Goal: Task Accomplishment & Management: Manage account settings

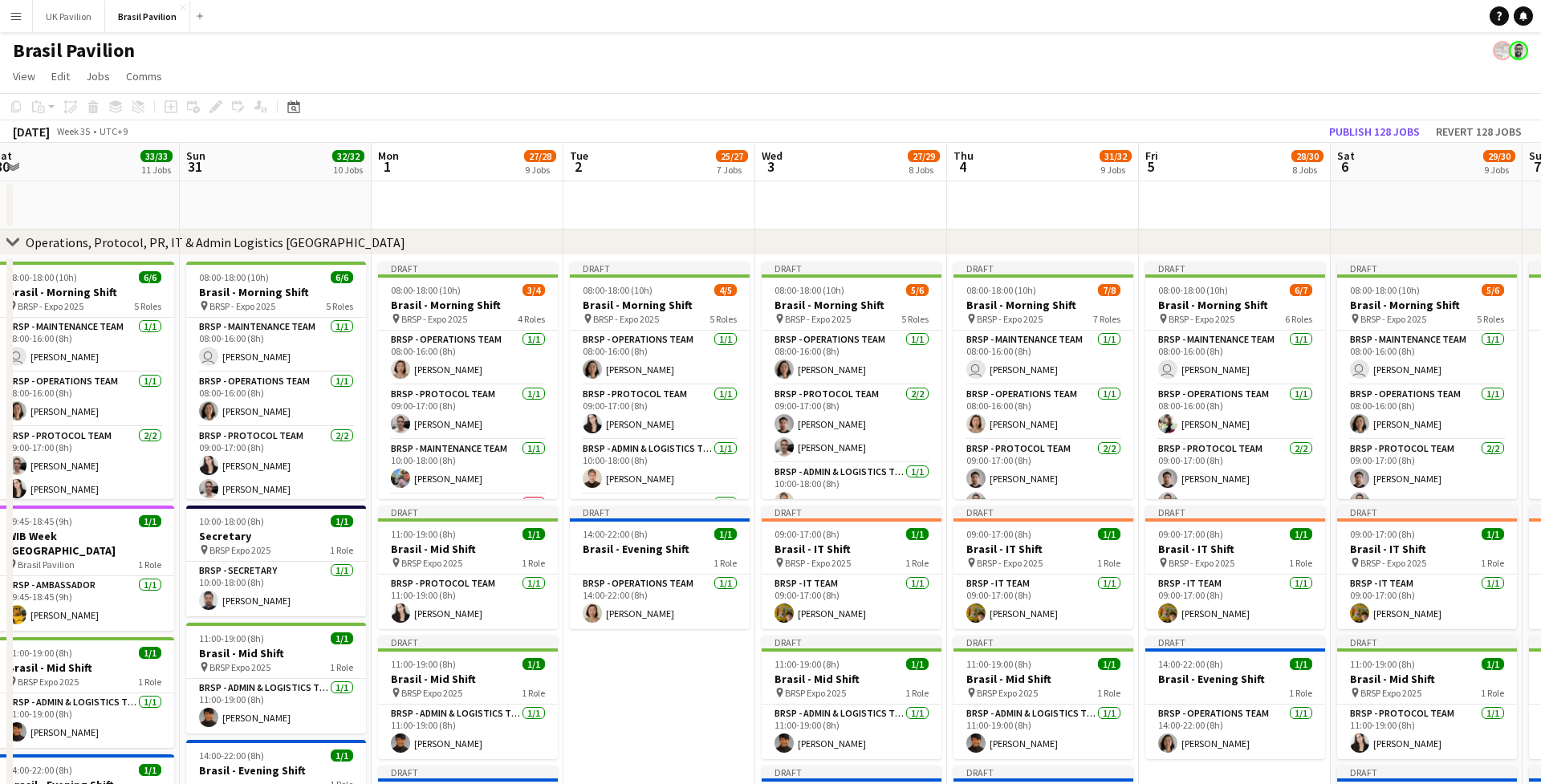
scroll to position [0, 396]
drag, startPoint x: 1191, startPoint y: 372, endPoint x: 1200, endPoint y: 312, distance: 60.7
click at [1190, 371] on app-card-role "BRSP - Maintenance Team [DATE] 08:00-16:00 (8h) user [PERSON_NAME]" at bounding box center [1235, 358] width 180 height 54
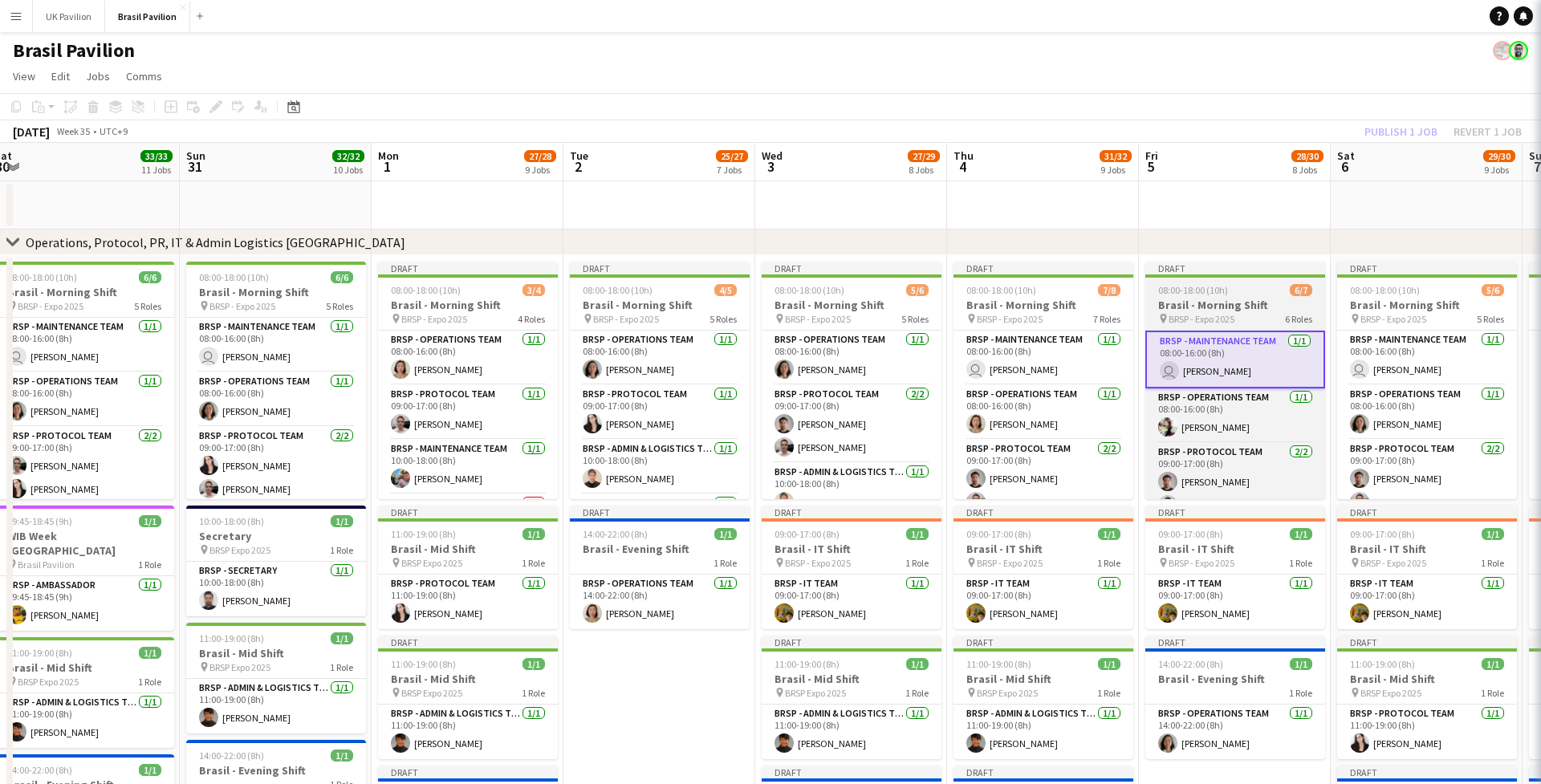
scroll to position [0, 396]
click at [1197, 297] on span "08:00-18:00 (10h)" at bounding box center [1192, 290] width 70 height 12
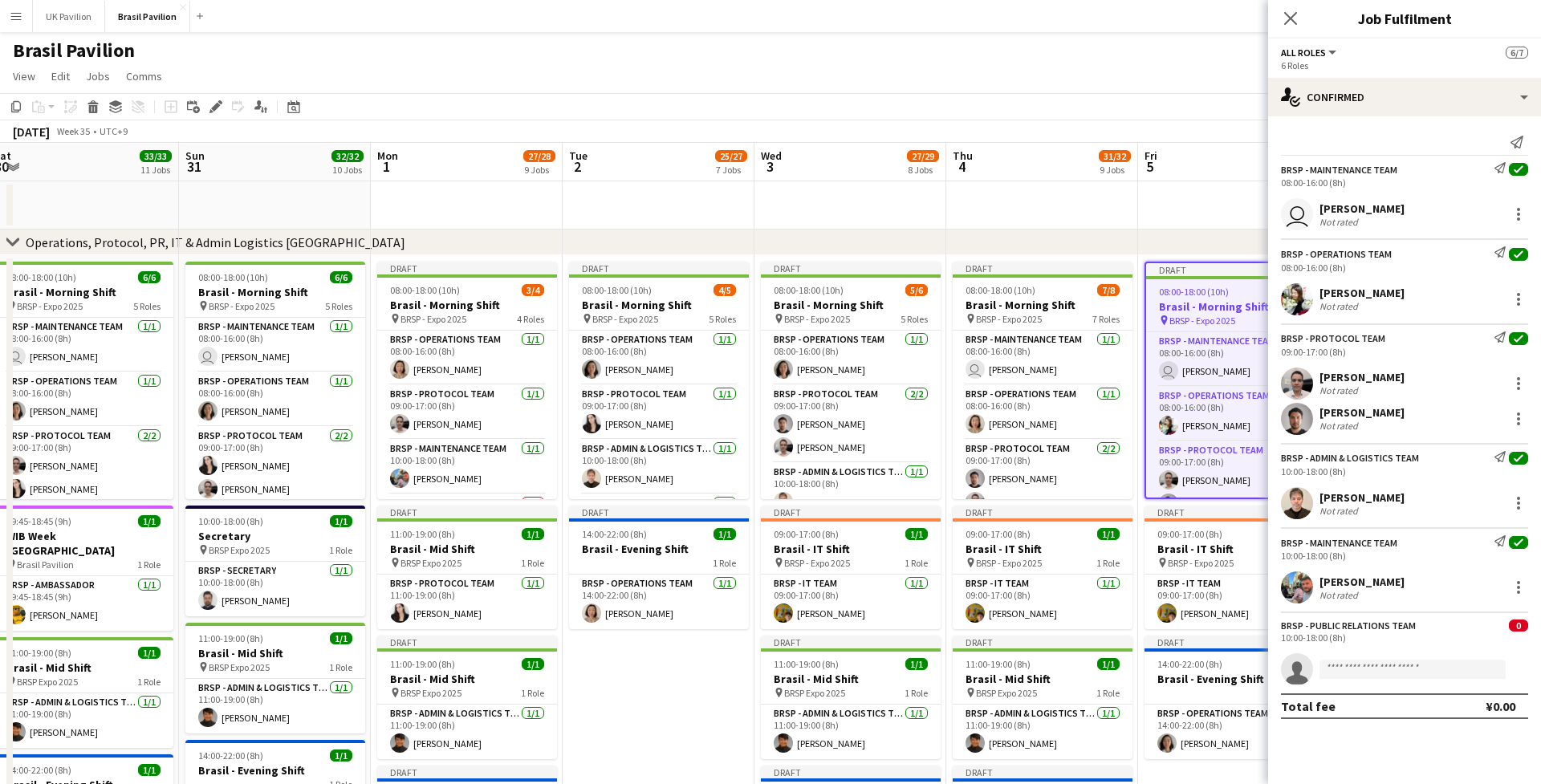
drag, startPoint x: 1290, startPoint y: 16, endPoint x: 1279, endPoint y: 28, distance: 16.3
click at [1290, 16] on icon at bounding box center [1290, 18] width 13 height 13
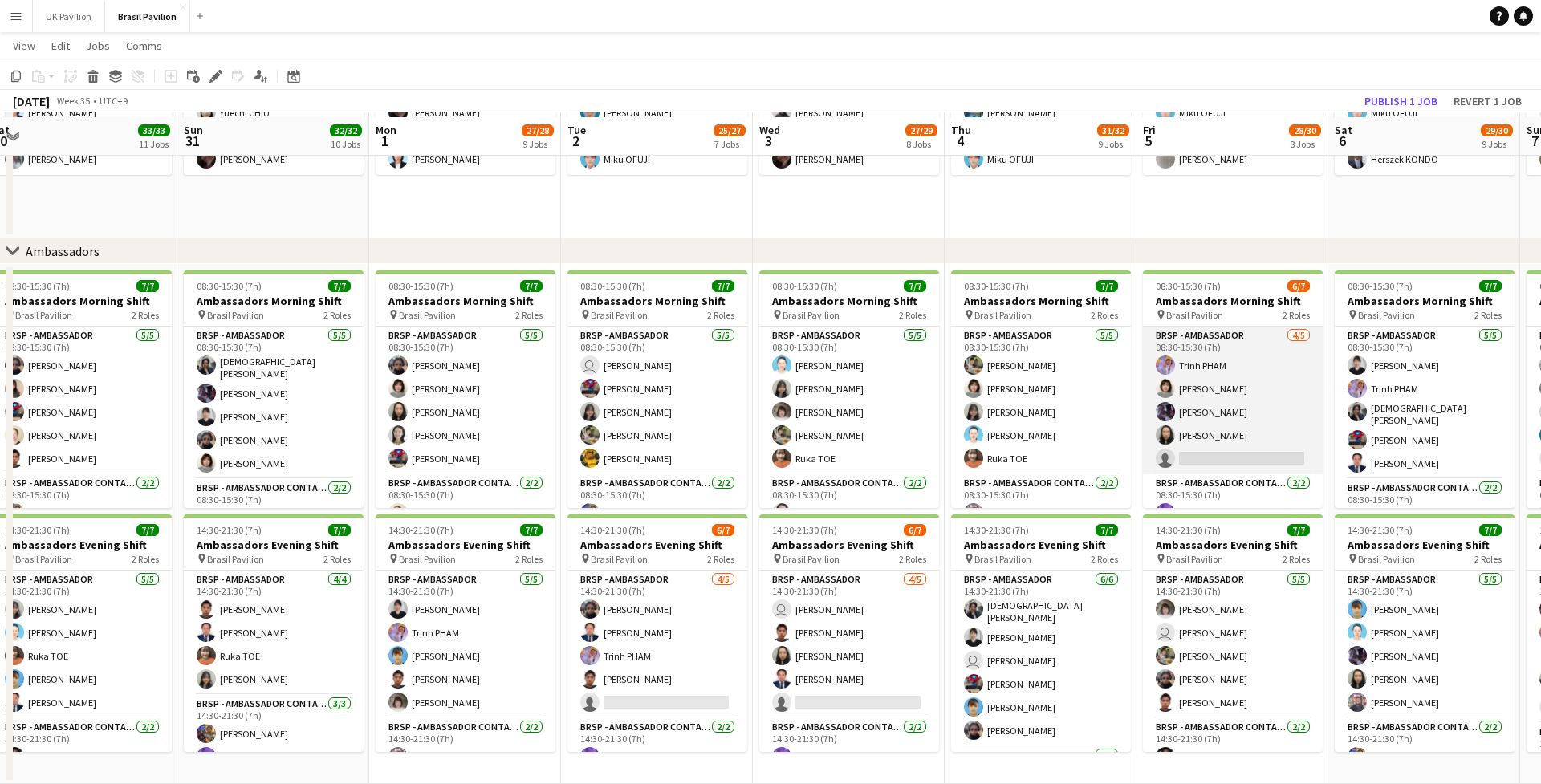
scroll to position [0, 0]
click at [1218, 433] on app-card-role "BRSP - Ambassador [DATE] 08:30-15:30 (7h) [PERSON_NAME] [PERSON_NAME] Misato [P…" at bounding box center [1233, 400] width 180 height 147
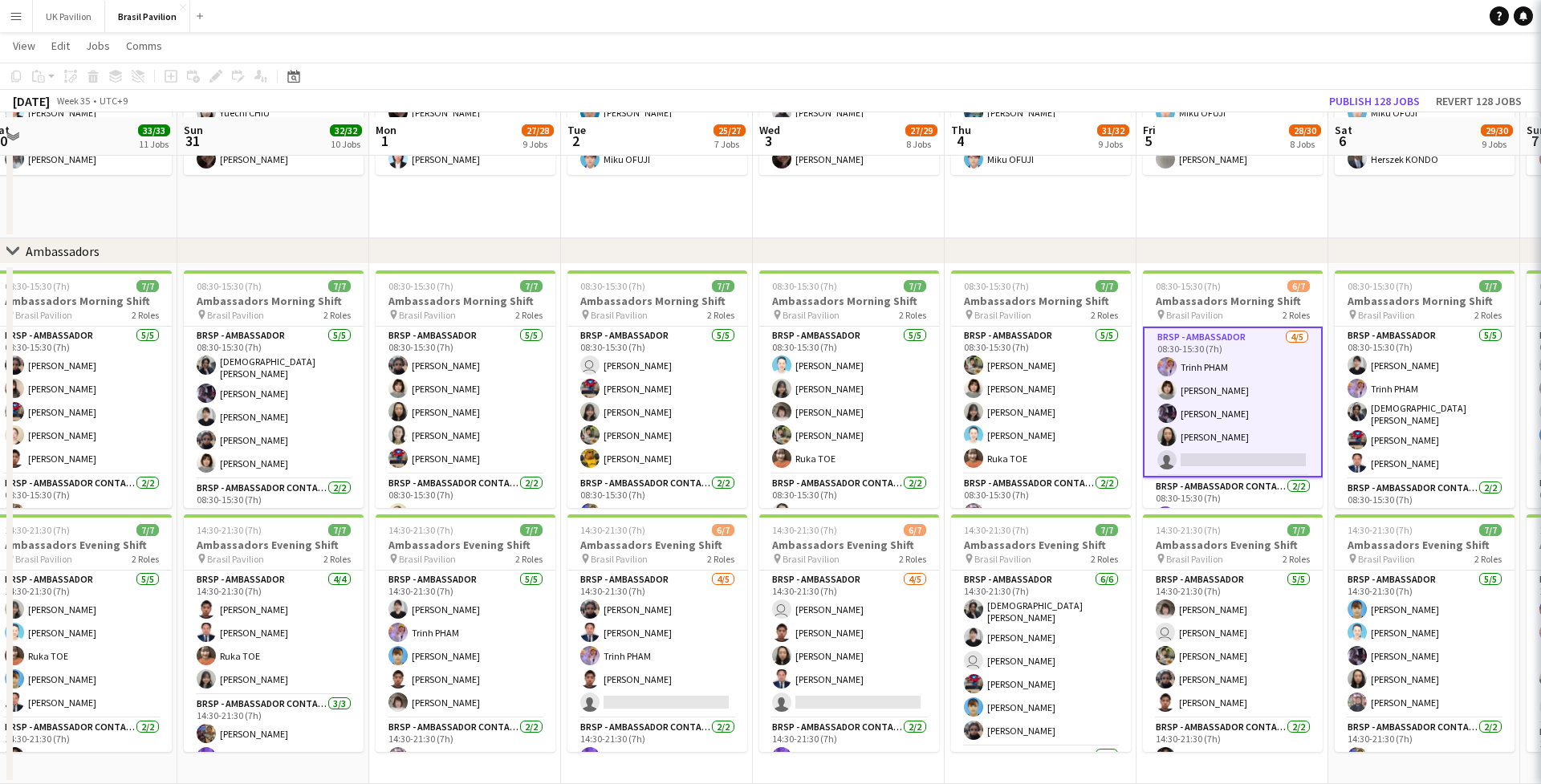
scroll to position [214, 0]
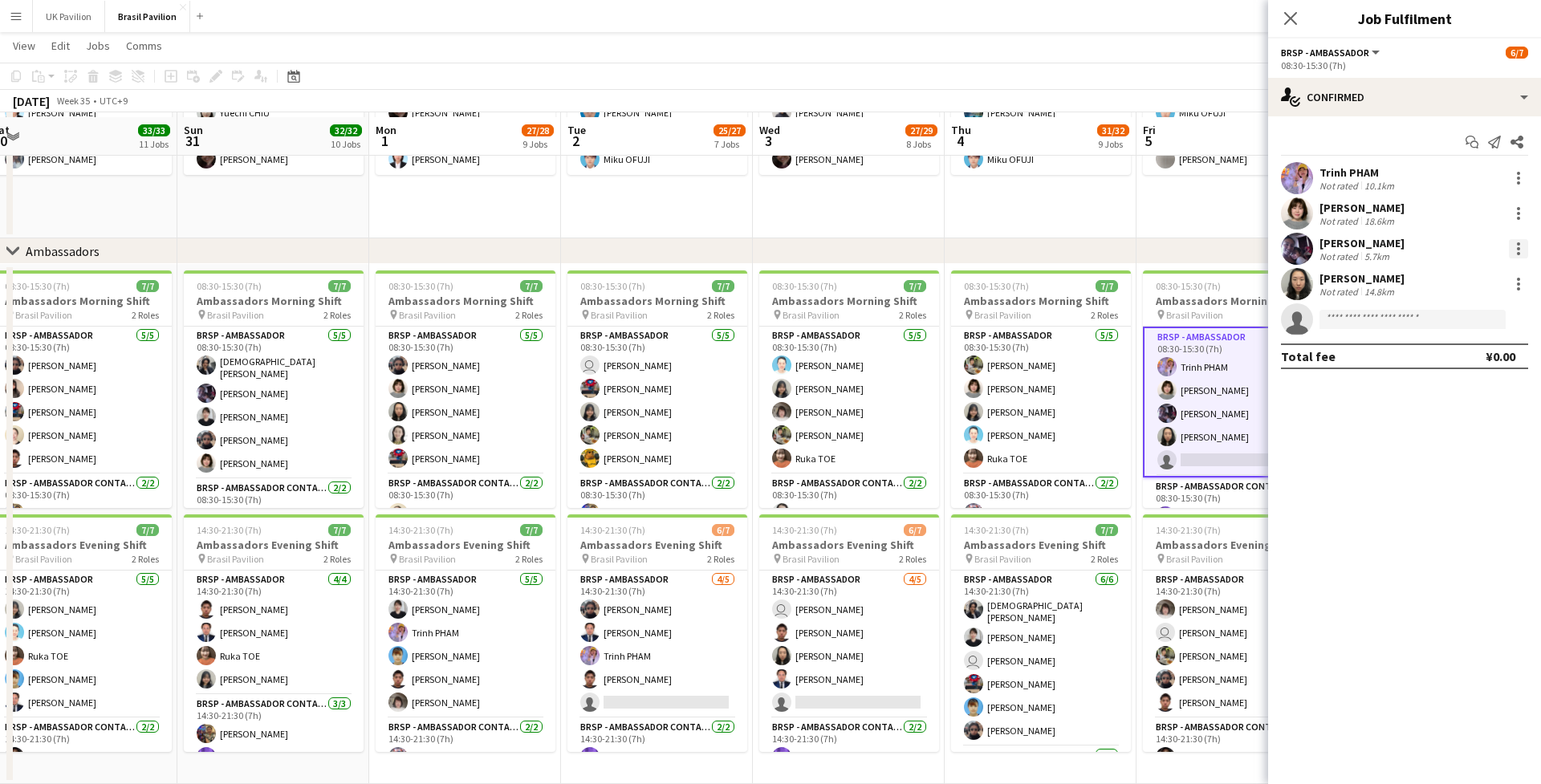
click at [1519, 245] on div at bounding box center [1519, 244] width 3 height 3
click at [1430, 432] on span "Remove" at bounding box center [1440, 436] width 48 height 13
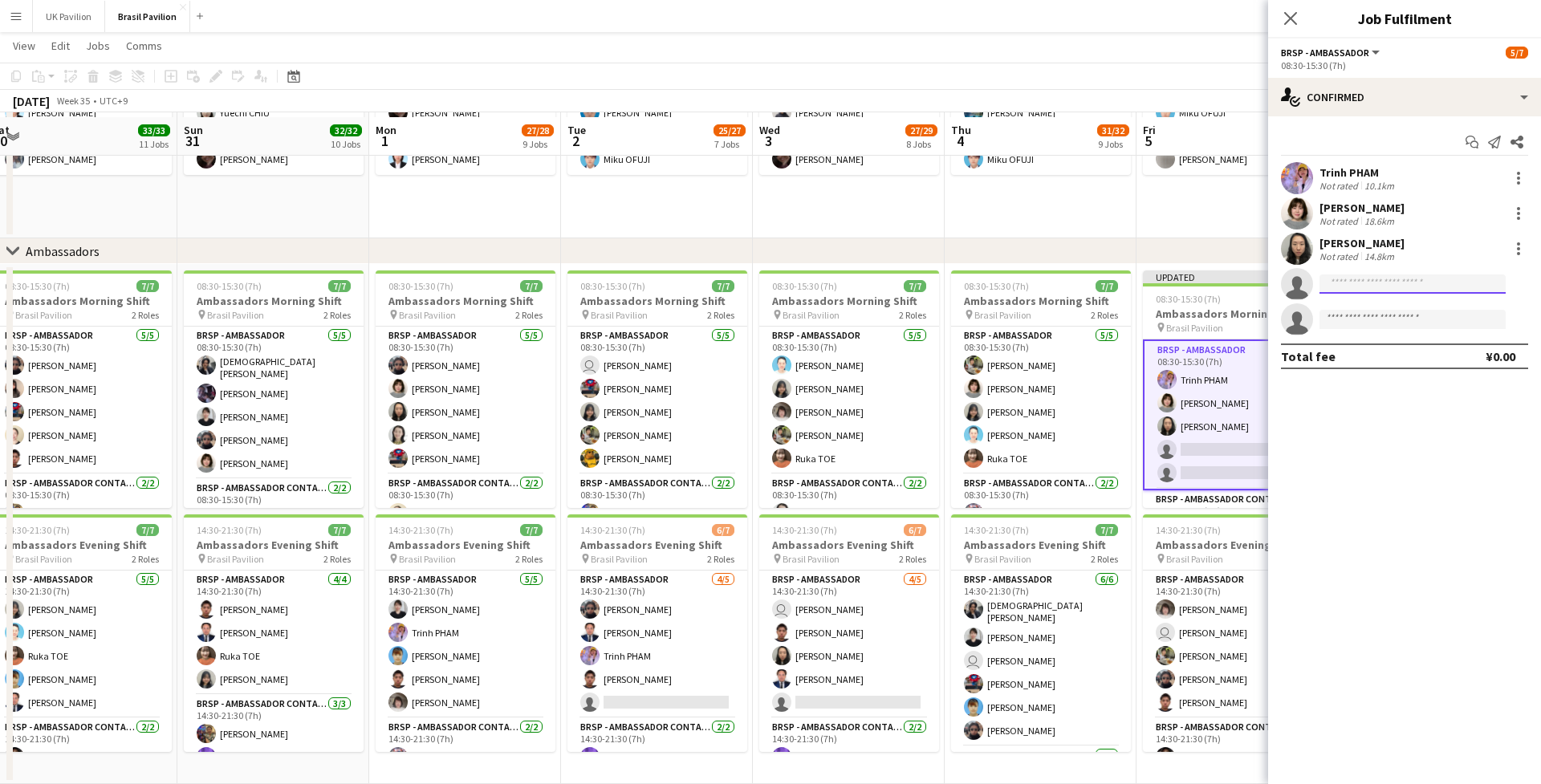
click at [1341, 289] on input at bounding box center [1413, 284] width 186 height 19
type input "****"
click at [1365, 321] on span "[EMAIL_ADDRESS][PERSON_NAME][DOMAIN_NAME]" at bounding box center [1413, 324] width 161 height 13
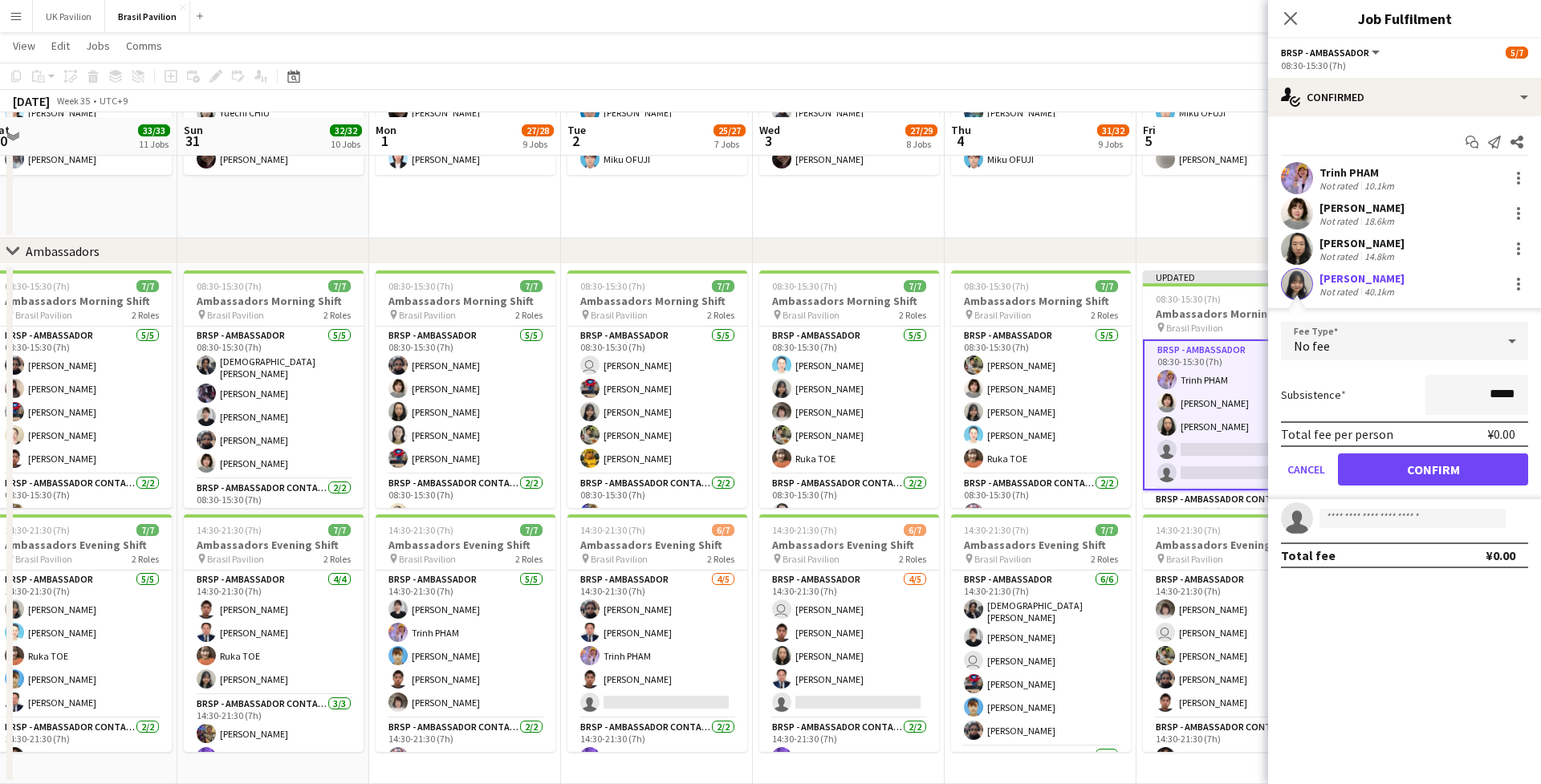
drag, startPoint x: 1414, startPoint y: 484, endPoint x: 1409, endPoint y: 468, distance: 16.8
click at [1414, 484] on button "Confirm" at bounding box center [1433, 469] width 190 height 32
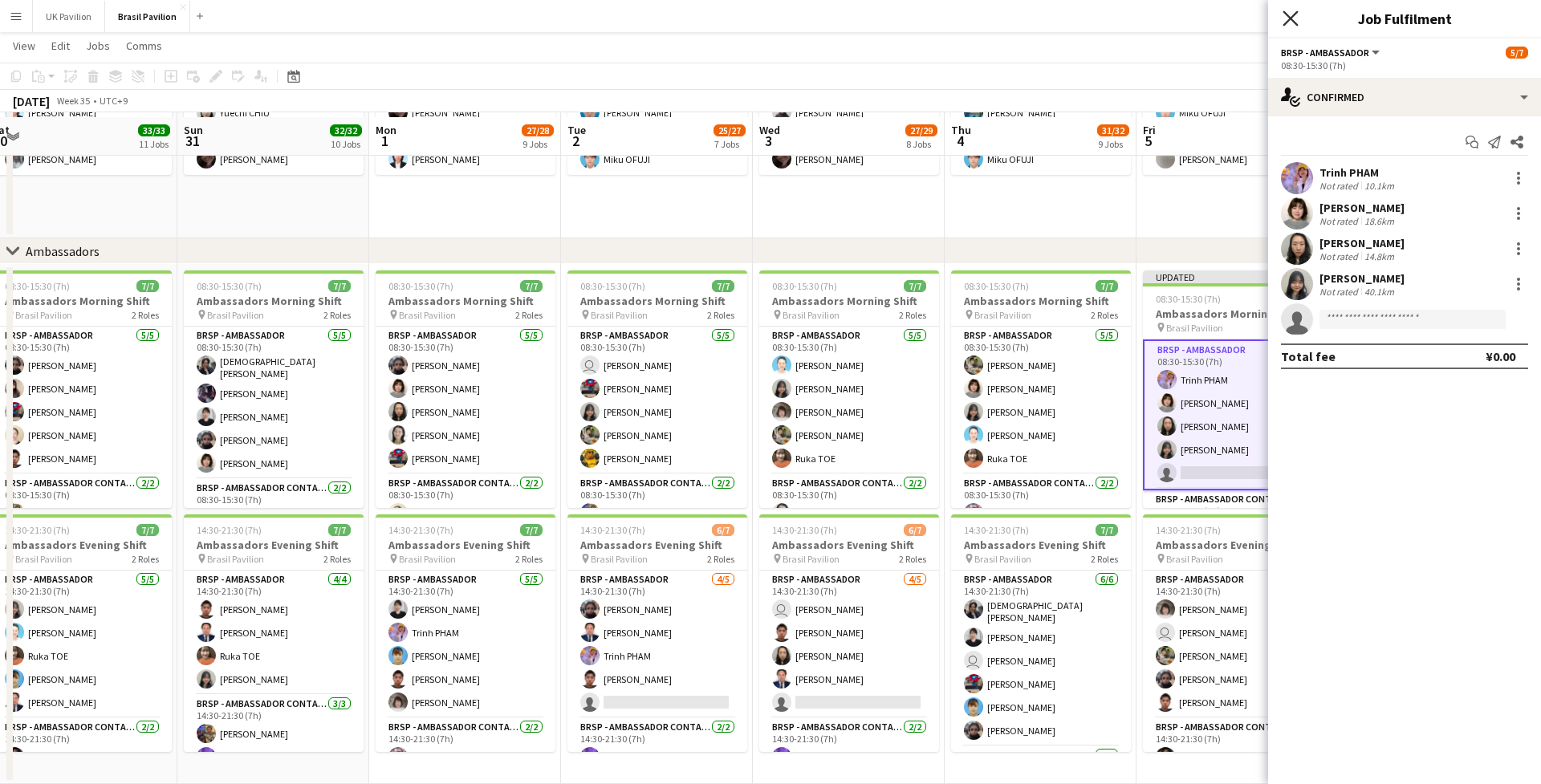
click at [1290, 22] on icon "Close pop-in" at bounding box center [1290, 18] width 15 height 15
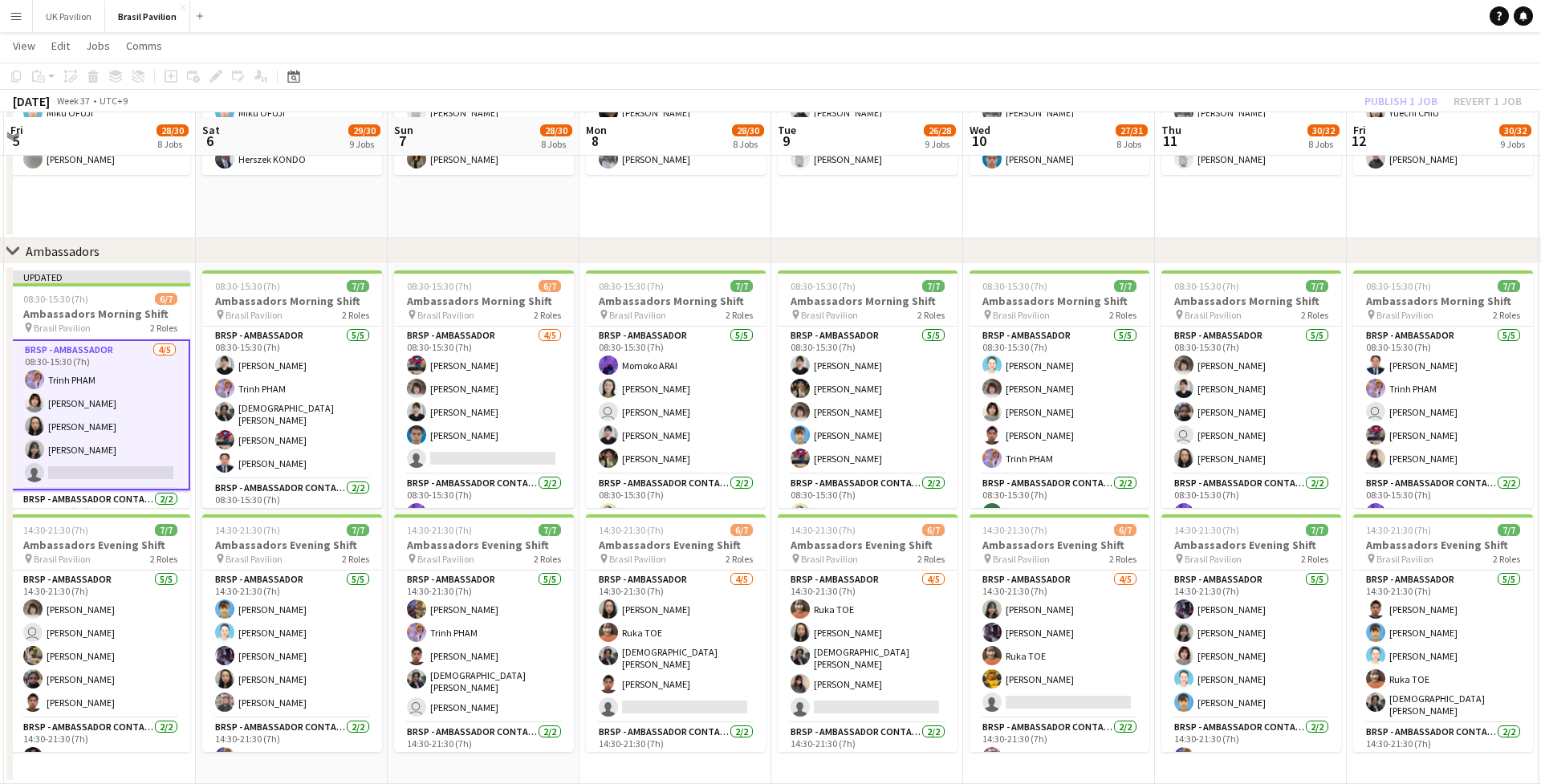
scroll to position [1699, 3]
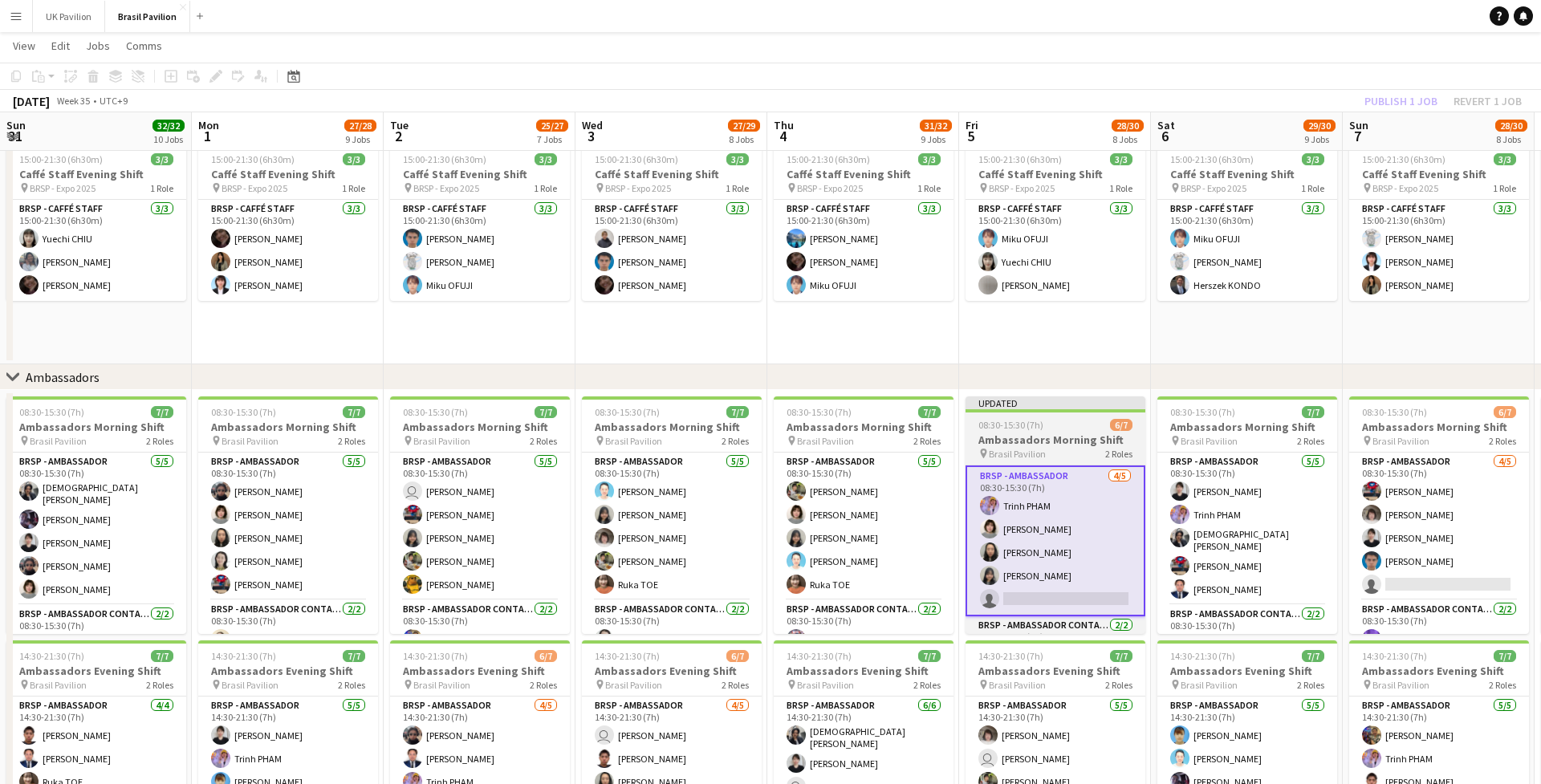
click at [1045, 447] on h3 "Ambassadors Morning Shift" at bounding box center [1055, 439] width 180 height 14
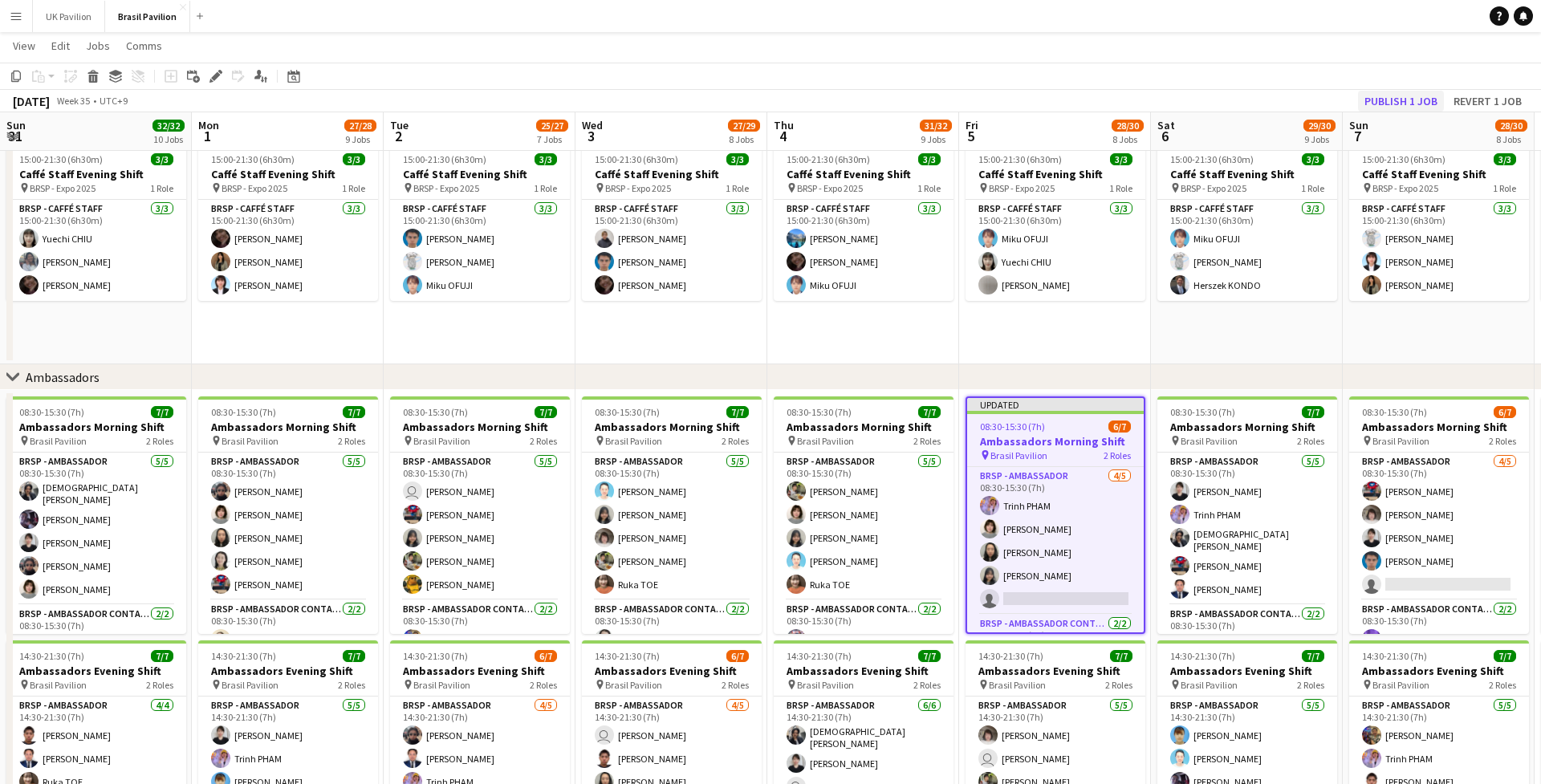
click at [1377, 99] on button "Publish 1 job" at bounding box center [1401, 101] width 86 height 21
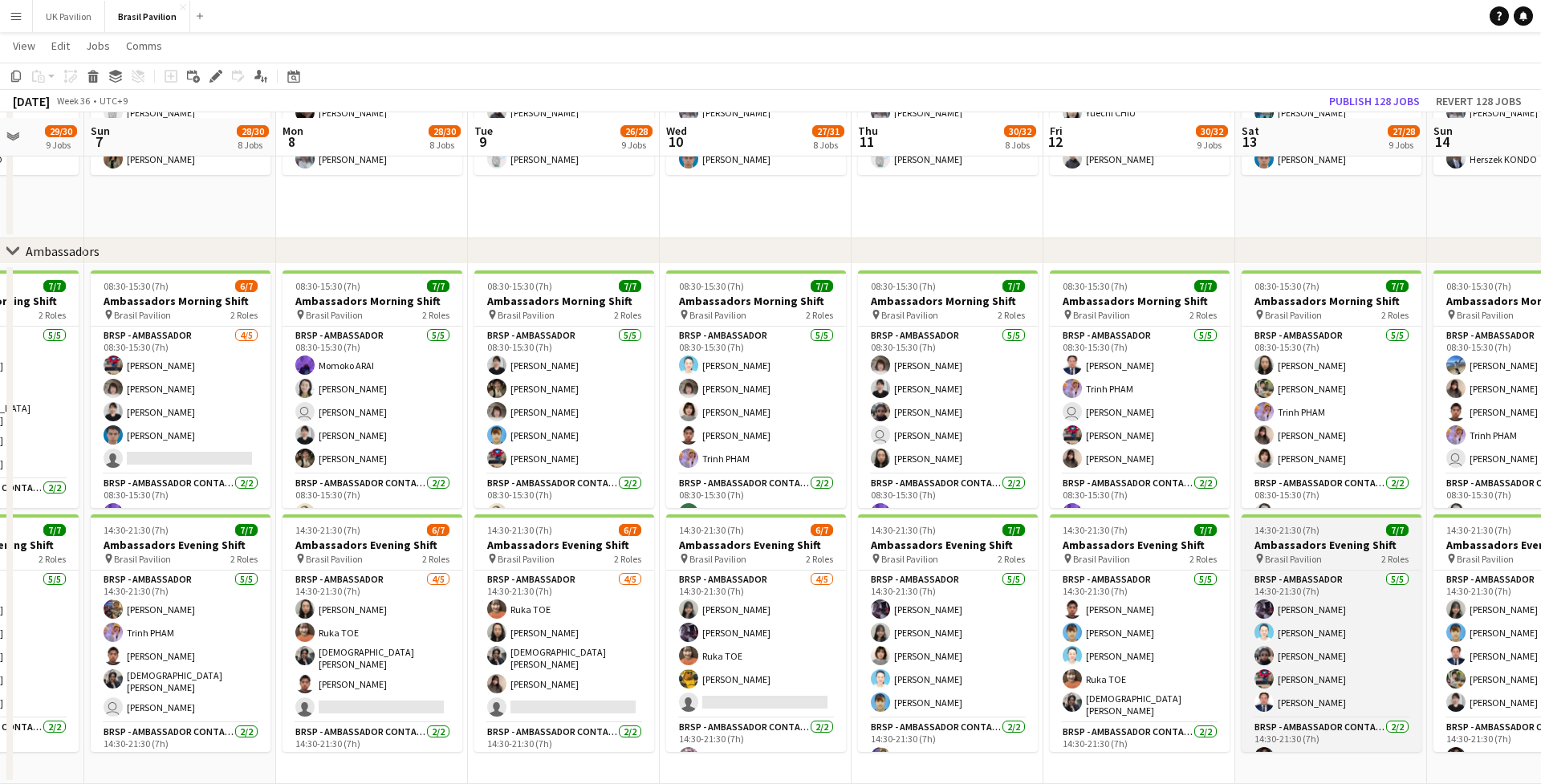
scroll to position [1829, 3]
click at [1310, 649] on app-card-role "BRSP - Ambassador [DATE] 14:30-21:30 (7h) Misato [PERSON_NAME] [PERSON_NAME] Ka…" at bounding box center [1332, 644] width 180 height 147
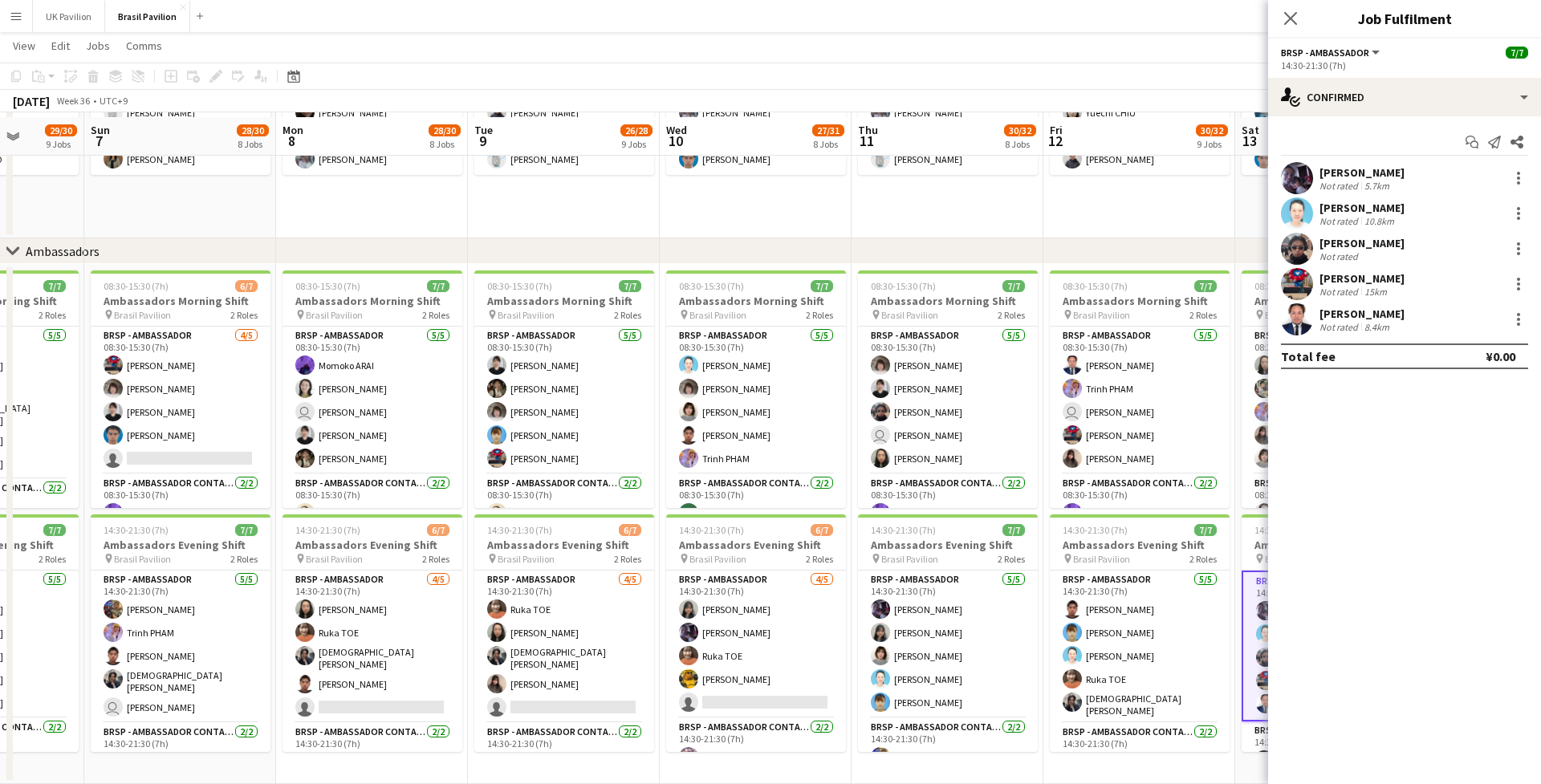
scroll to position [1829, 0]
click at [1523, 180] on div at bounding box center [1518, 178] width 19 height 19
click at [1447, 364] on span "Remove" at bounding box center [1440, 366] width 48 height 13
click at [1368, 322] on input at bounding box center [1413, 319] width 186 height 19
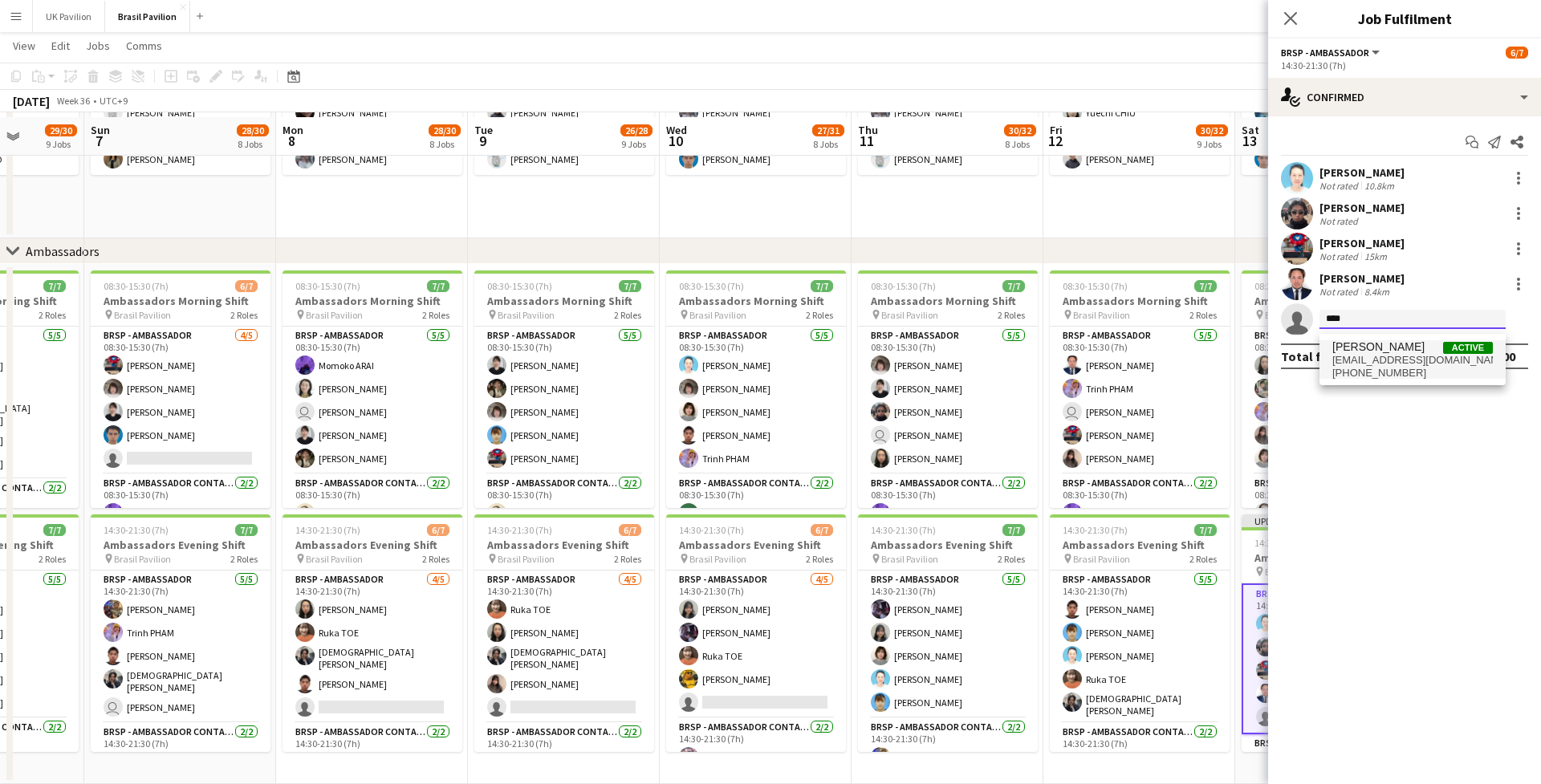
type input "****"
click at [1370, 358] on span "[EMAIL_ADDRESS][DOMAIN_NAME]" at bounding box center [1413, 359] width 161 height 13
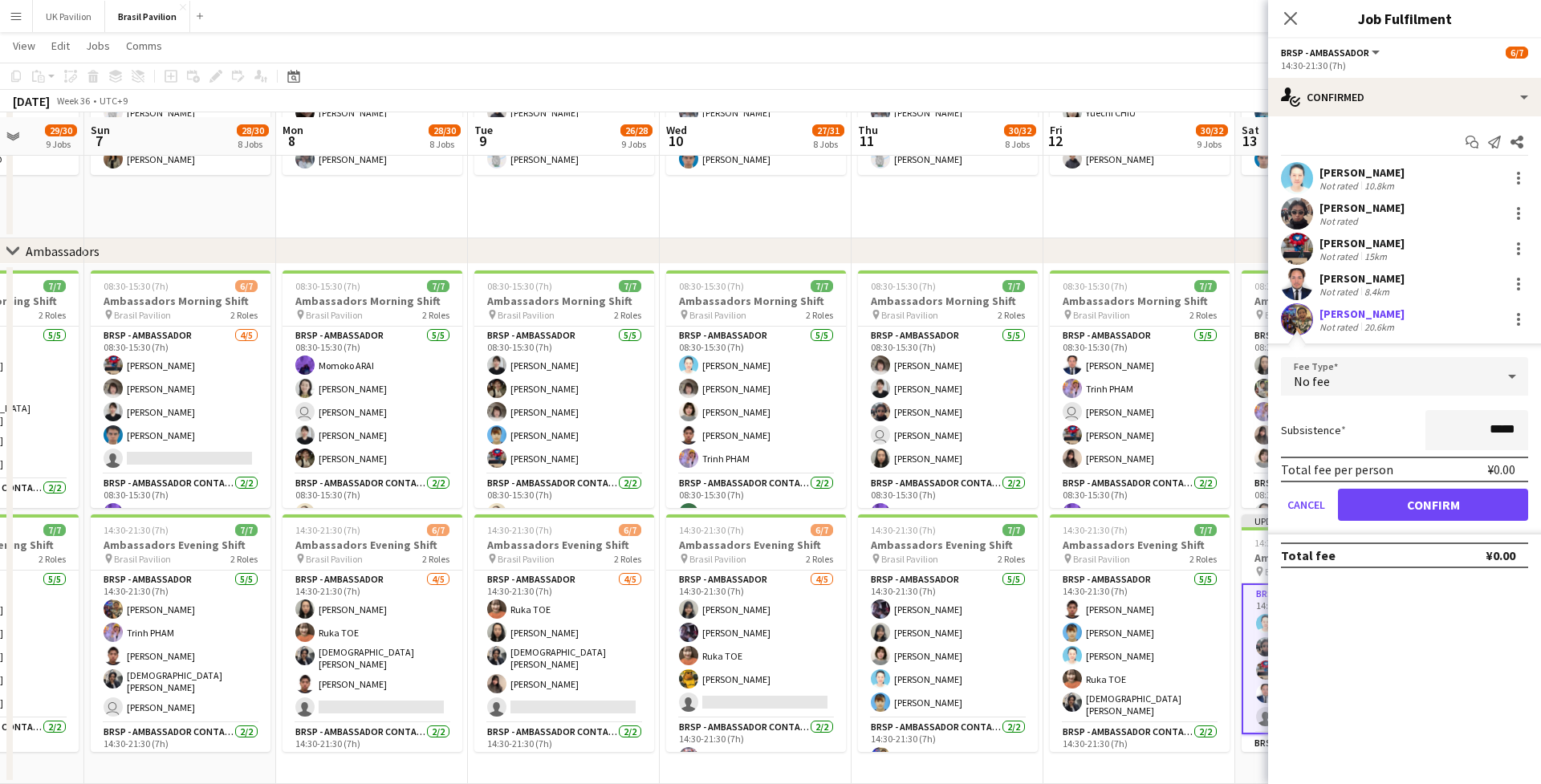
click at [1423, 516] on button "Confirm" at bounding box center [1433, 504] width 190 height 32
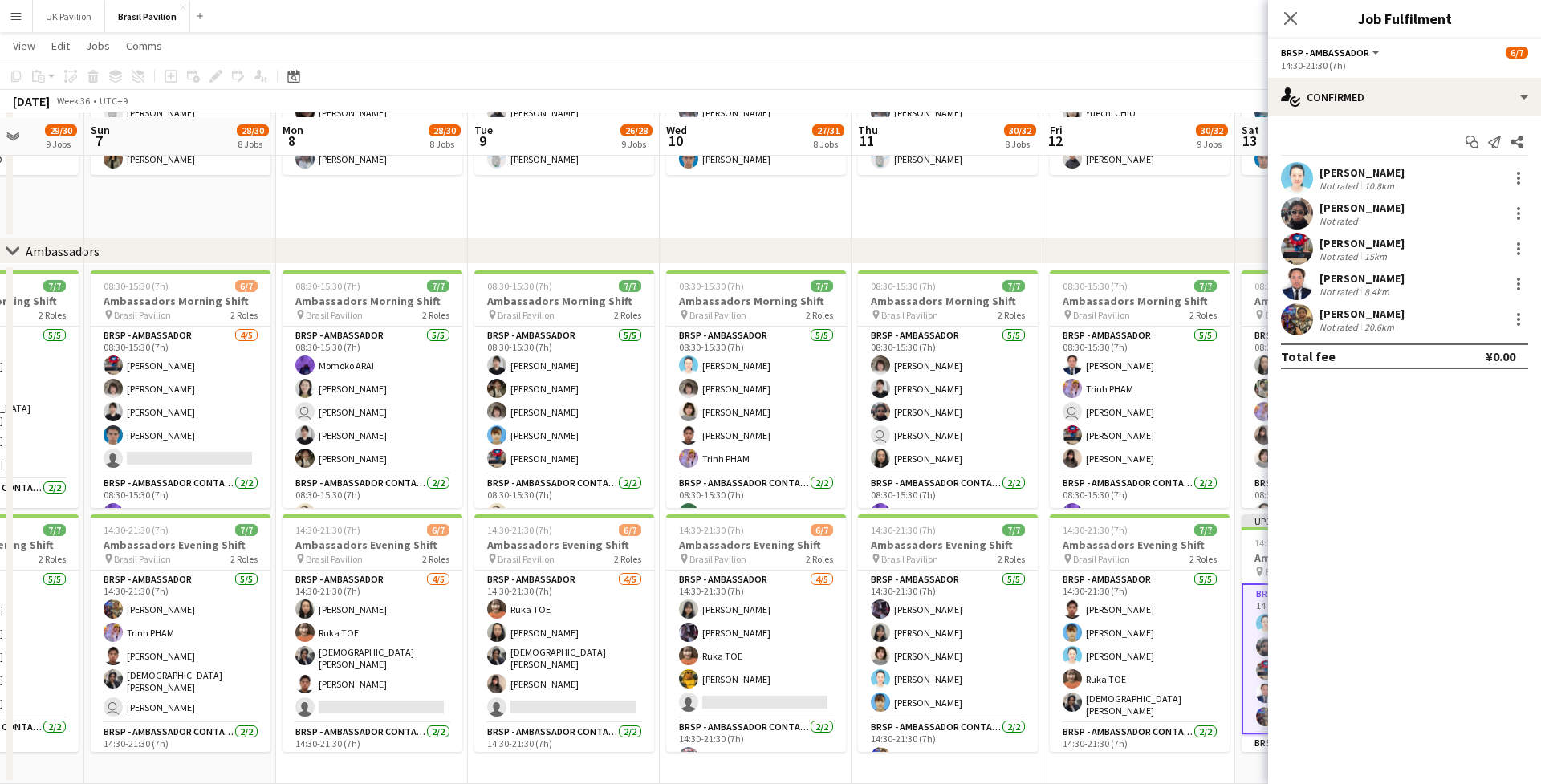
click at [1291, 13] on icon "Close pop-in" at bounding box center [1290, 18] width 13 height 13
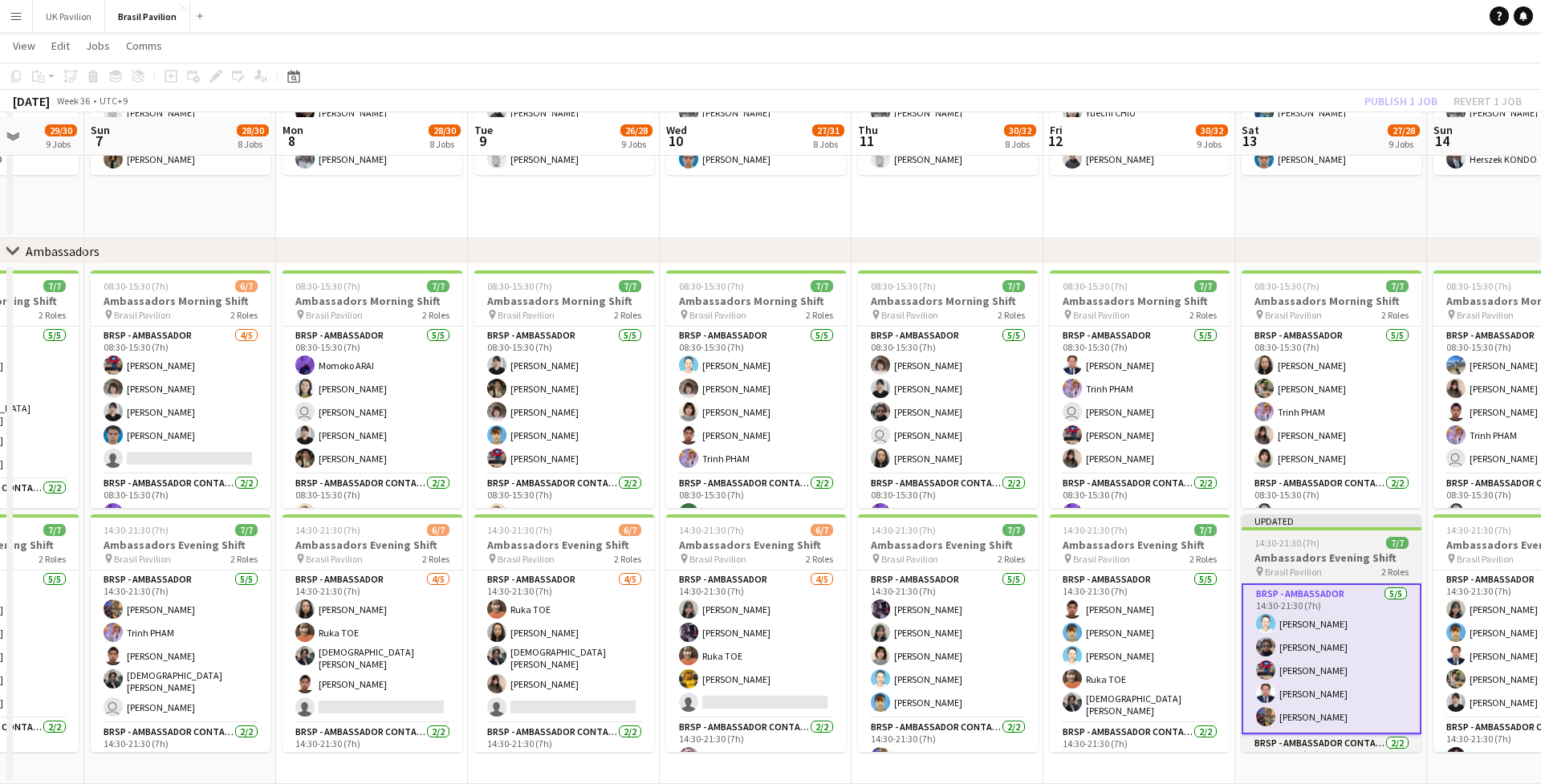
click at [1305, 546] on span "14:30-21:30 (7h)" at bounding box center [1287, 543] width 65 height 12
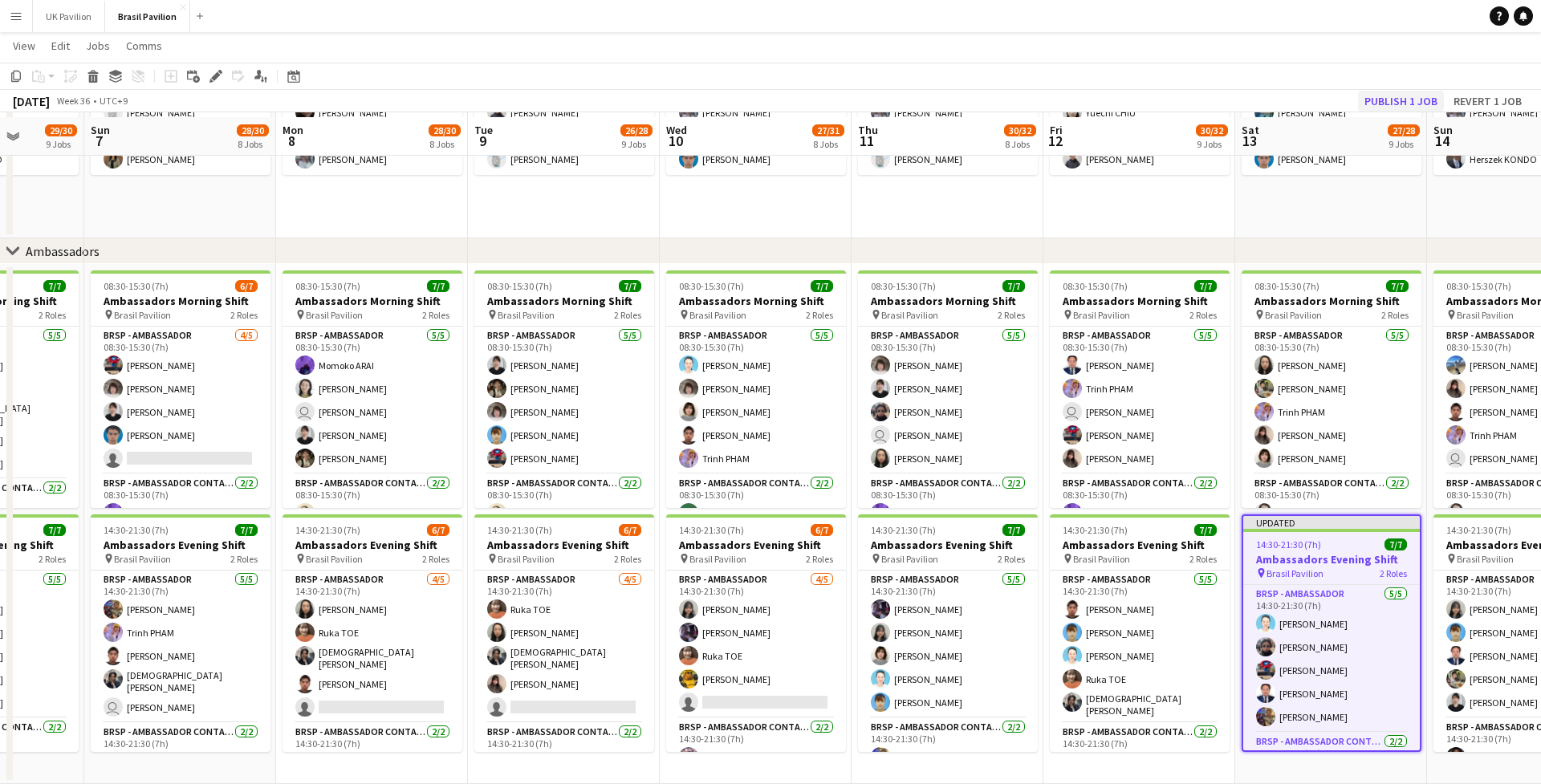
click at [1395, 101] on button "Publish 1 job" at bounding box center [1401, 101] width 86 height 21
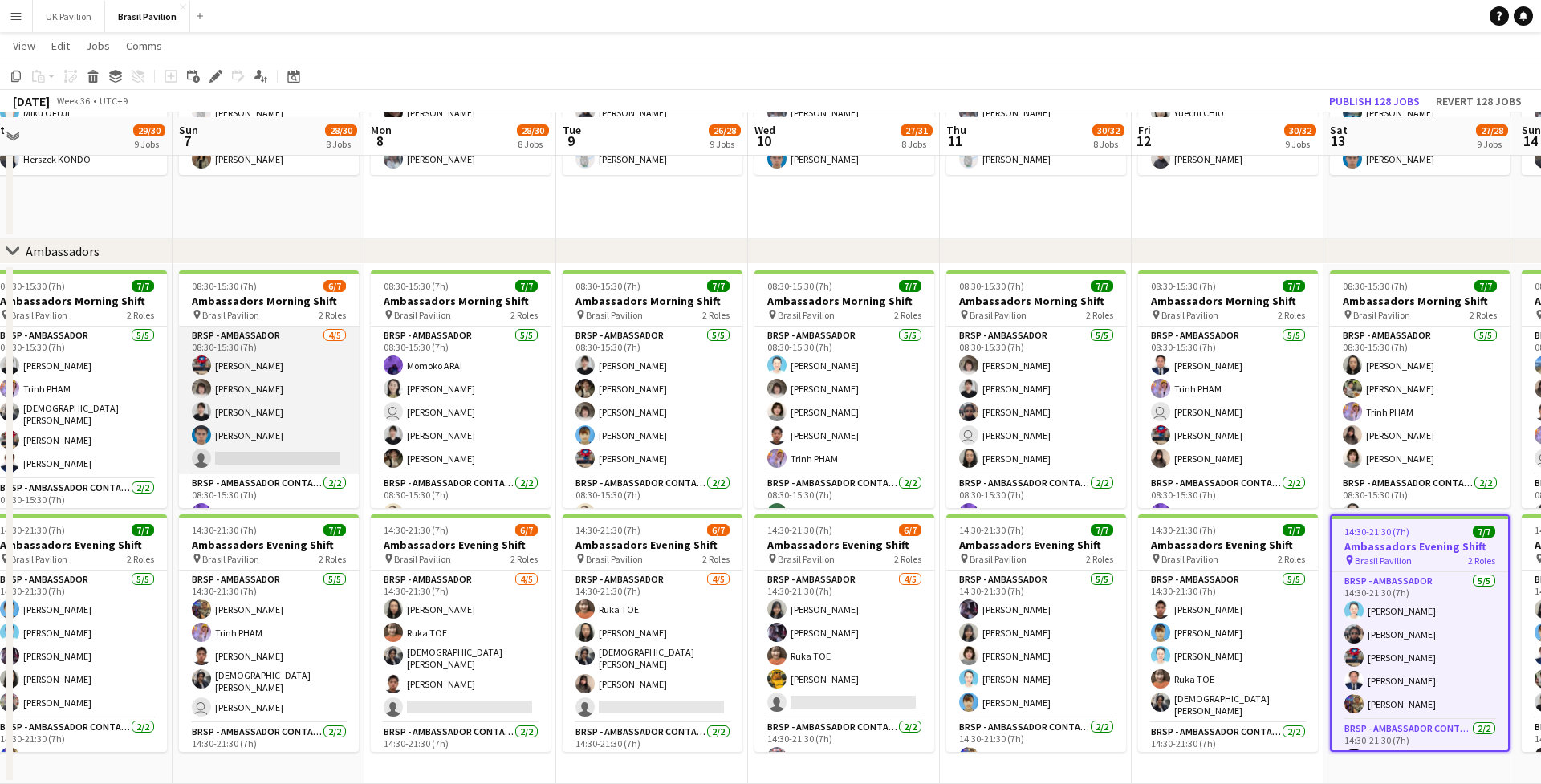
scroll to position [0, 588]
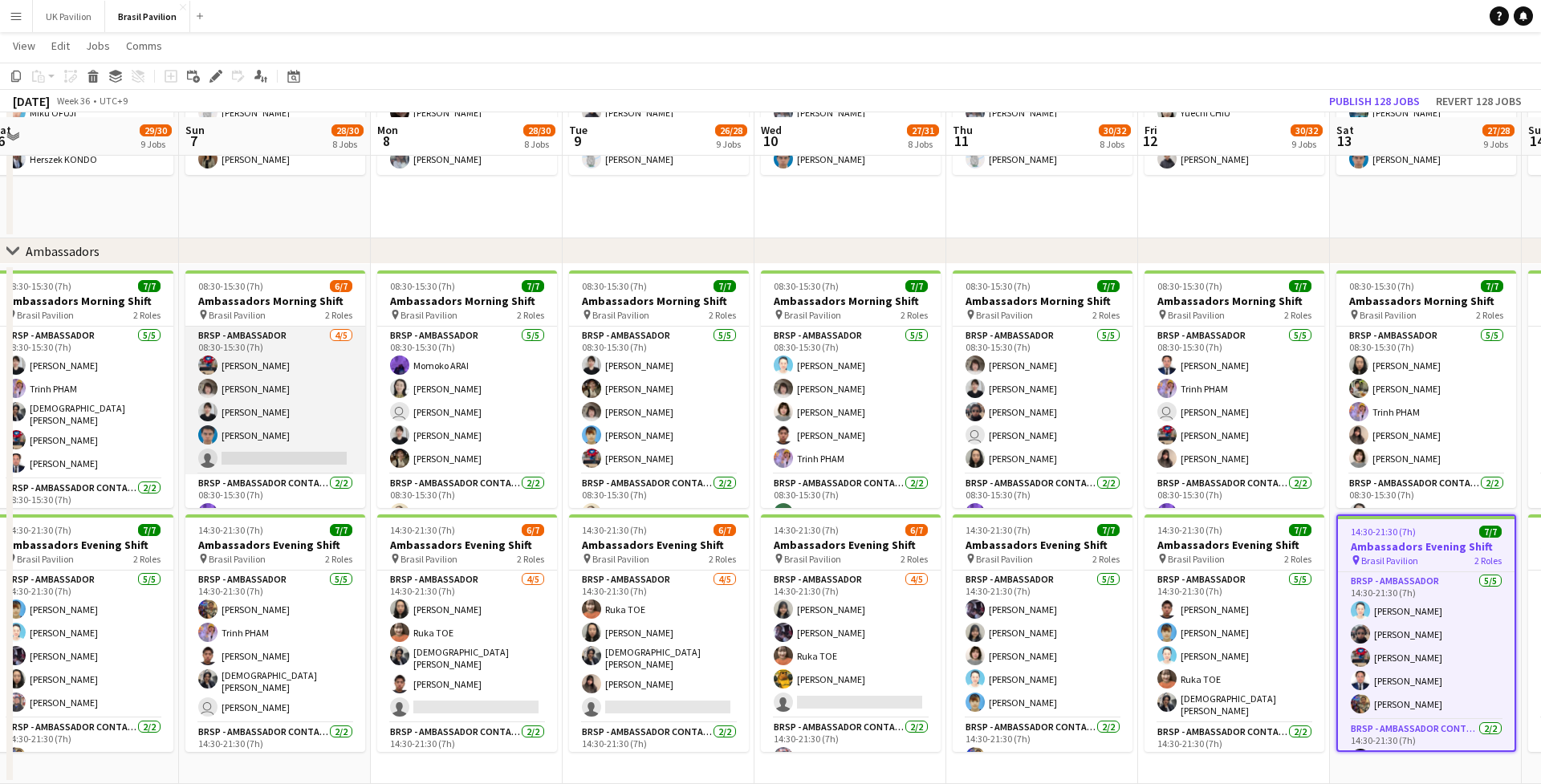
click at [283, 403] on app-card-role "BRSP - Ambassador [DATE] 08:30-15:30 (7h) [PERSON_NAME] [PERSON_NAME] [PERSON_N…" at bounding box center [275, 400] width 180 height 147
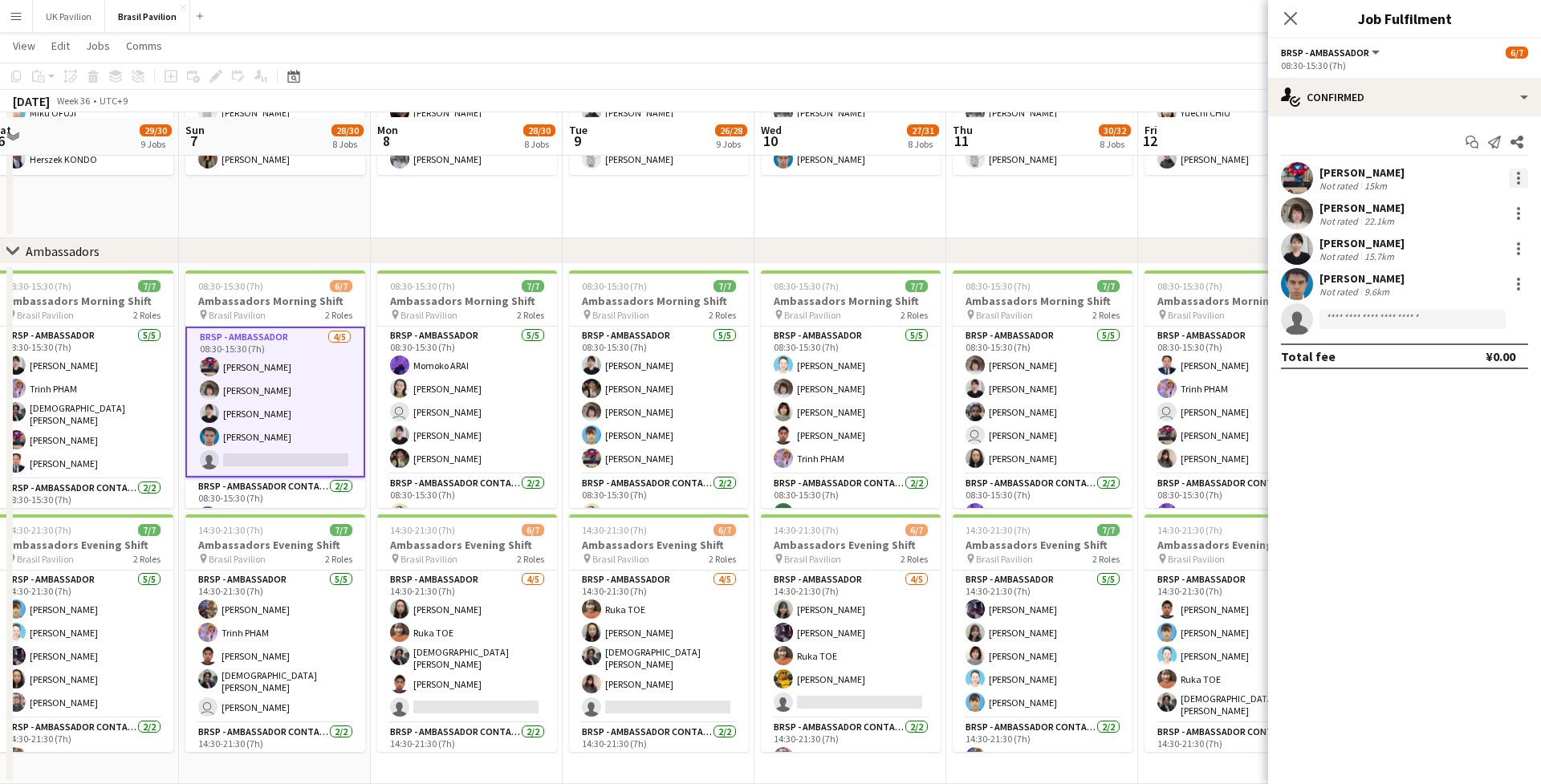
click at [1514, 182] on div at bounding box center [1518, 178] width 19 height 19
click at [1429, 364] on span "Remove" at bounding box center [1440, 366] width 48 height 13
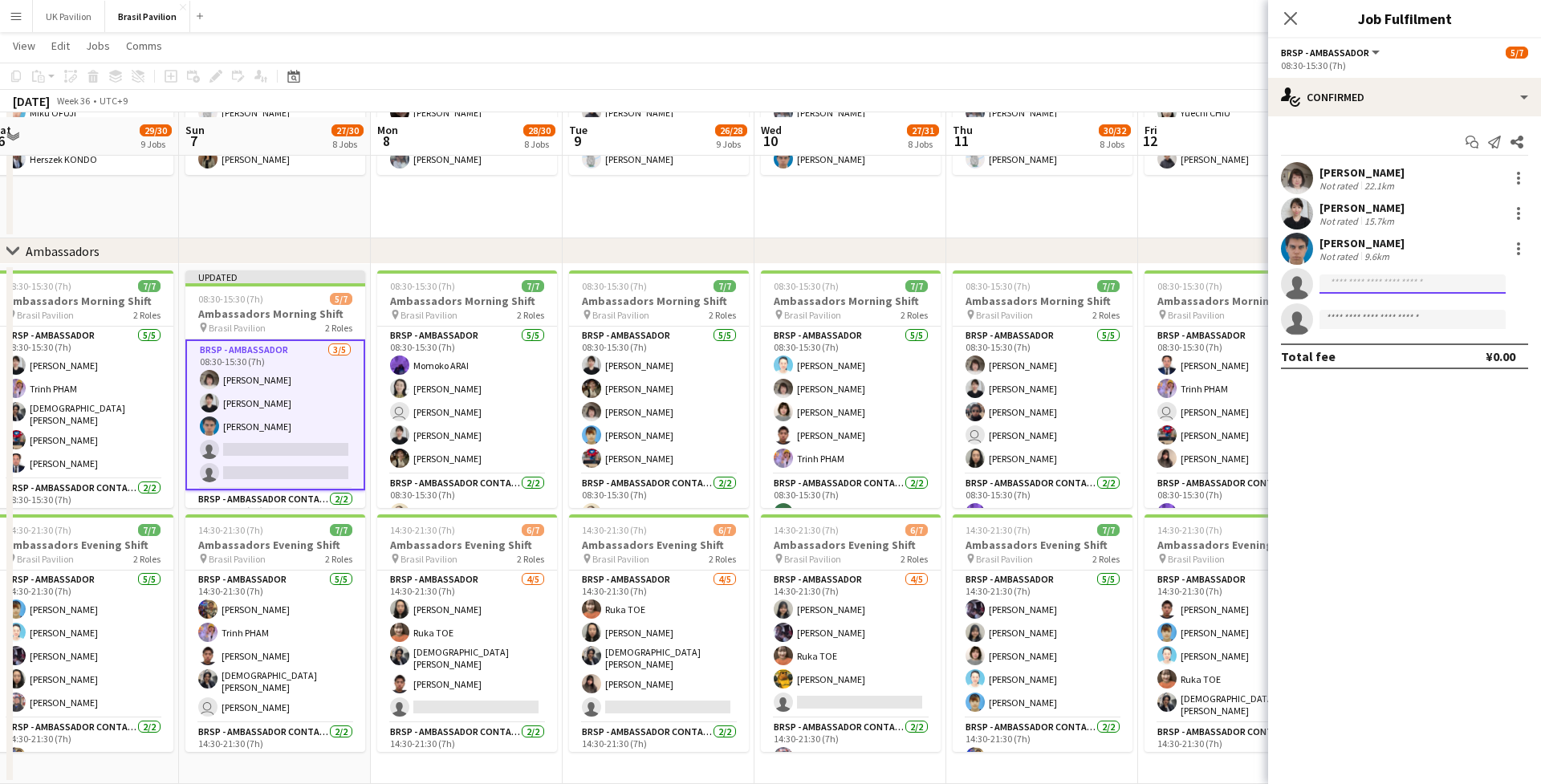
click at [1357, 289] on input at bounding box center [1413, 284] width 186 height 19
type input "***"
click at [1408, 411] on mat-expansion-panel "check Confirmed Start chat Send notification Share [PERSON_NAME] Not rated 22.1…" at bounding box center [1405, 450] width 273 height 668
drag, startPoint x: 1347, startPoint y: 285, endPoint x: 1275, endPoint y: 283, distance: 72.0
click at [1276, 286] on app-invite-slot "single-neutral-actions ***" at bounding box center [1405, 284] width 273 height 32
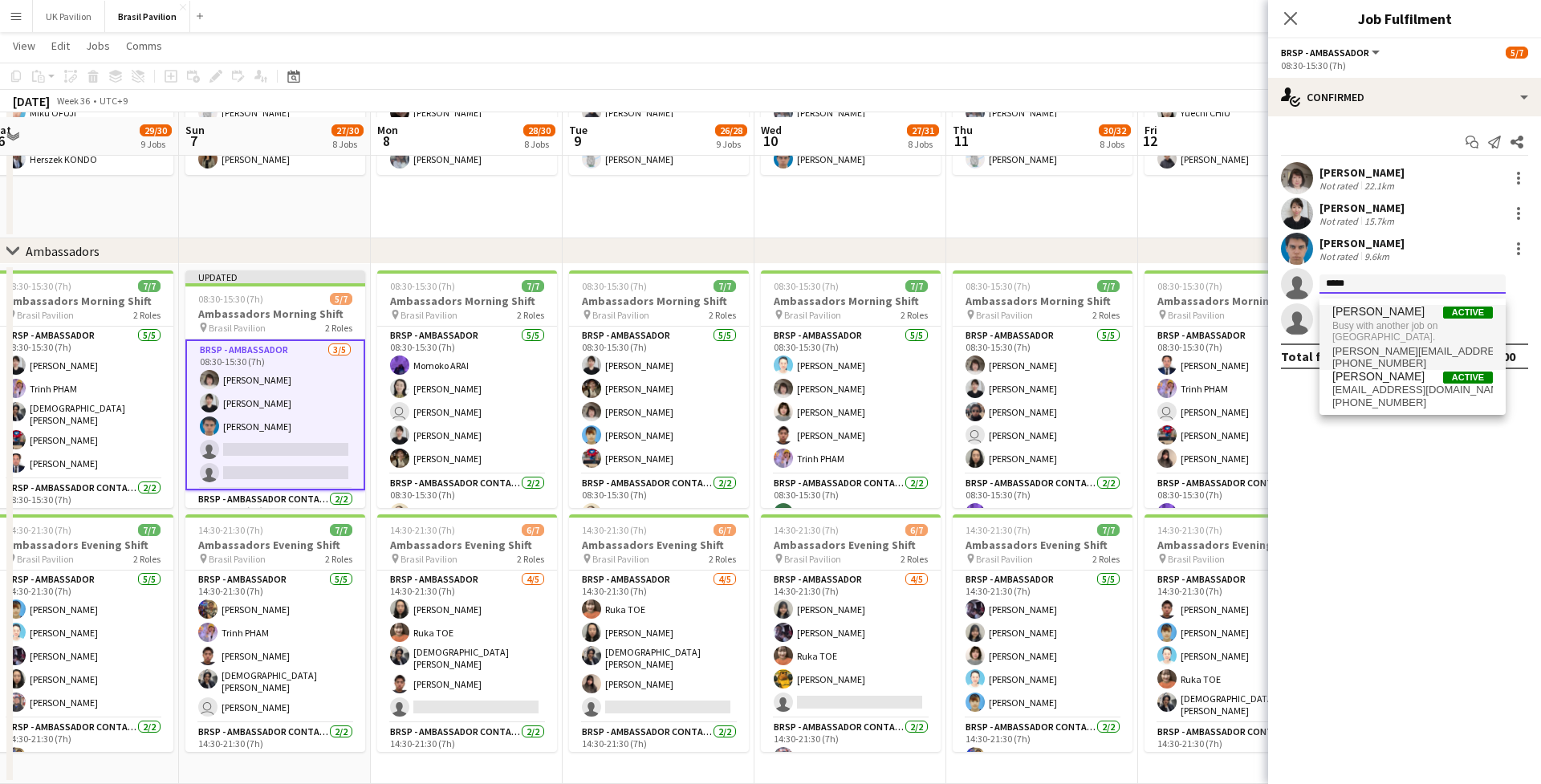
type input "*******"
drag, startPoint x: 1330, startPoint y: 319, endPoint x: 1357, endPoint y: 477, distance: 160.3
click at [1387, 483] on mat-expansion-panel "check Confirmed Start chat Send notification Share [PERSON_NAME] Not rated 22.1…" at bounding box center [1405, 450] width 273 height 668
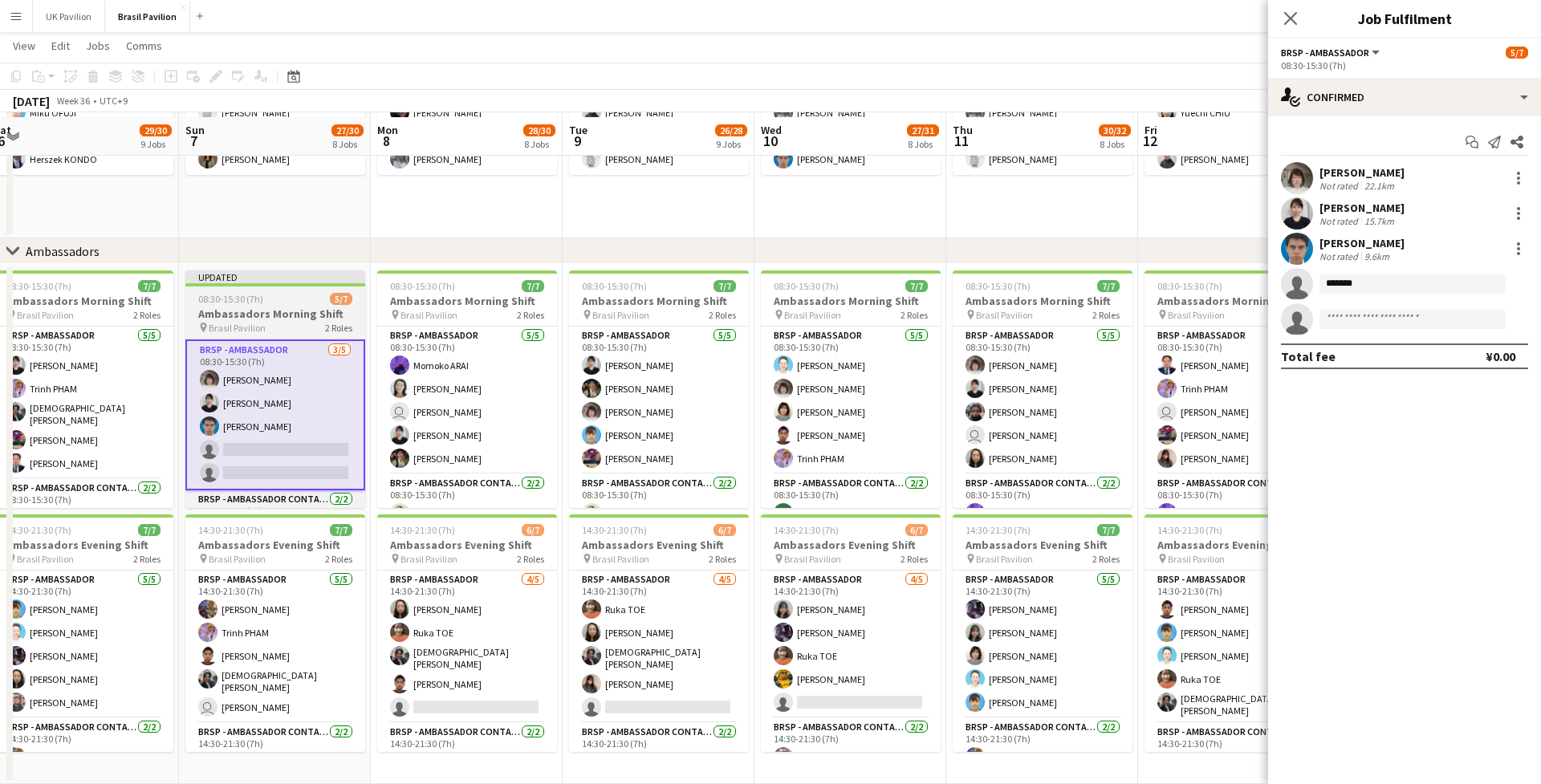
click at [297, 310] on h3 "Ambassadors Morning Shift" at bounding box center [275, 313] width 180 height 14
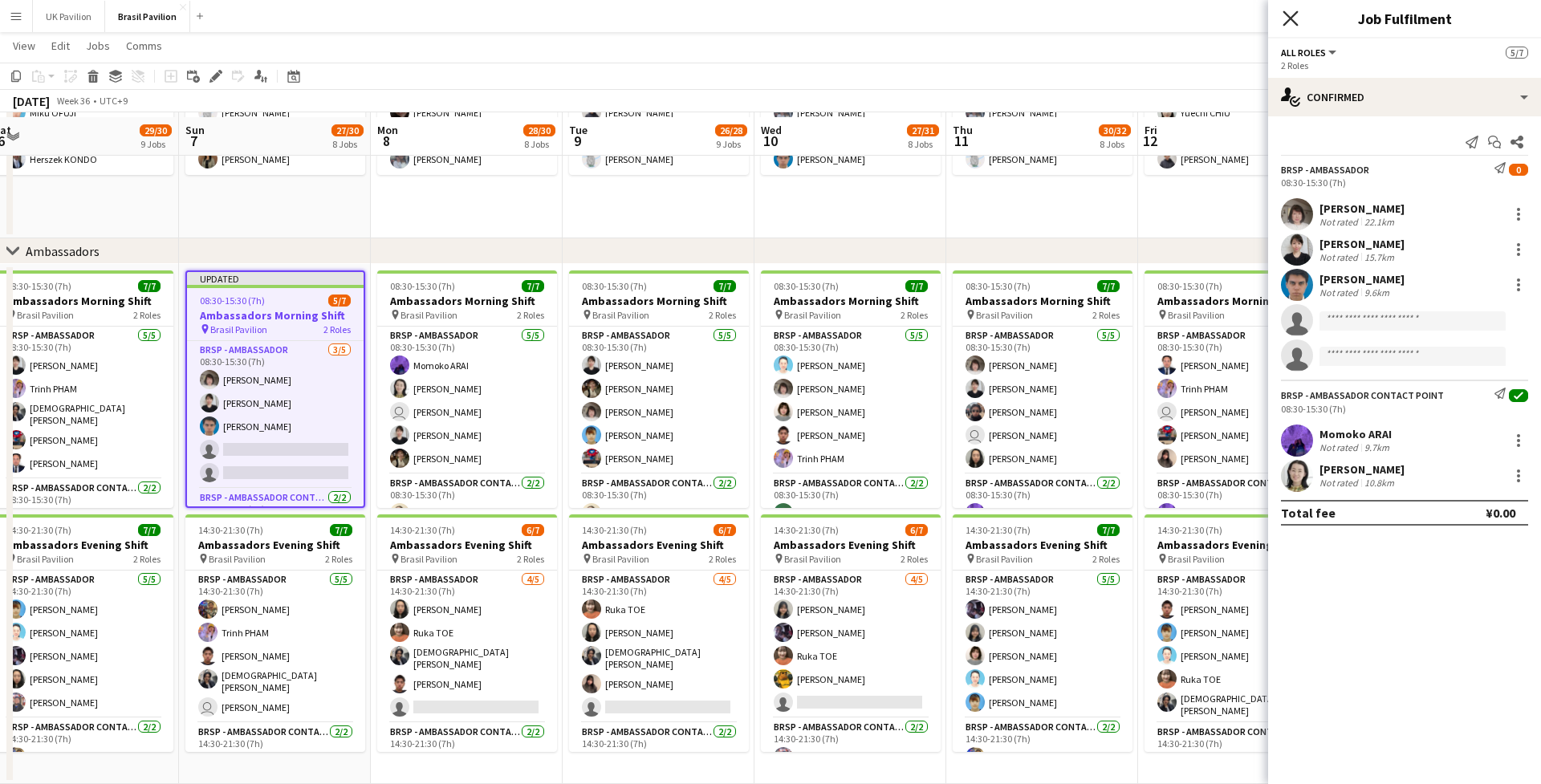
click at [1290, 12] on icon "Close pop-in" at bounding box center [1290, 18] width 15 height 15
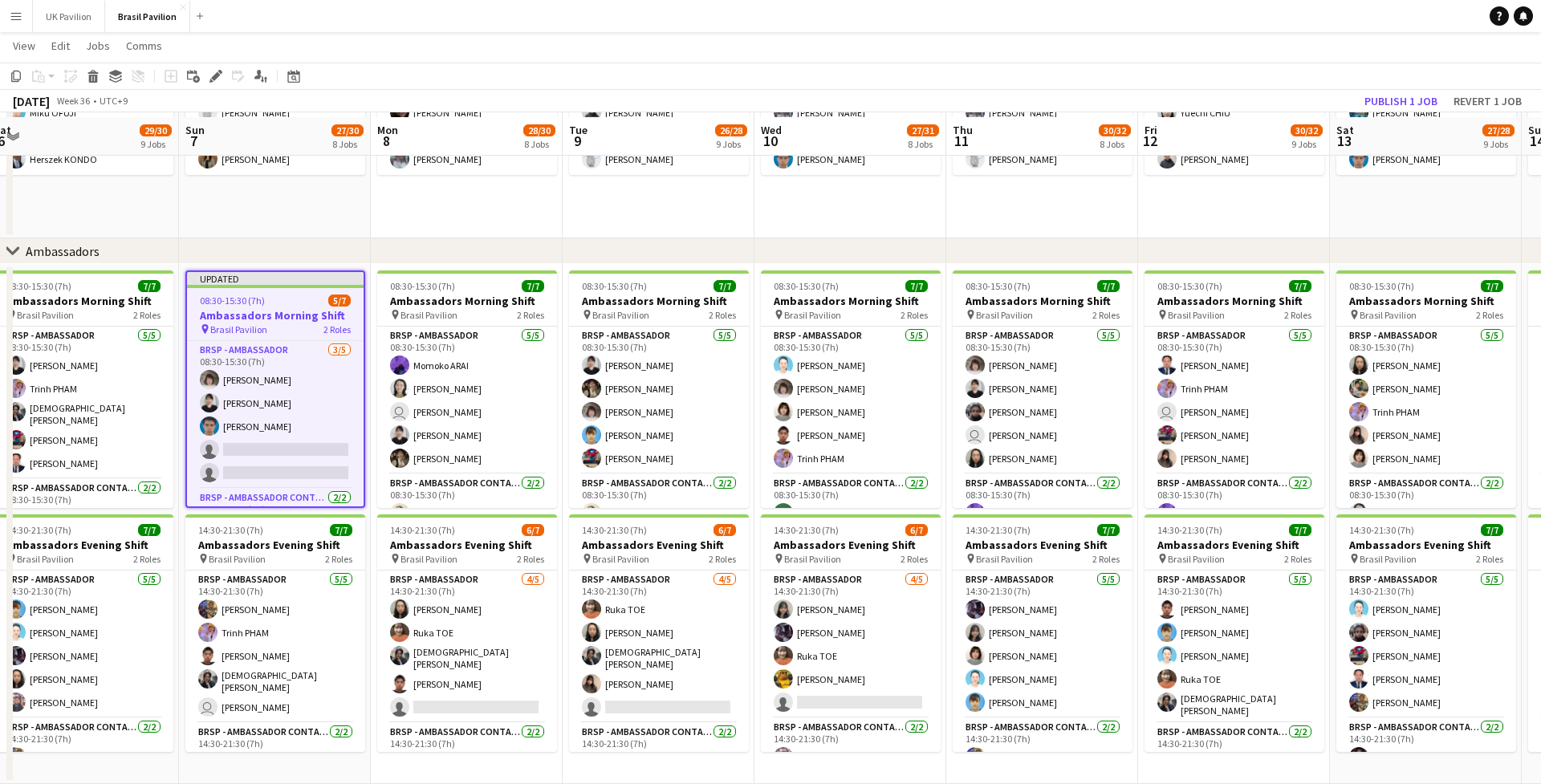
click at [1380, 105] on button "Publish 1 job" at bounding box center [1401, 101] width 86 height 21
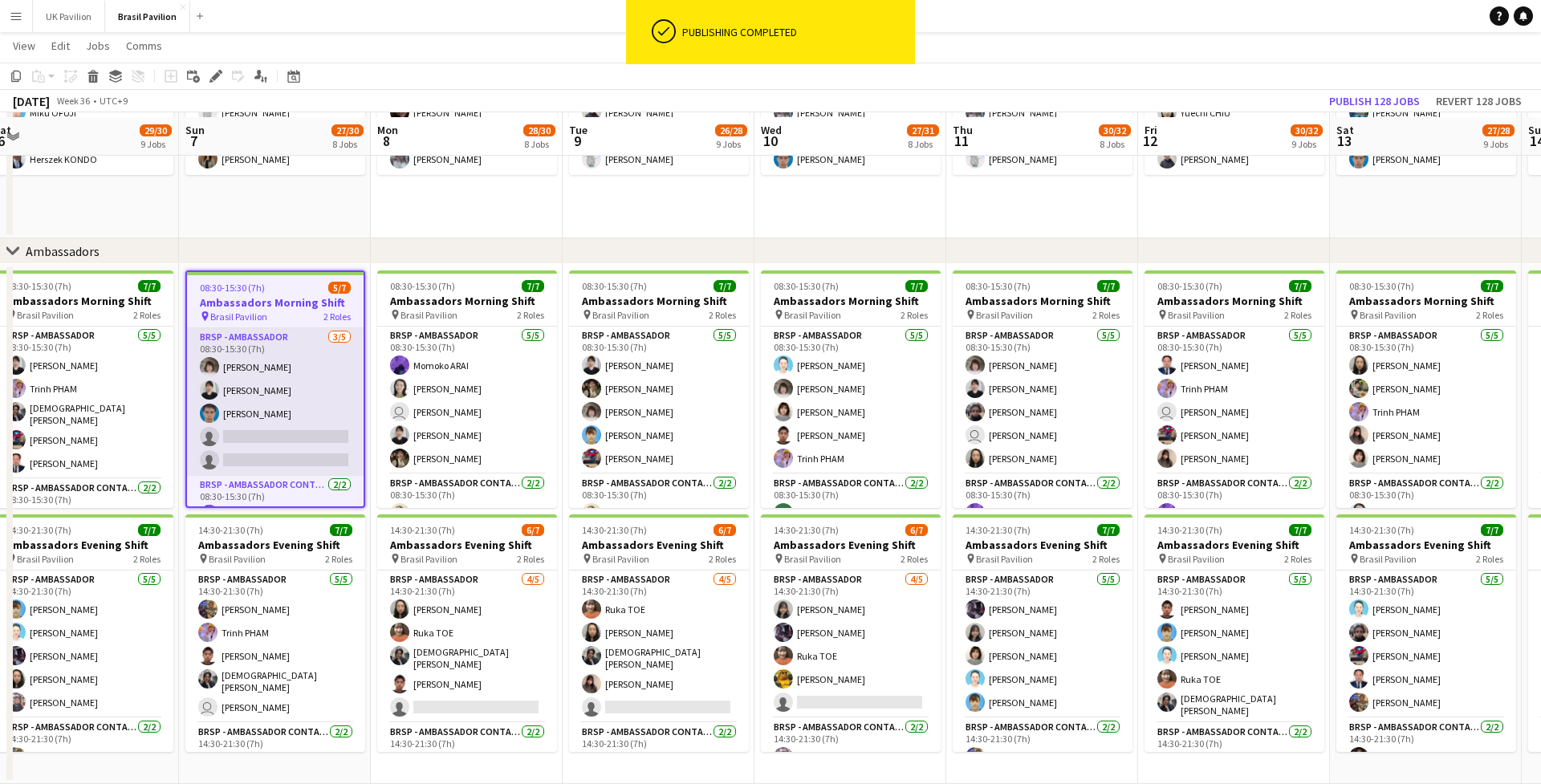
click at [279, 456] on app-card-role "BRSP - Ambassador [DATE] 08:30-15:30 (7h) [PERSON_NAME] [PERSON_NAME] [PERSON_N…" at bounding box center [275, 402] width 177 height 147
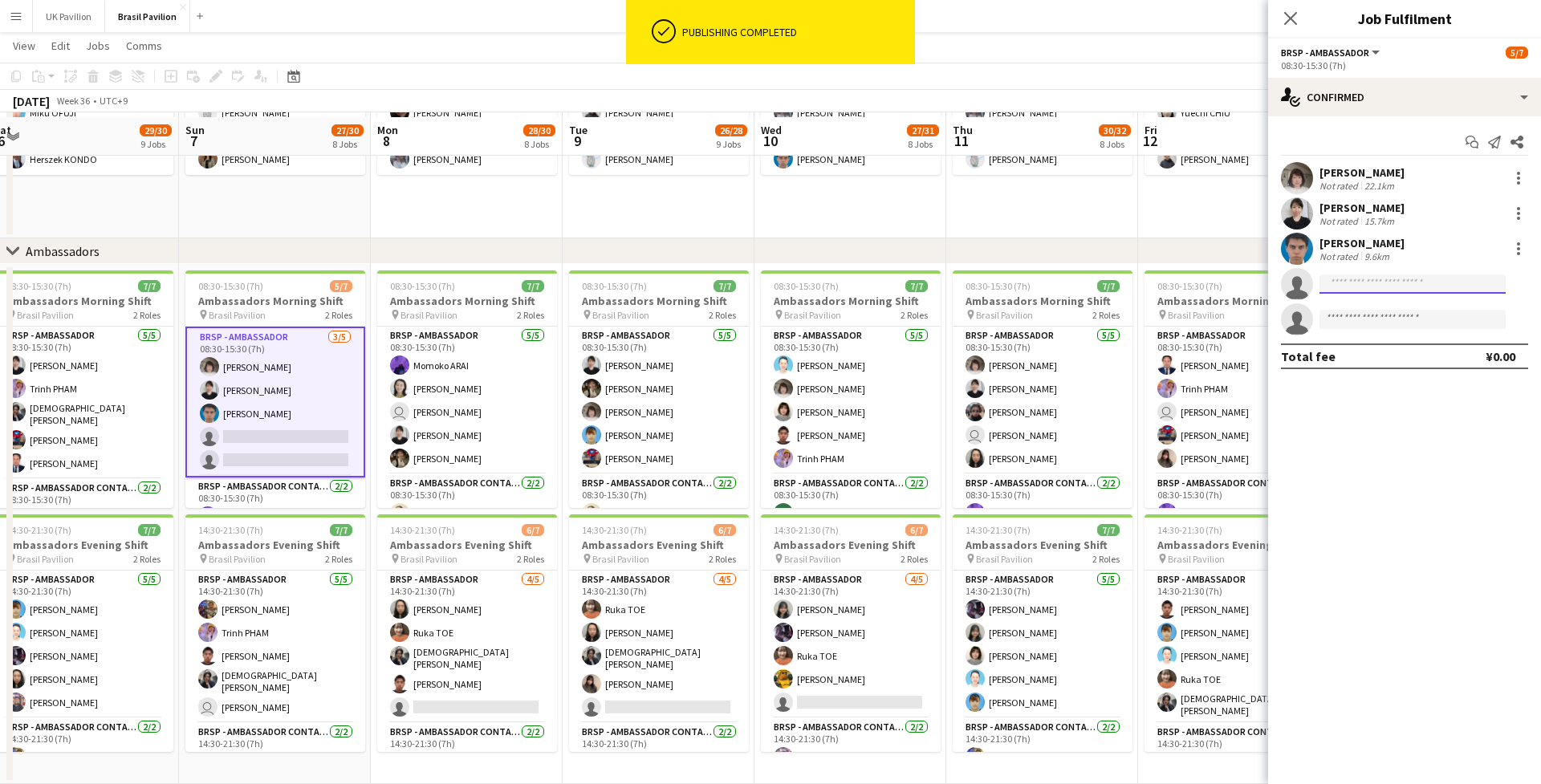
click at [1349, 290] on input at bounding box center [1413, 284] width 186 height 19
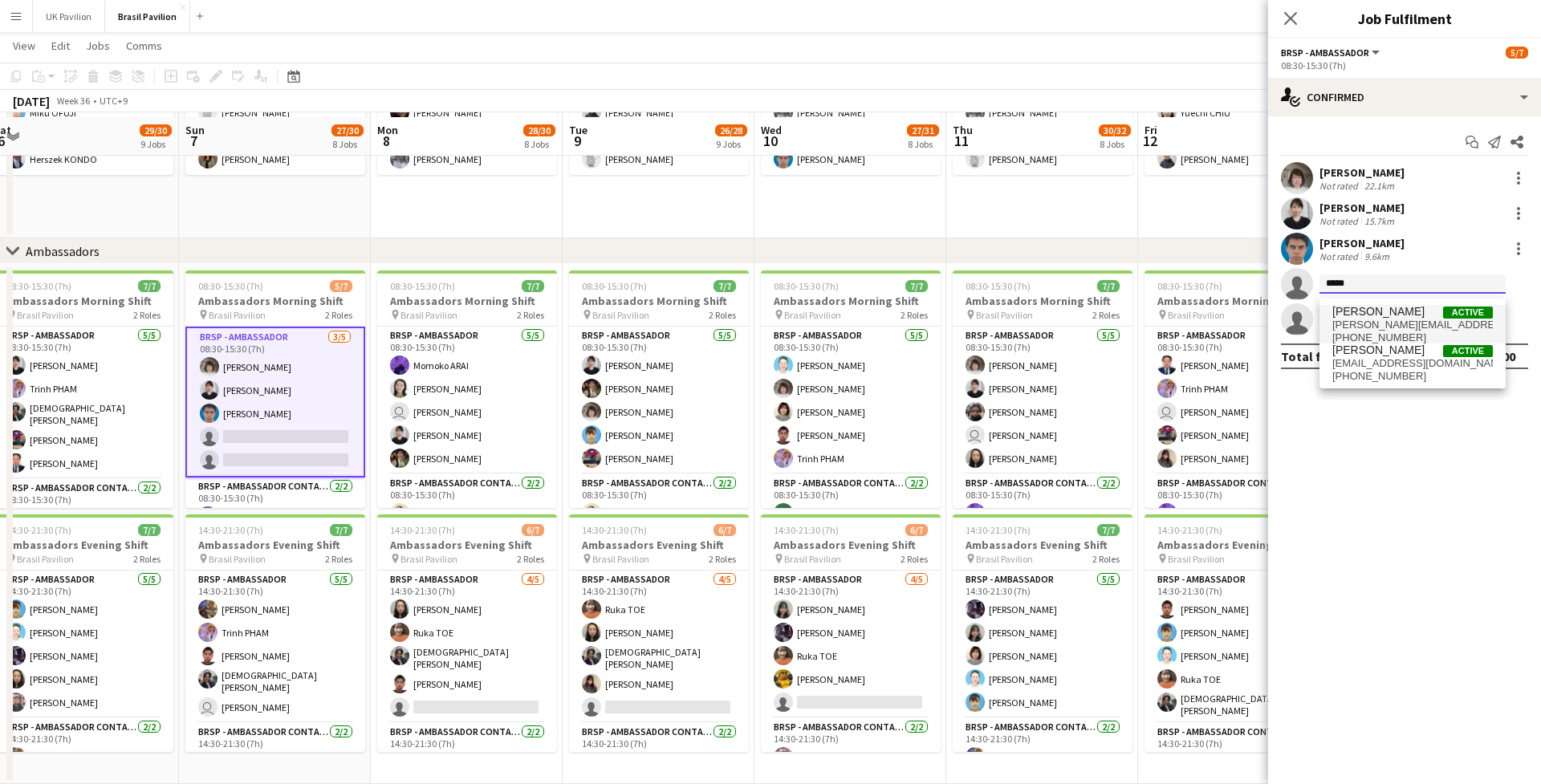
type input "*****"
click at [1385, 322] on span "[PERSON_NAME][EMAIL_ADDRESS][PERSON_NAME][DOMAIN_NAME]" at bounding box center [1413, 324] width 161 height 13
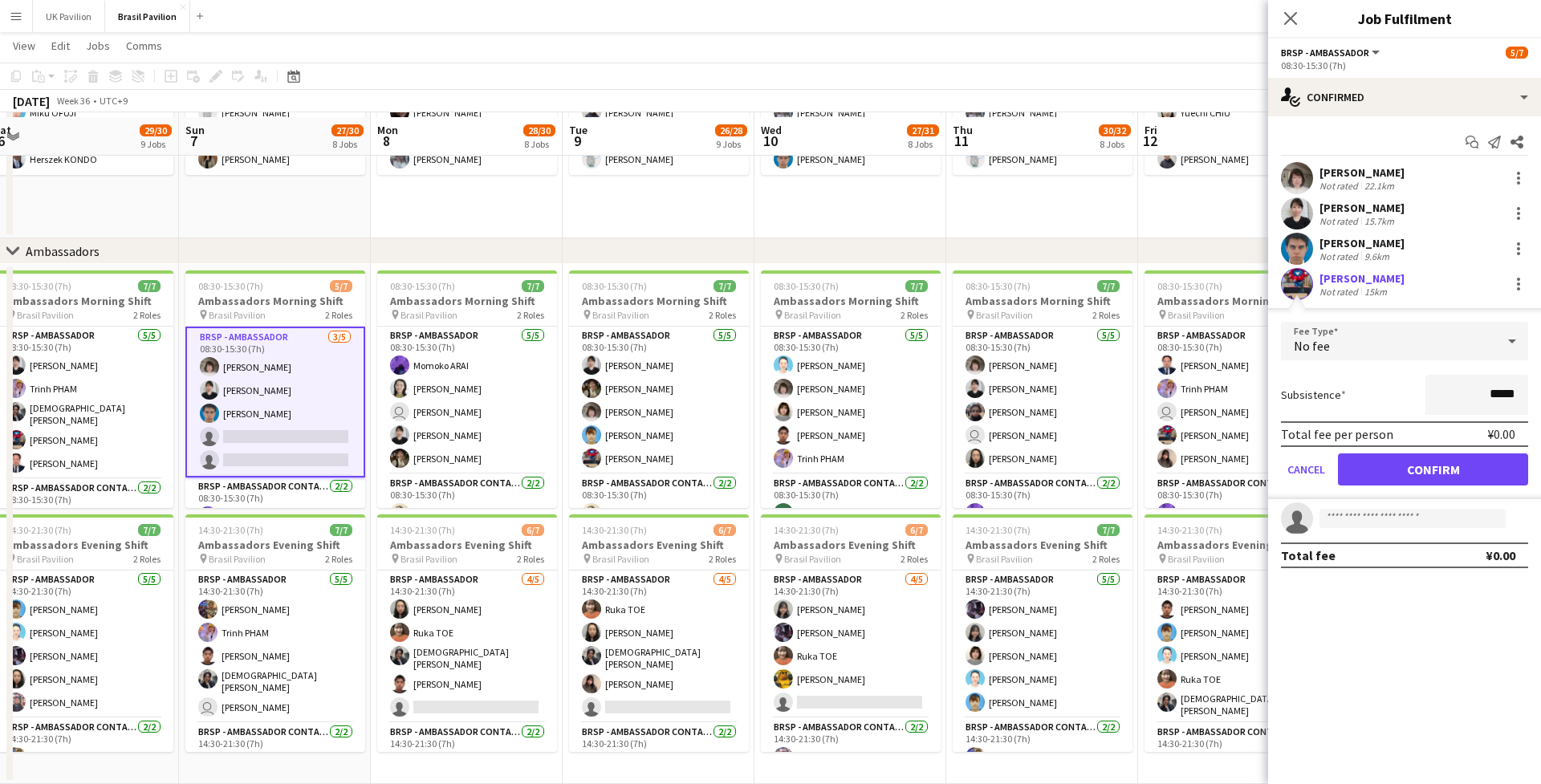
click at [1404, 481] on button "Confirm" at bounding box center [1433, 469] width 190 height 32
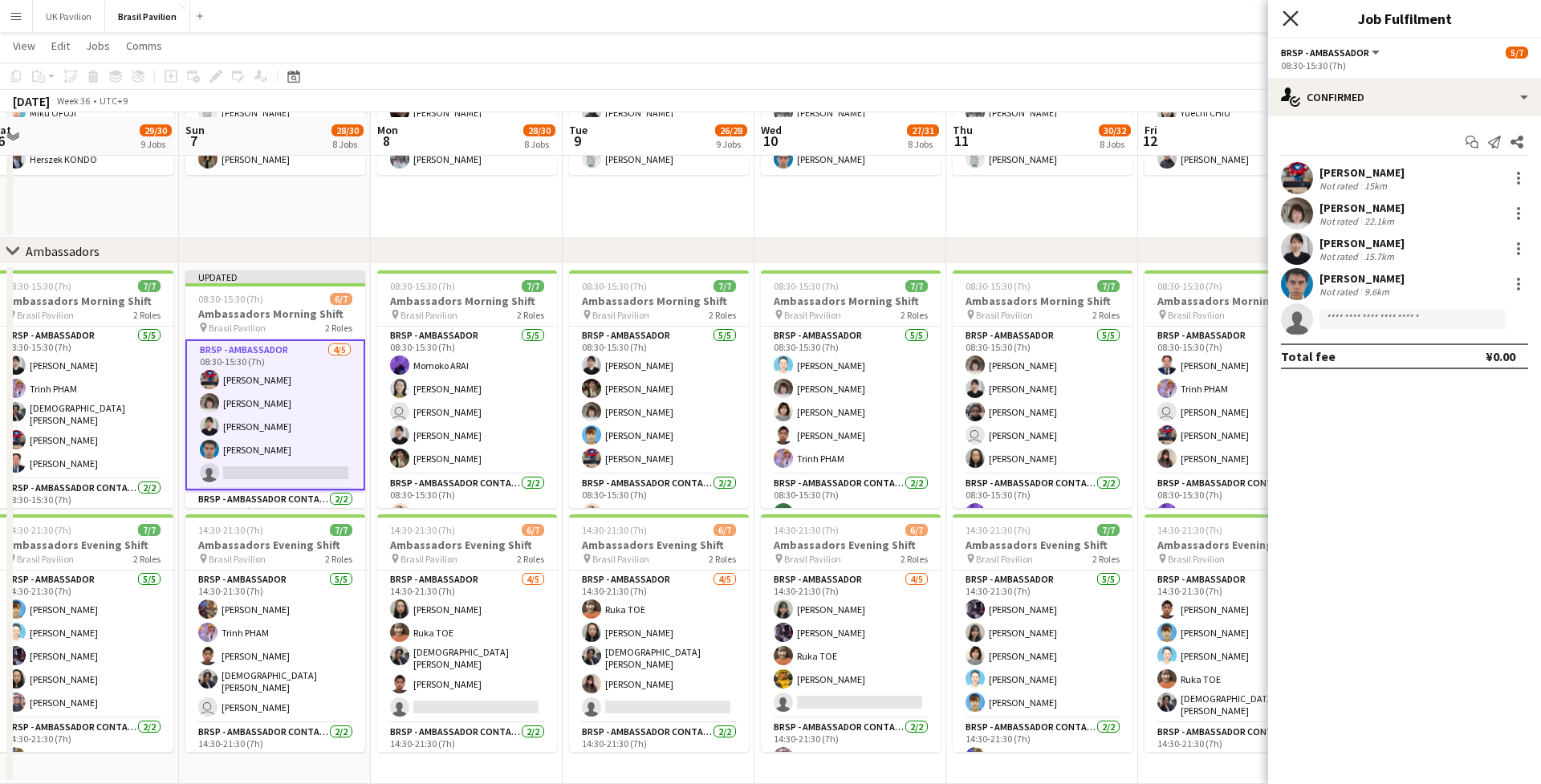
click at [1286, 18] on icon "Close pop-in" at bounding box center [1290, 18] width 15 height 15
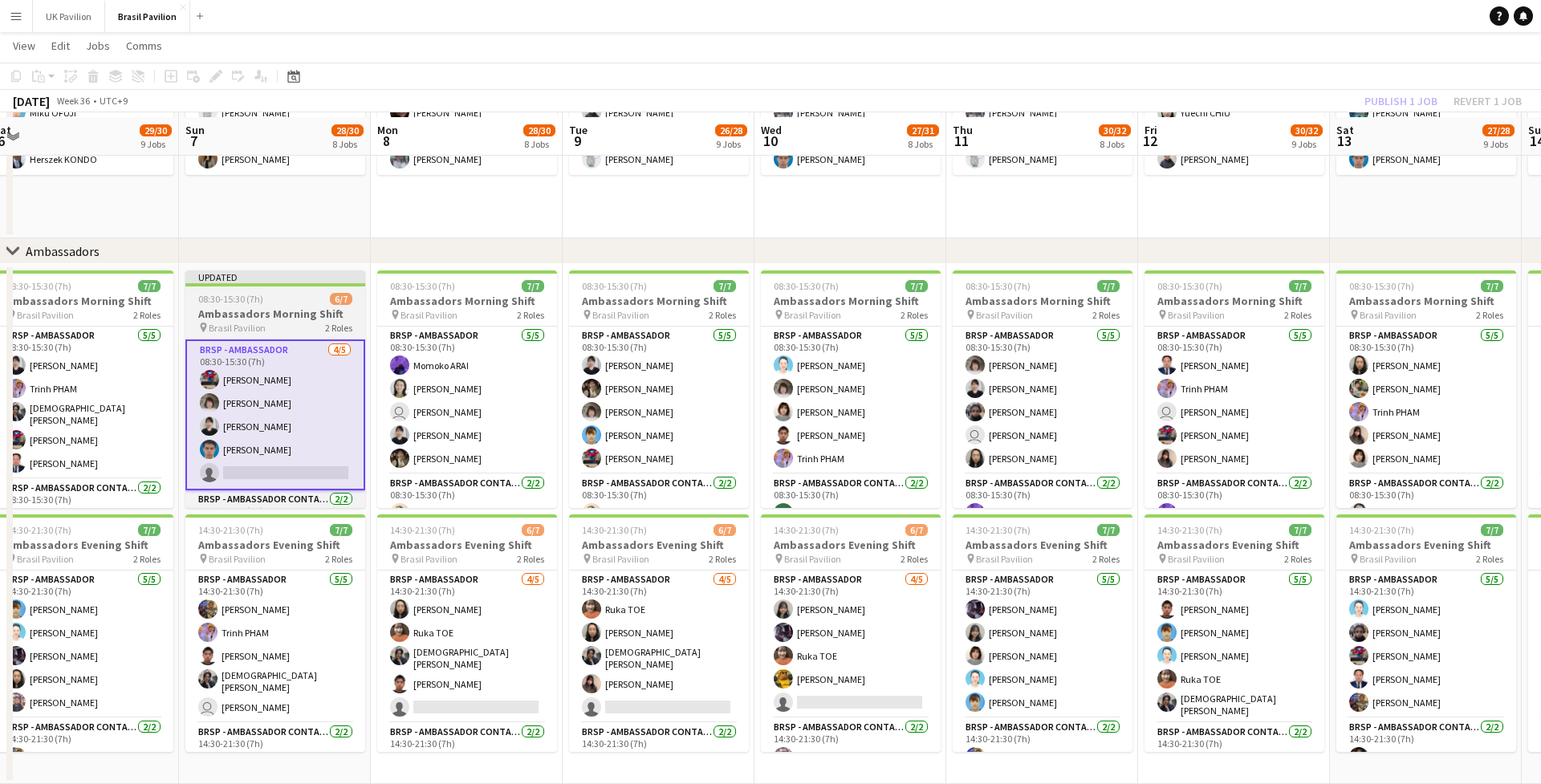
click at [243, 314] on h3 "Ambassadors Morning Shift" at bounding box center [275, 313] width 180 height 14
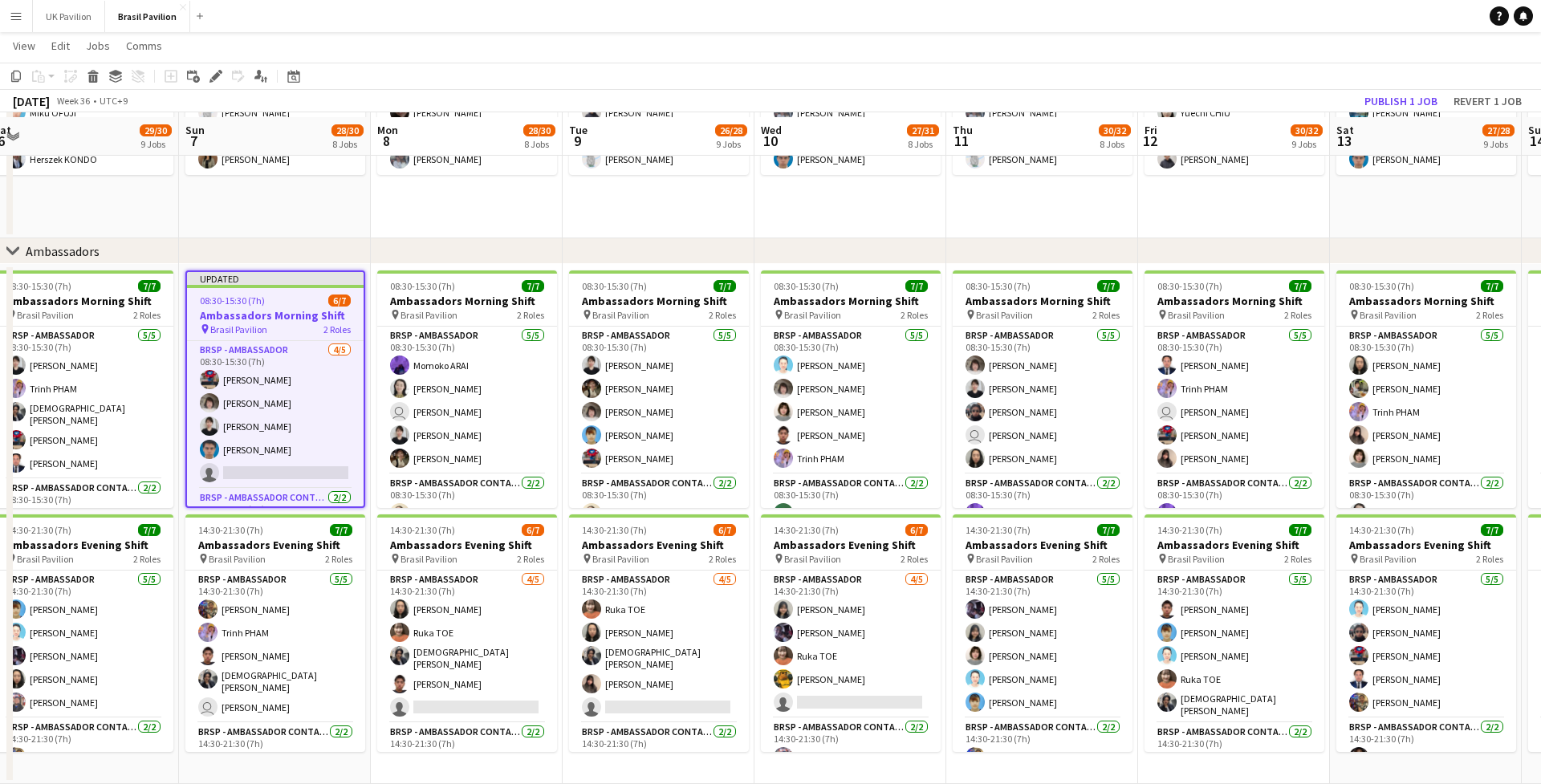
drag, startPoint x: 1381, startPoint y: 93, endPoint x: 1352, endPoint y: 125, distance: 43.2
click at [1381, 93] on button "Publish 1 job" at bounding box center [1401, 101] width 86 height 21
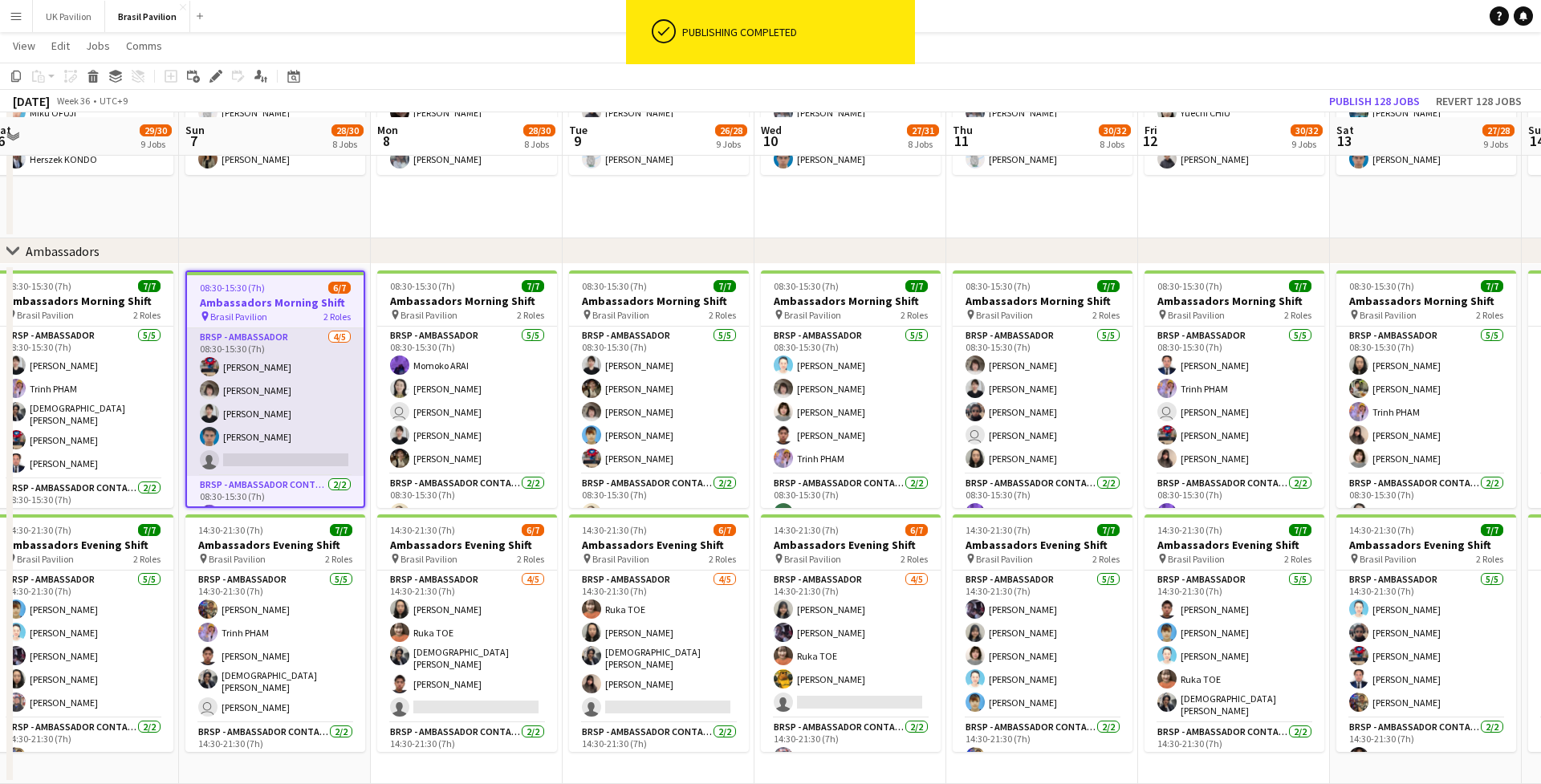
click at [274, 407] on app-card-role "BRSP - Ambassador [DATE] 08:30-15:30 (7h) [PERSON_NAME] [PERSON_NAME] [PERSON_N…" at bounding box center [275, 402] width 177 height 147
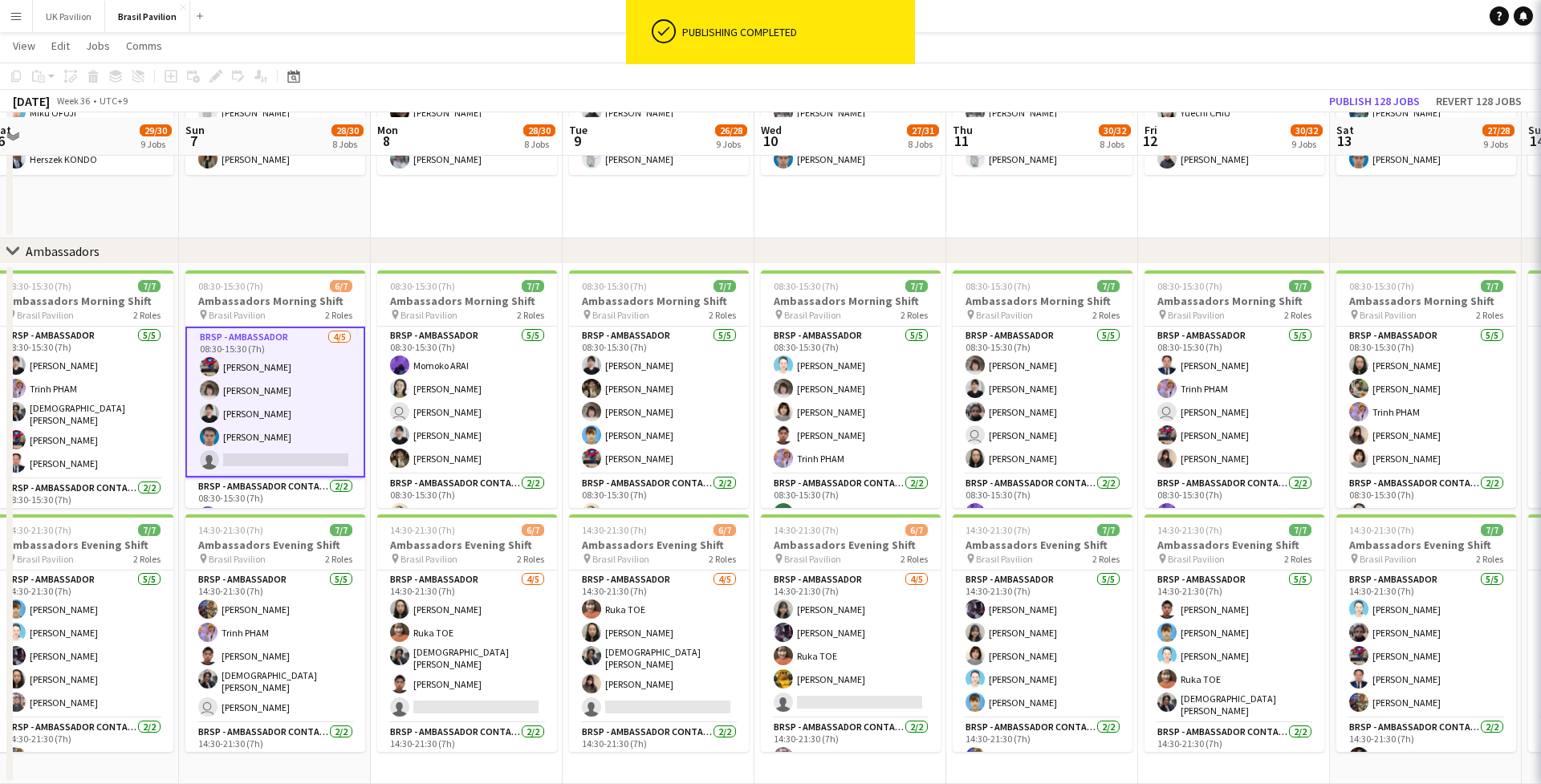
scroll to position [0, 587]
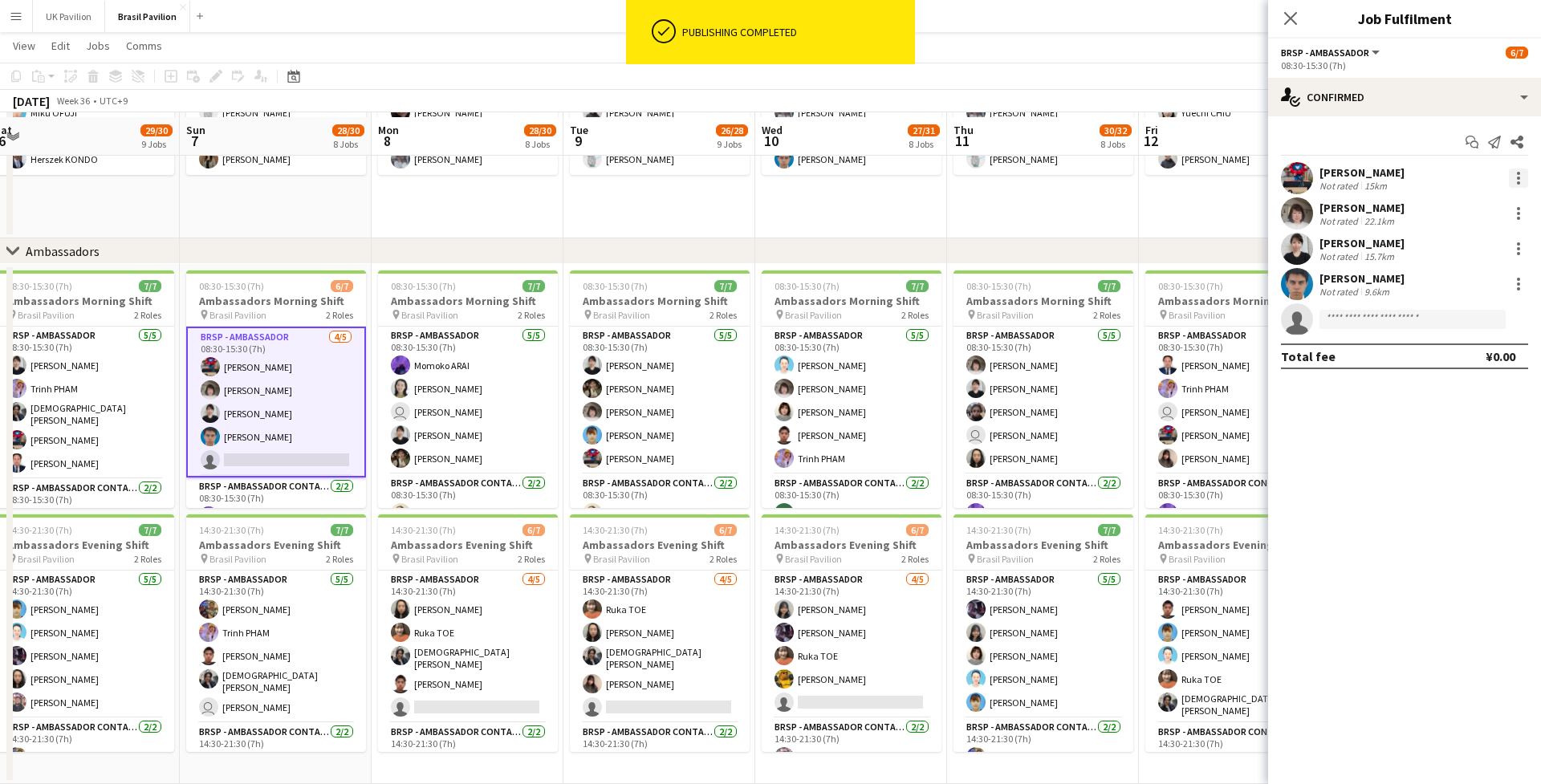
click at [1515, 176] on div at bounding box center [1518, 178] width 19 height 19
click at [1430, 256] on span "Switch crew" at bounding box center [1450, 250] width 68 height 13
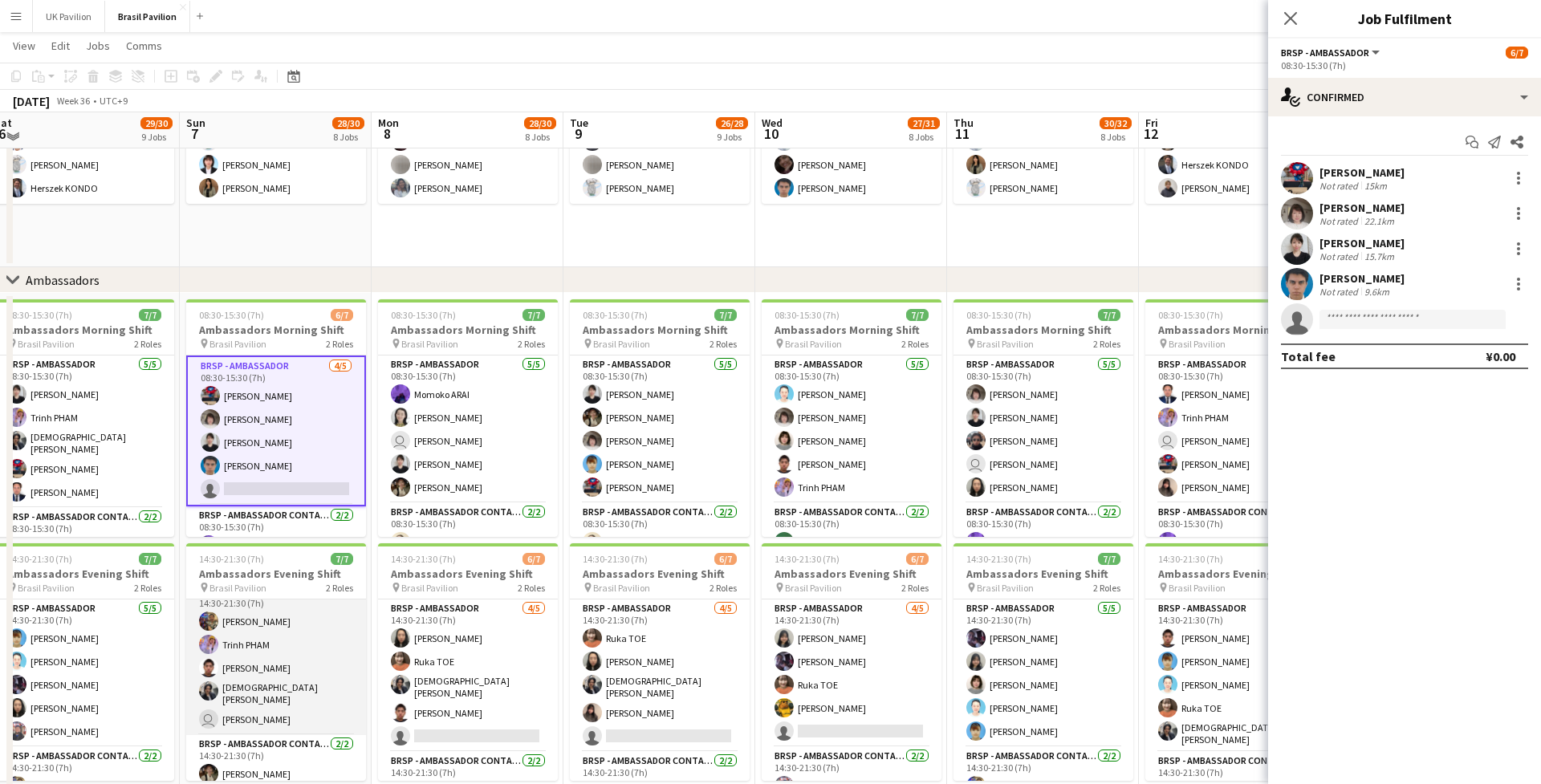
scroll to position [36, 0]
click at [287, 703] on app-card-role "BRSP - Ambassador [DATE] 14:30-21:30 (7h) [PERSON_NAME] [PERSON_NAME] [PERSON_N…" at bounding box center [276, 640] width 180 height 152
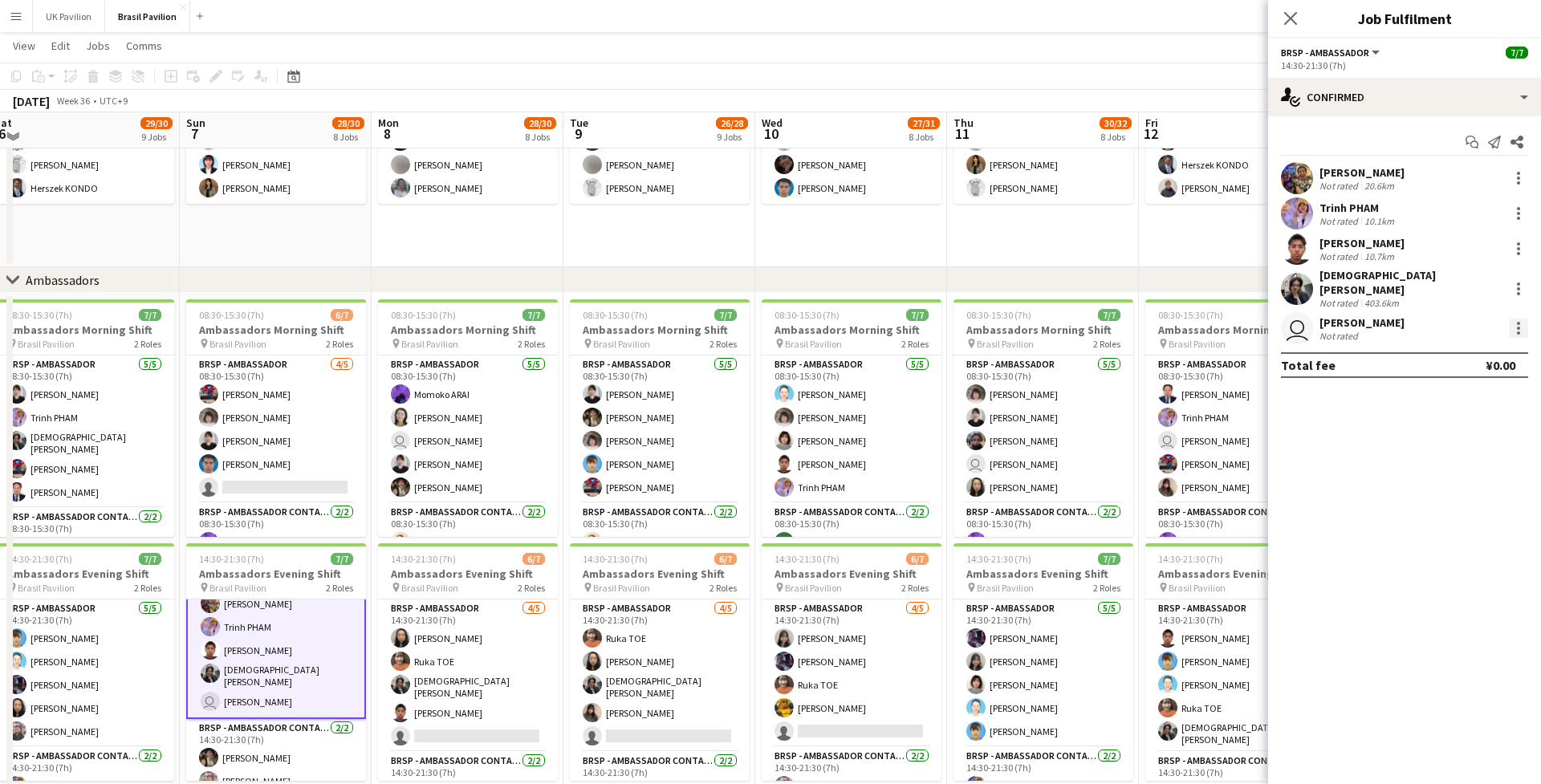
click at [1513, 328] on div at bounding box center [1518, 328] width 19 height 19
click at [1436, 389] on span "Switch with" at bounding box center [1448, 392] width 65 height 13
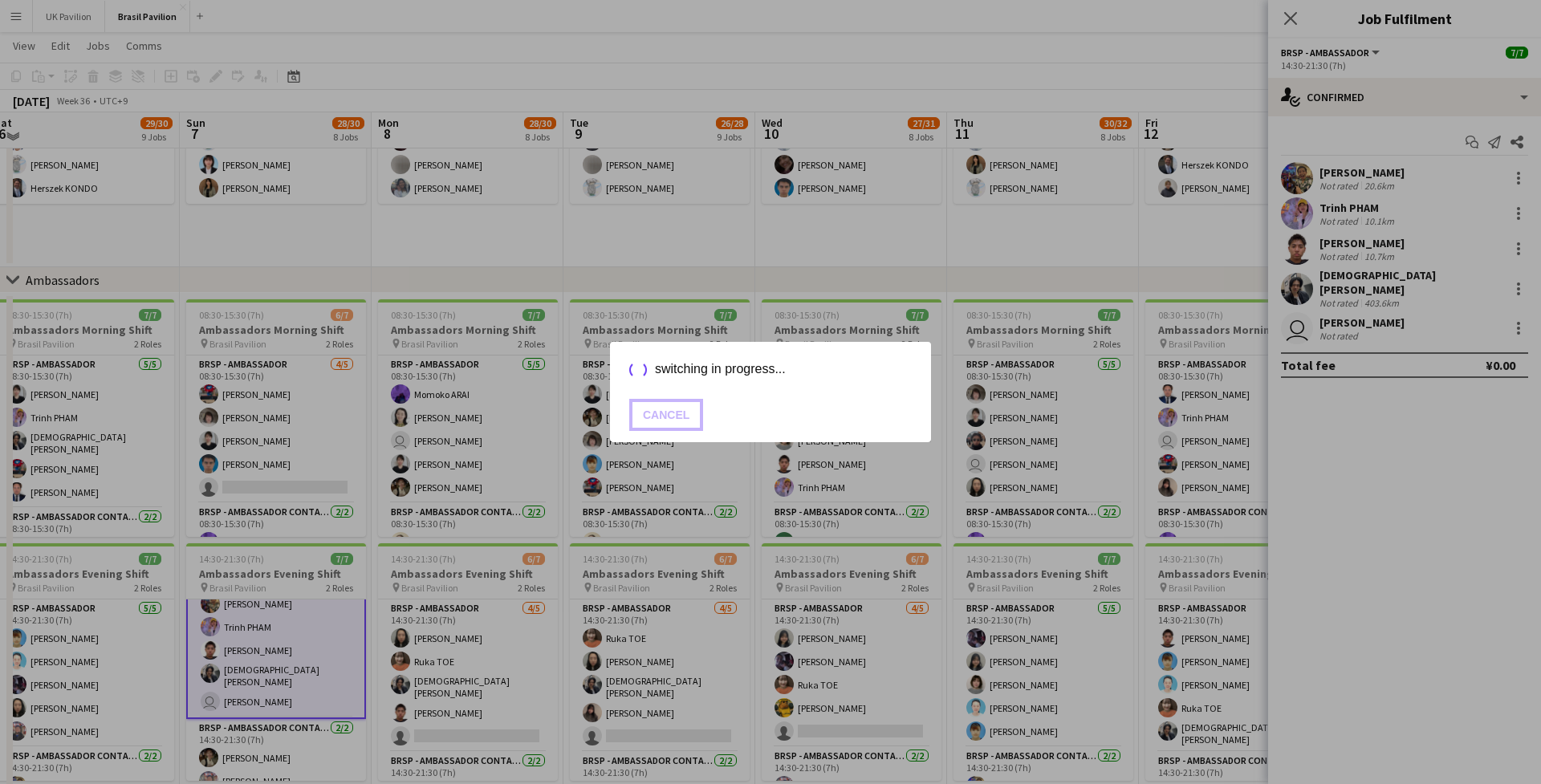
scroll to position [1829, 0]
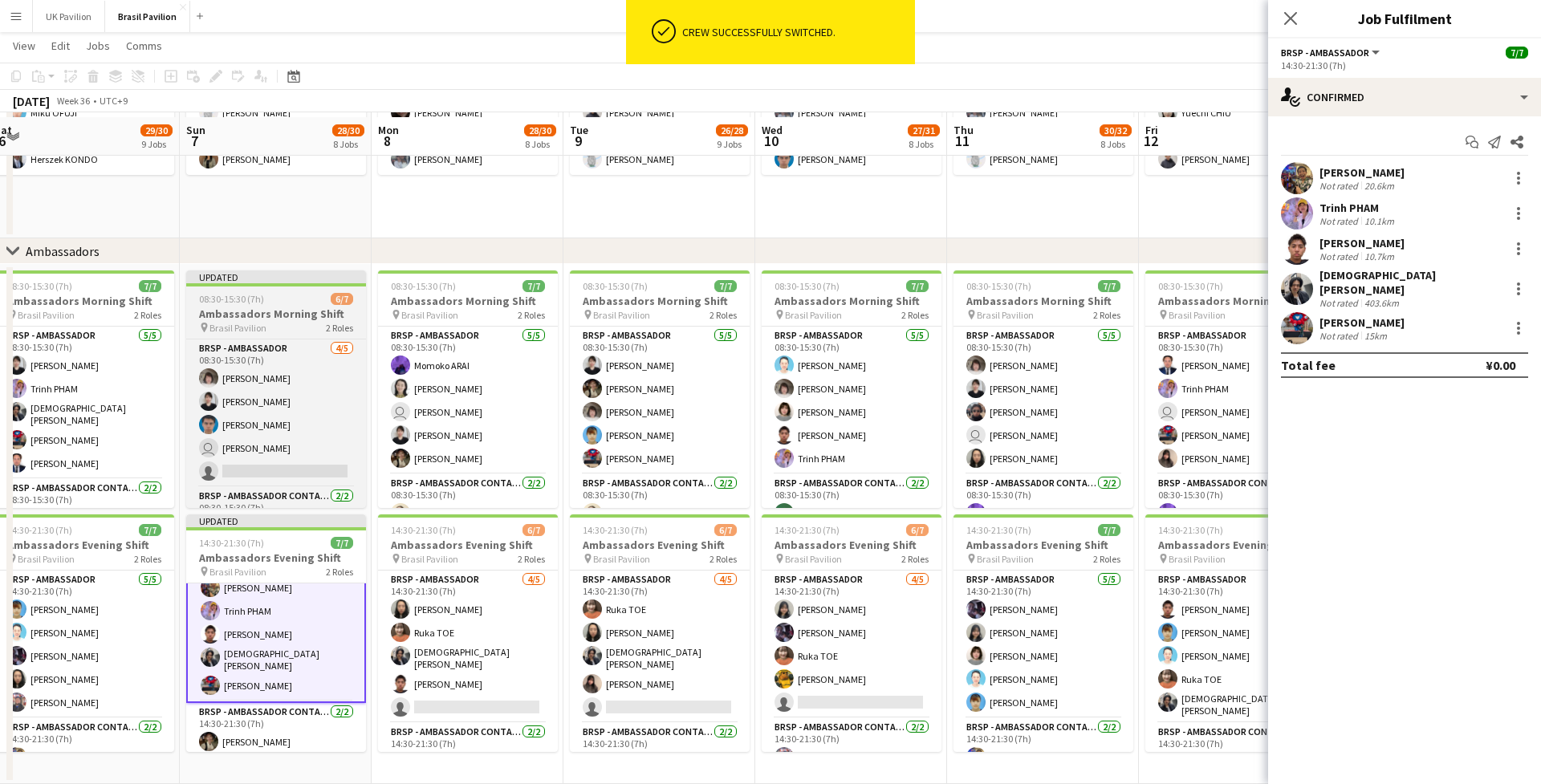
click at [277, 321] on h3 "Ambassadors Morning Shift" at bounding box center [276, 313] width 180 height 14
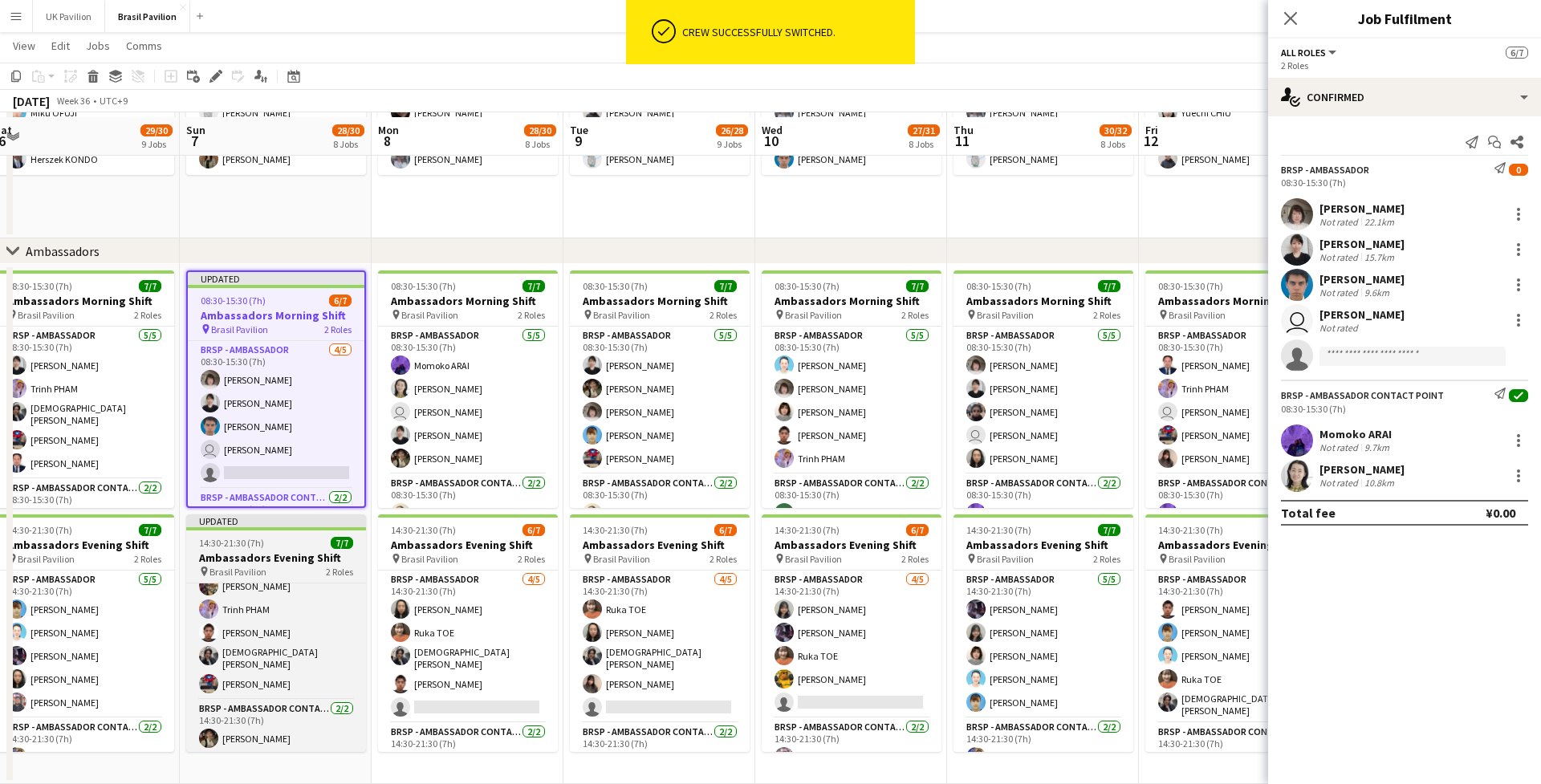
drag, startPoint x: 277, startPoint y: 564, endPoint x: 342, endPoint y: 529, distance: 73.8
click at [277, 564] on h3 "Ambassadors Evening Shift" at bounding box center [276, 557] width 180 height 14
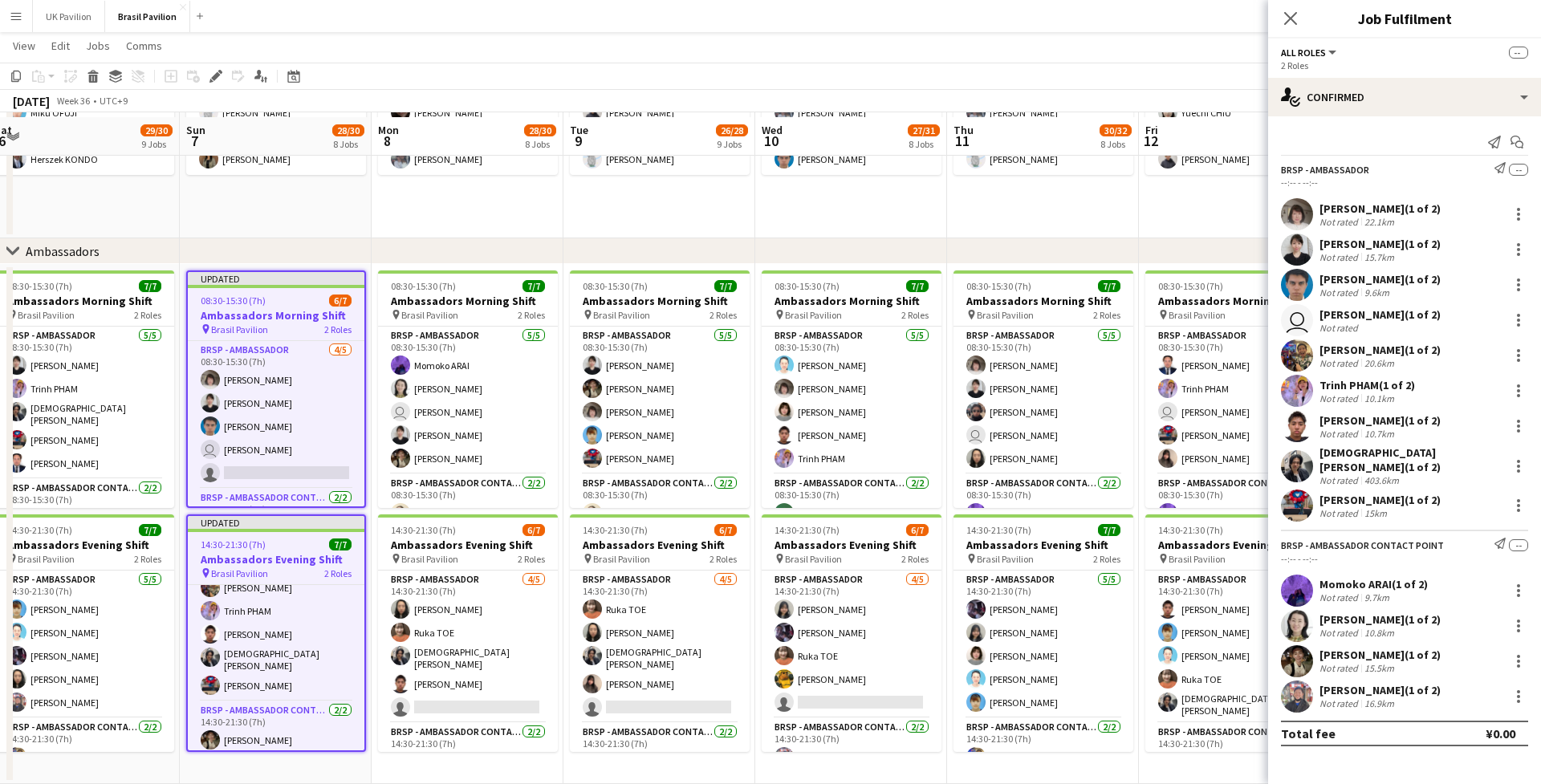
drag, startPoint x: 1295, startPoint y: 18, endPoint x: 1276, endPoint y: 59, distance: 45.2
click at [1295, 18] on icon "Close pop-in" at bounding box center [1290, 18] width 13 height 13
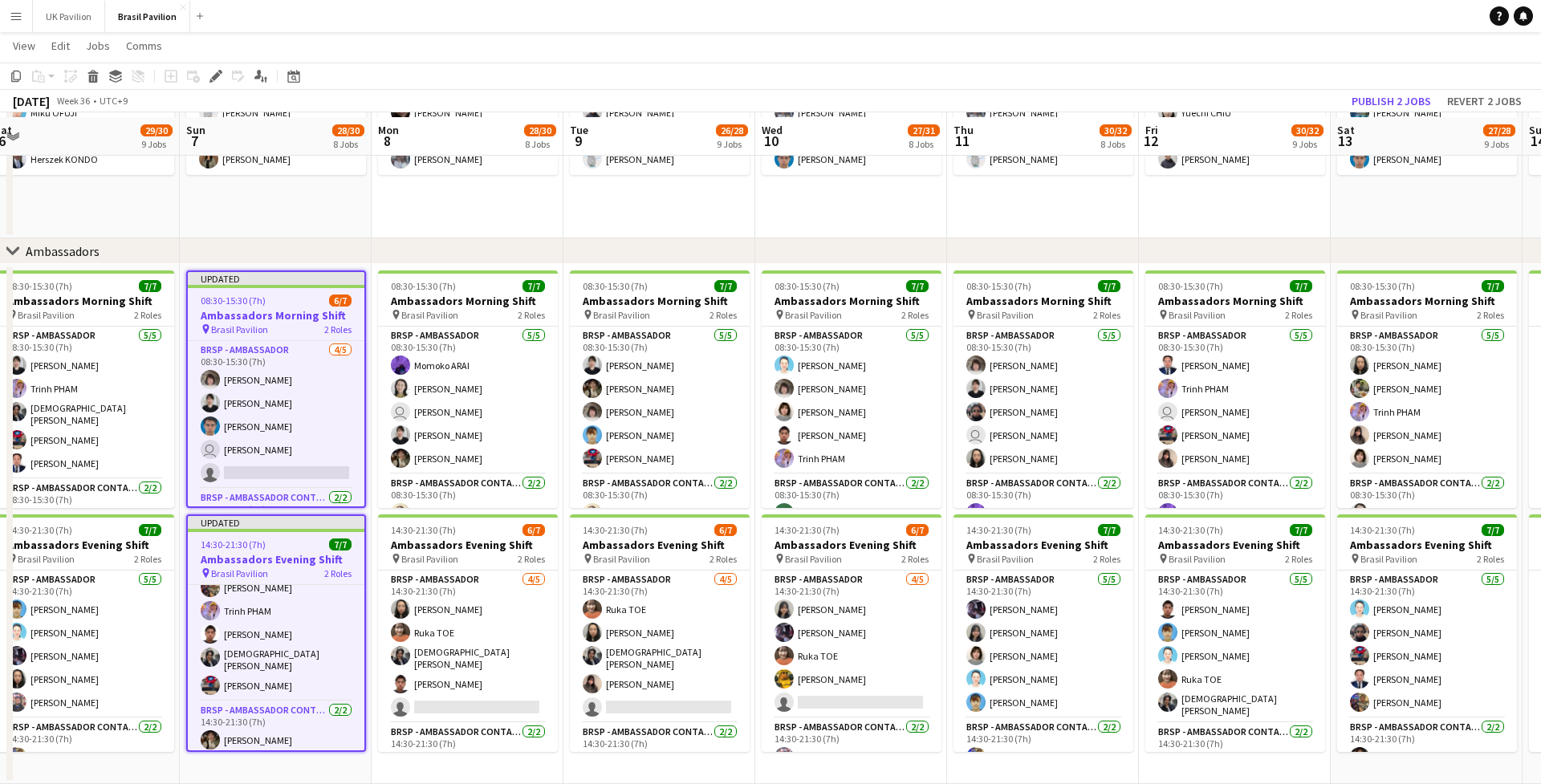
drag, startPoint x: 1367, startPoint y: 98, endPoint x: 1218, endPoint y: 117, distance: 150.2
click at [1367, 98] on button "Publish 2 jobs" at bounding box center [1392, 101] width 92 height 21
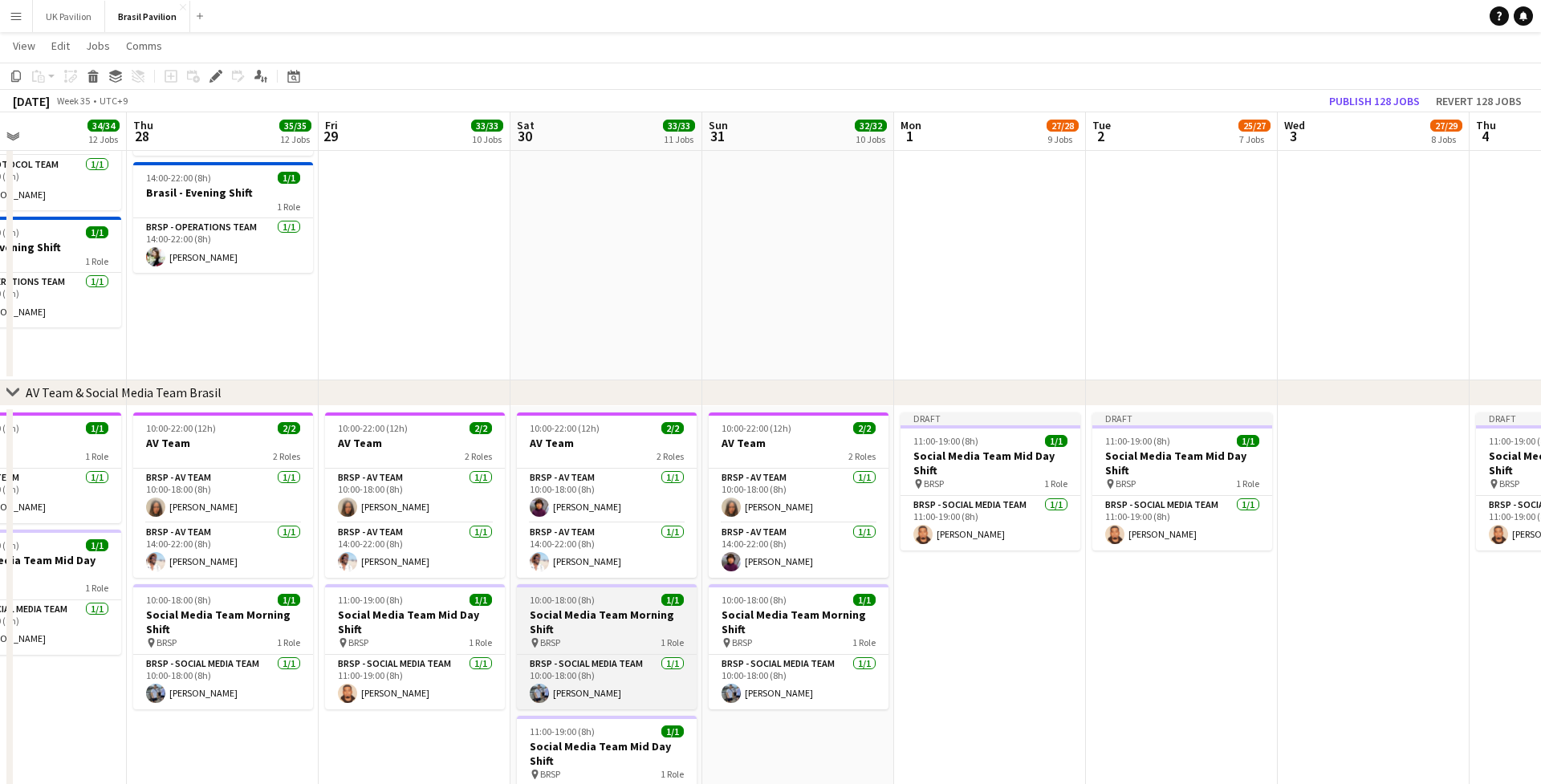
scroll to position [0, 468]
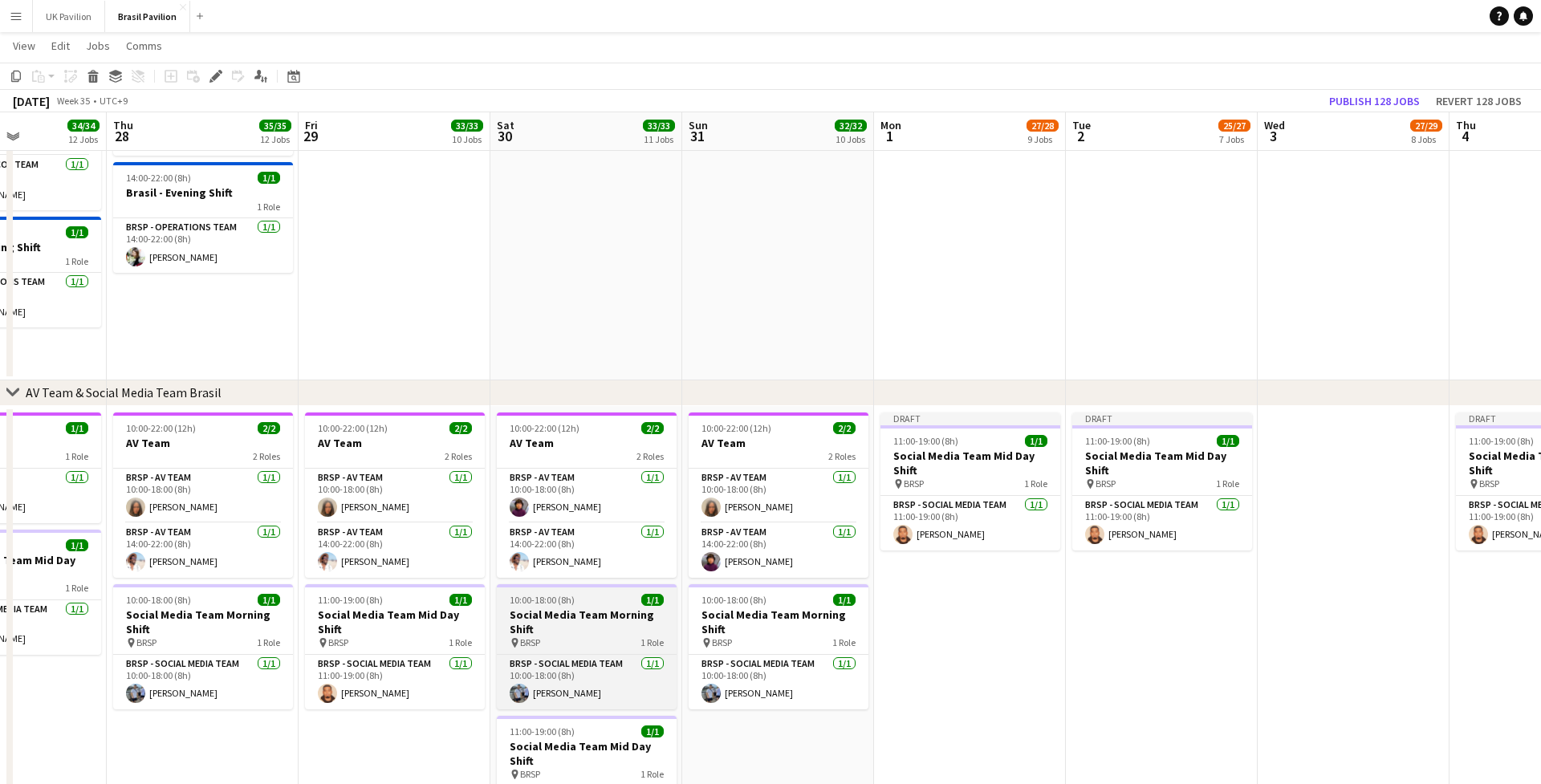
click at [578, 637] on h3 "Social Media Team Morning Shift" at bounding box center [587, 622] width 180 height 28
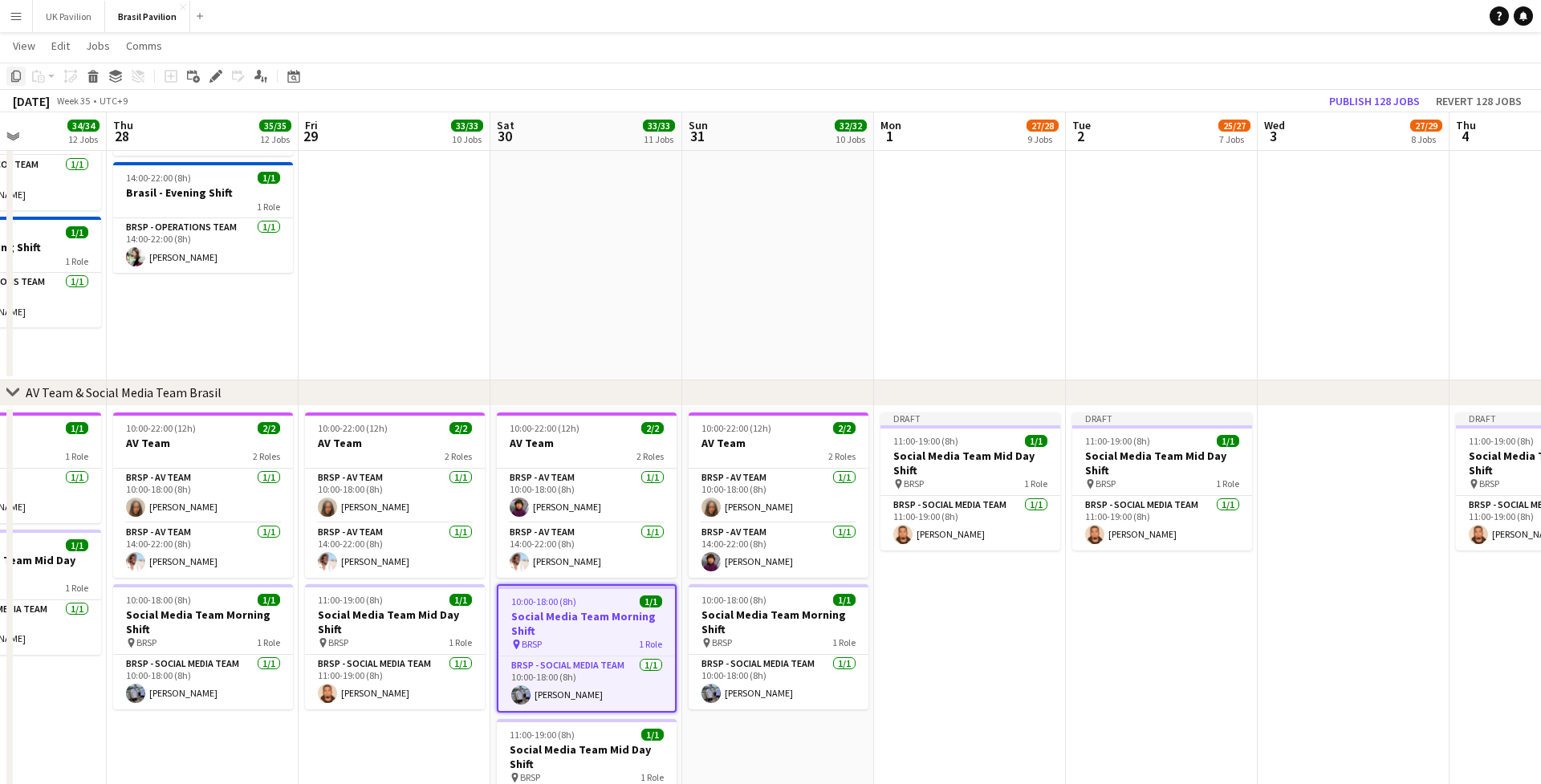
click at [20, 76] on icon at bounding box center [15, 75] width 9 height 11
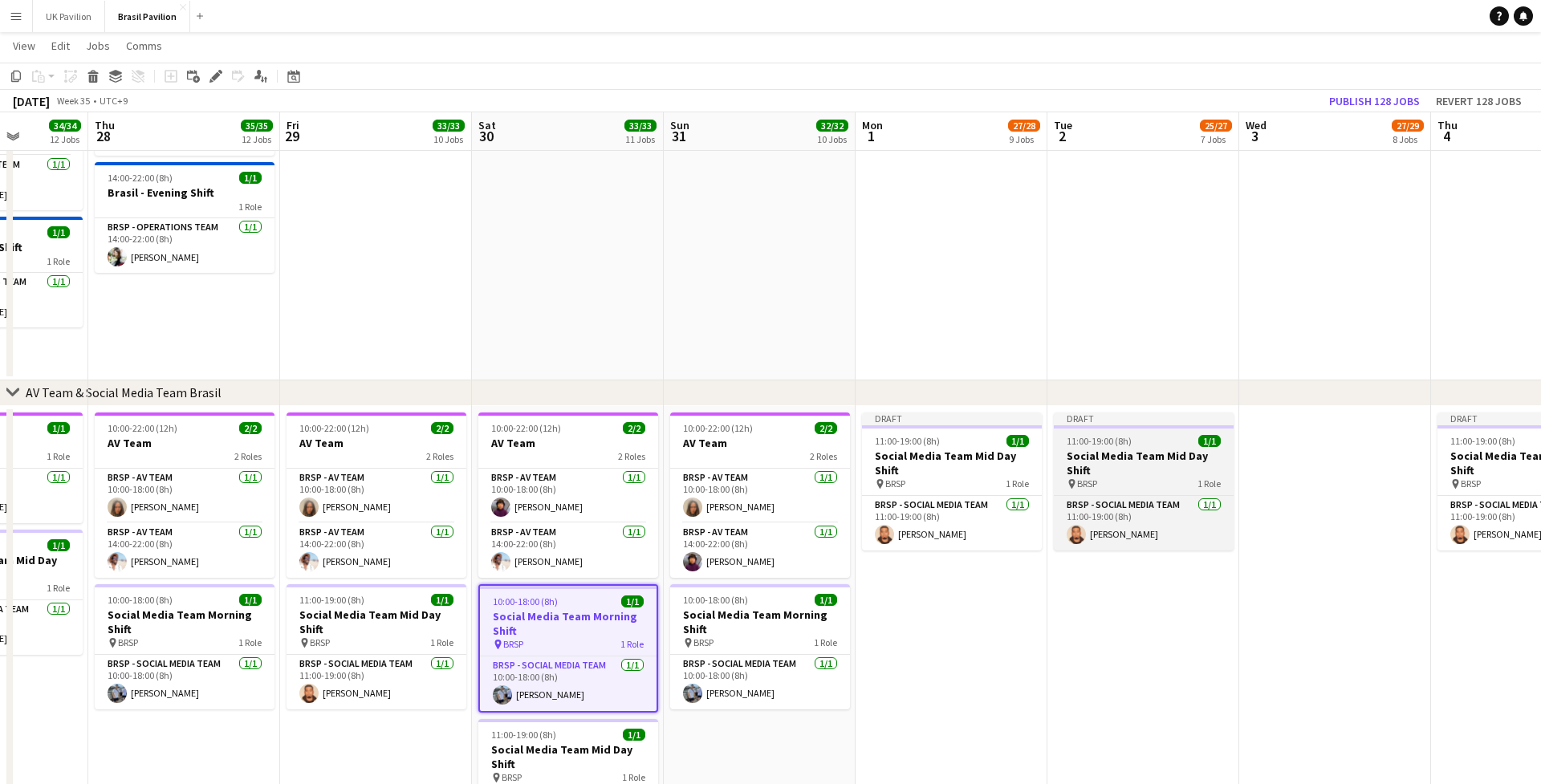
scroll to position [0, 552]
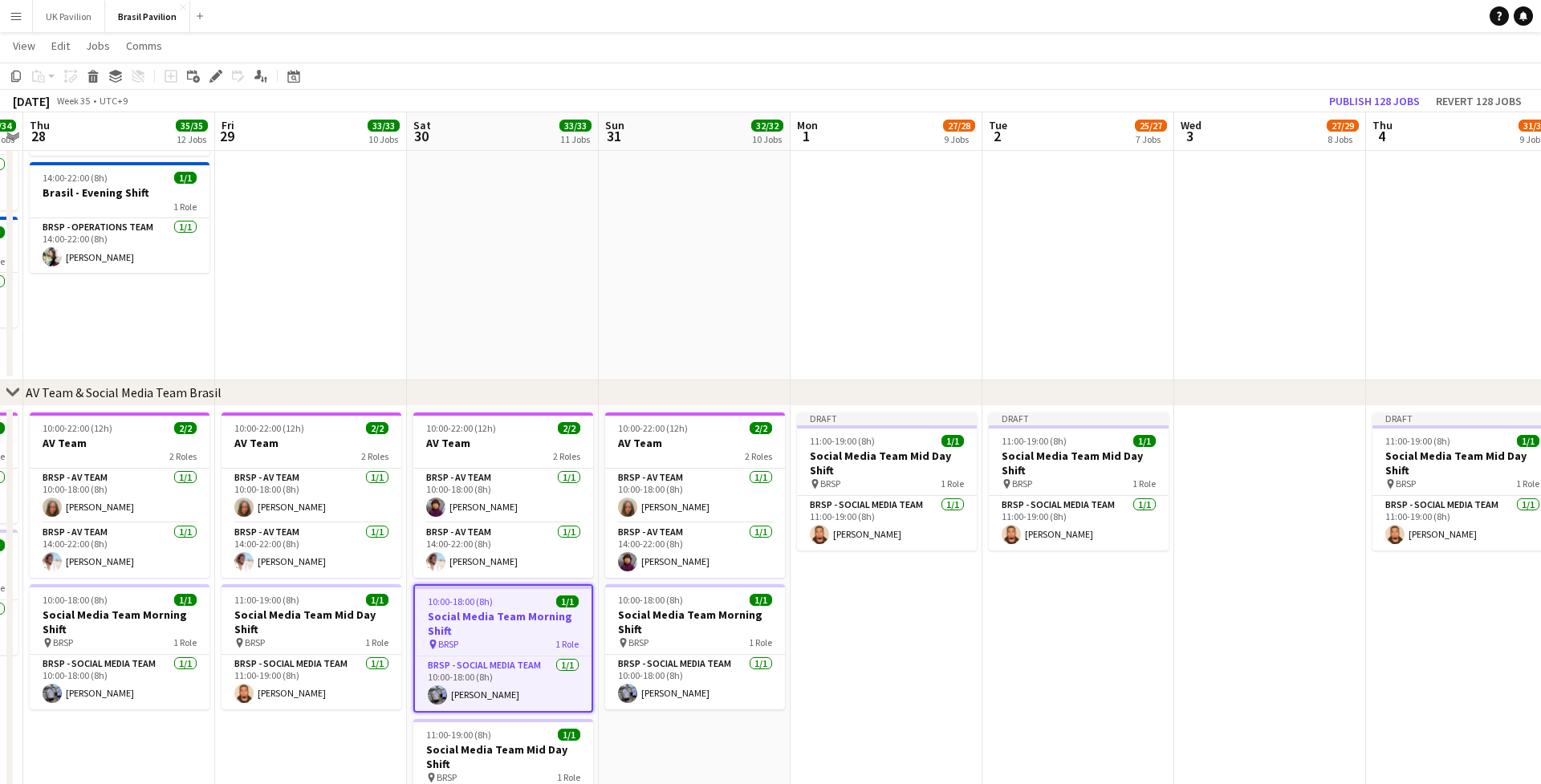
click at [1095, 686] on app-date-cell "Draft 11:00-19:00 (8h) 1/1 Social Media Team Mid Day Shift pin BRSP 1 Role BRSP…" at bounding box center [1078, 642] width 192 height 471
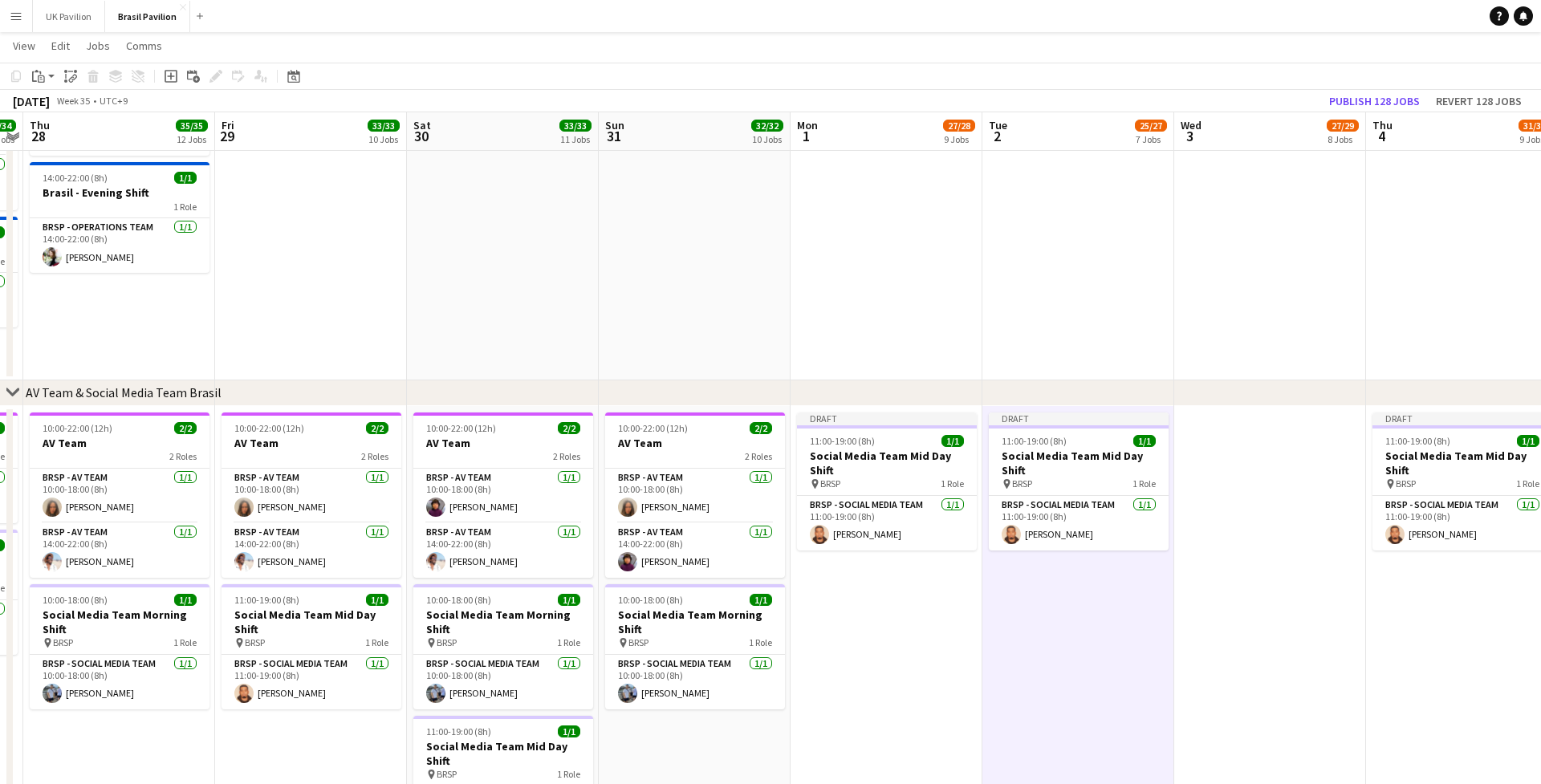
click at [1280, 661] on app-date-cell at bounding box center [1270, 642] width 192 height 471
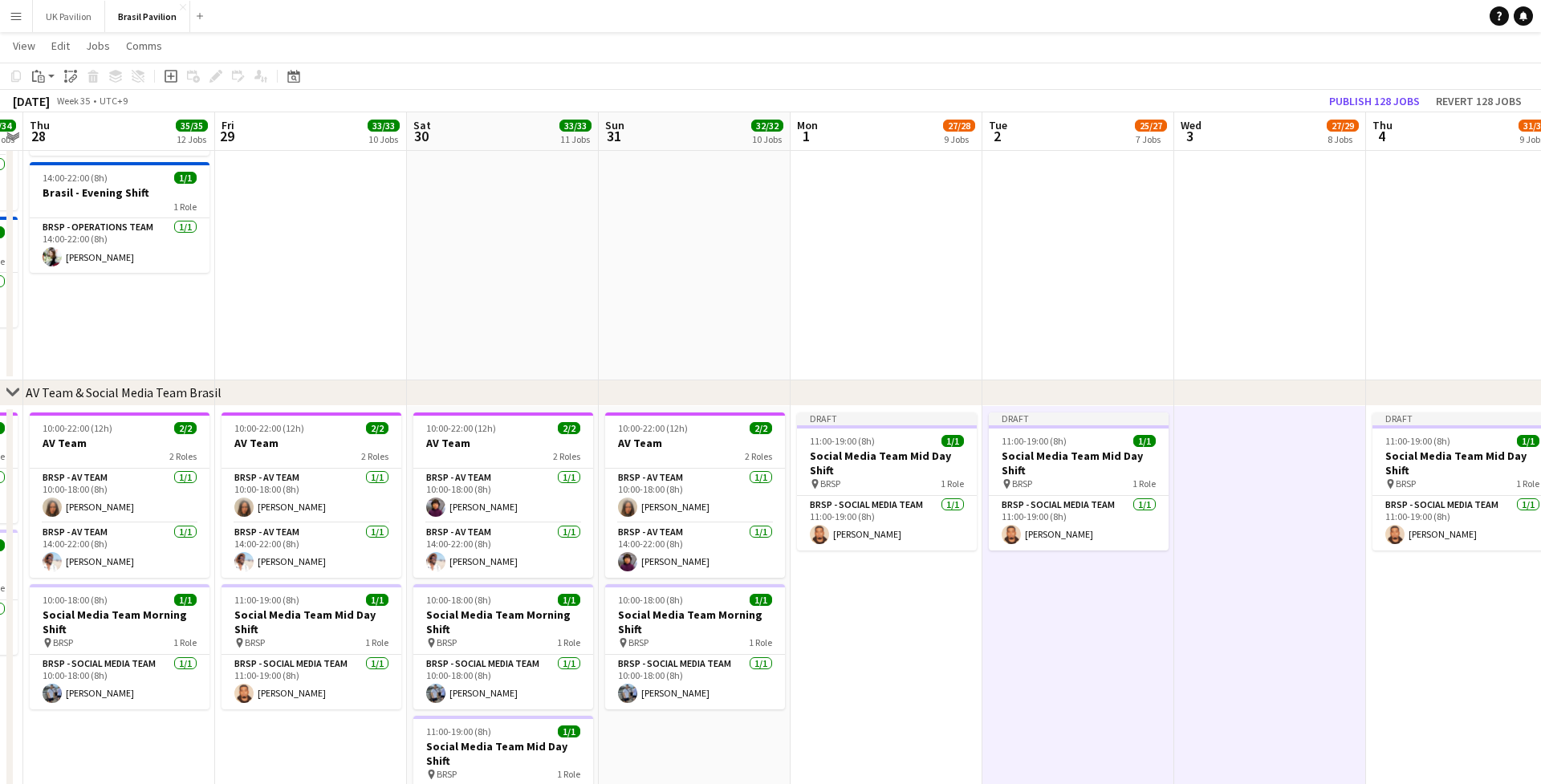
click at [1443, 645] on app-date-cell "Draft 11:00-19:00 (8h) 1/1 Social Media Team Mid Day Shift pin BRSP 1 Role BRSP…" at bounding box center [1462, 642] width 192 height 471
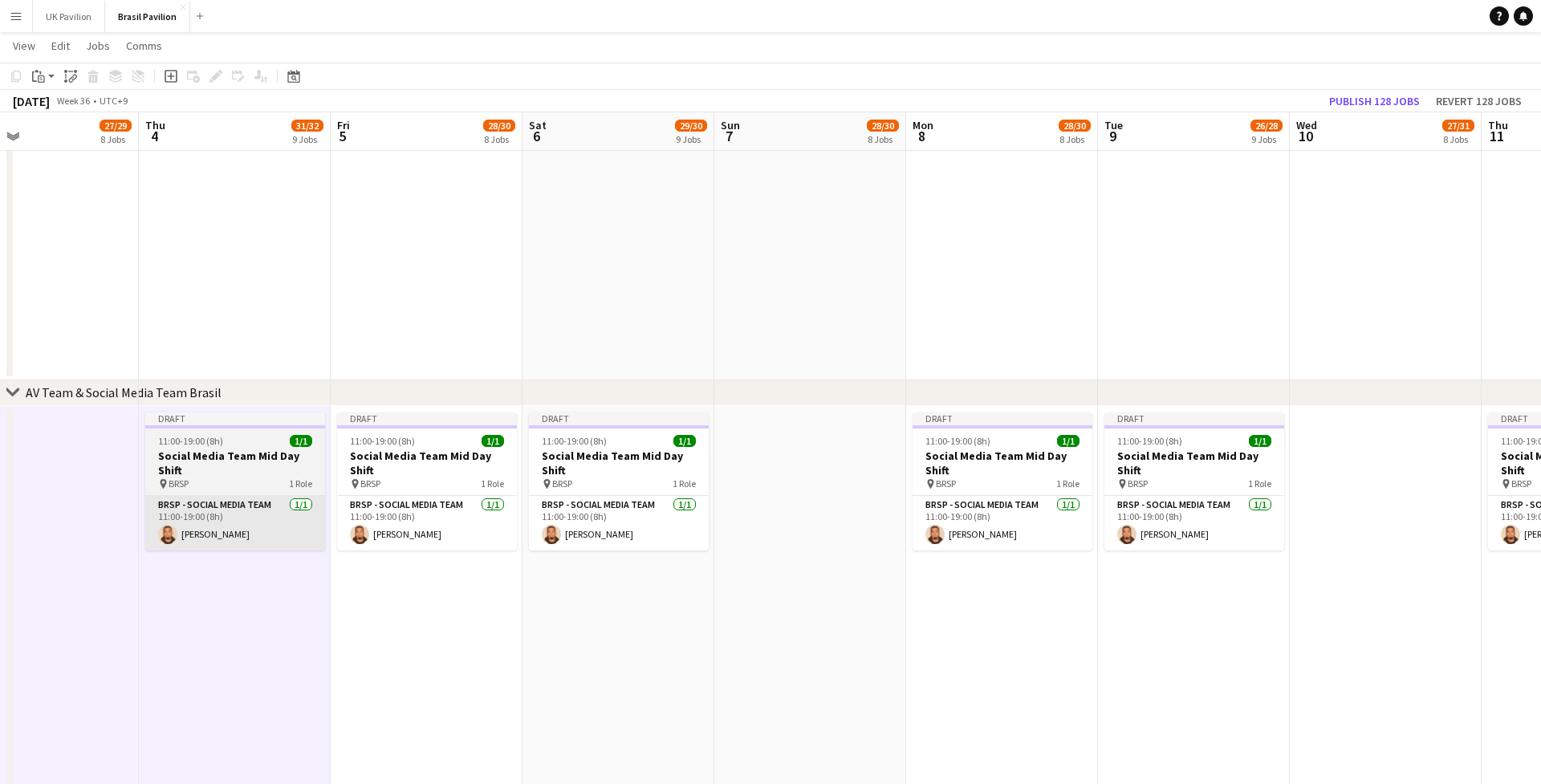
scroll to position [0, 422]
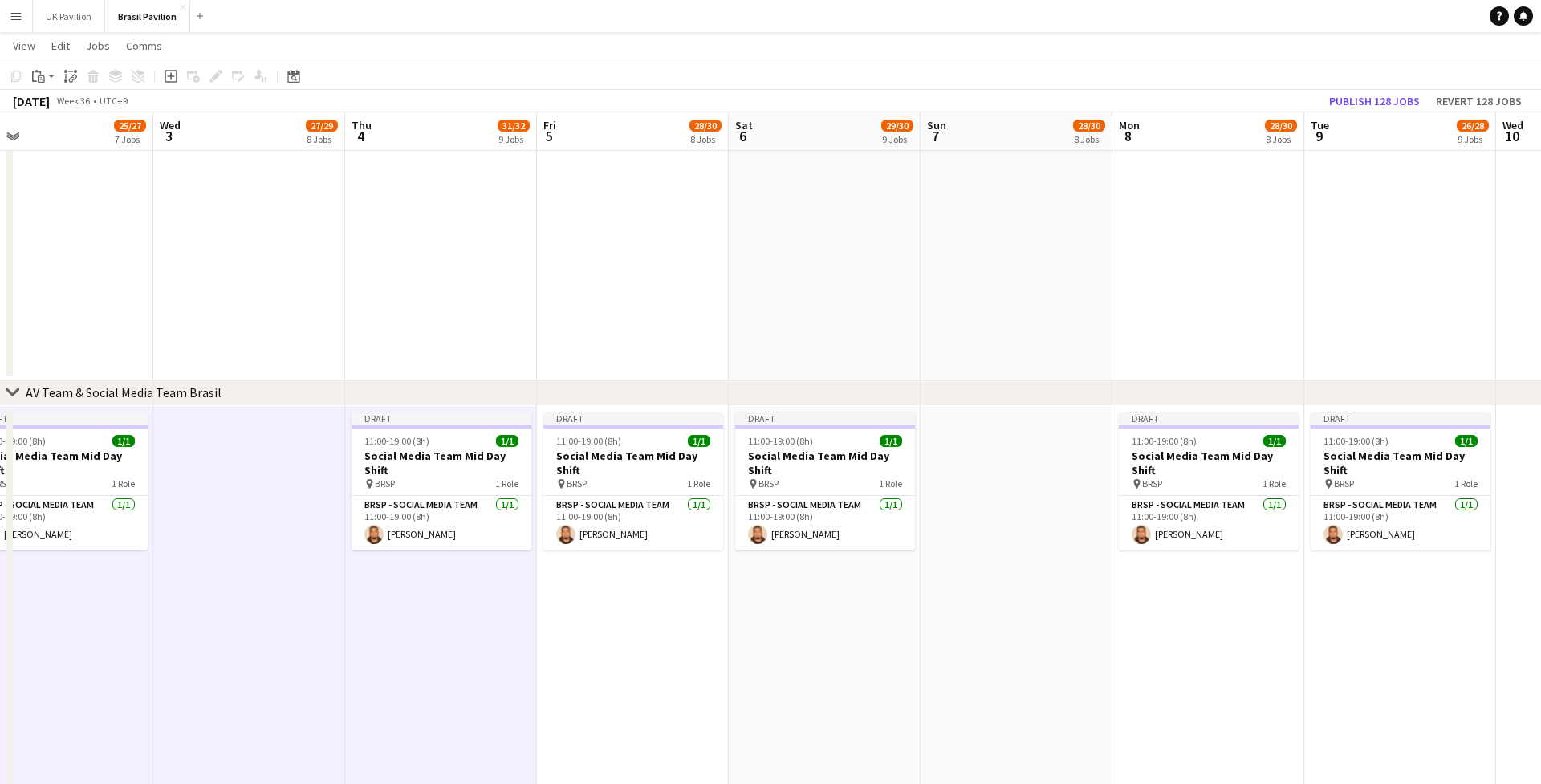
click at [920, 630] on app-date-cell "Draft 11:00-19:00 (8h) 1/1 Social Media Team Mid Day Shift pin BRSP 1 Role BRSP…" at bounding box center [825, 642] width 192 height 471
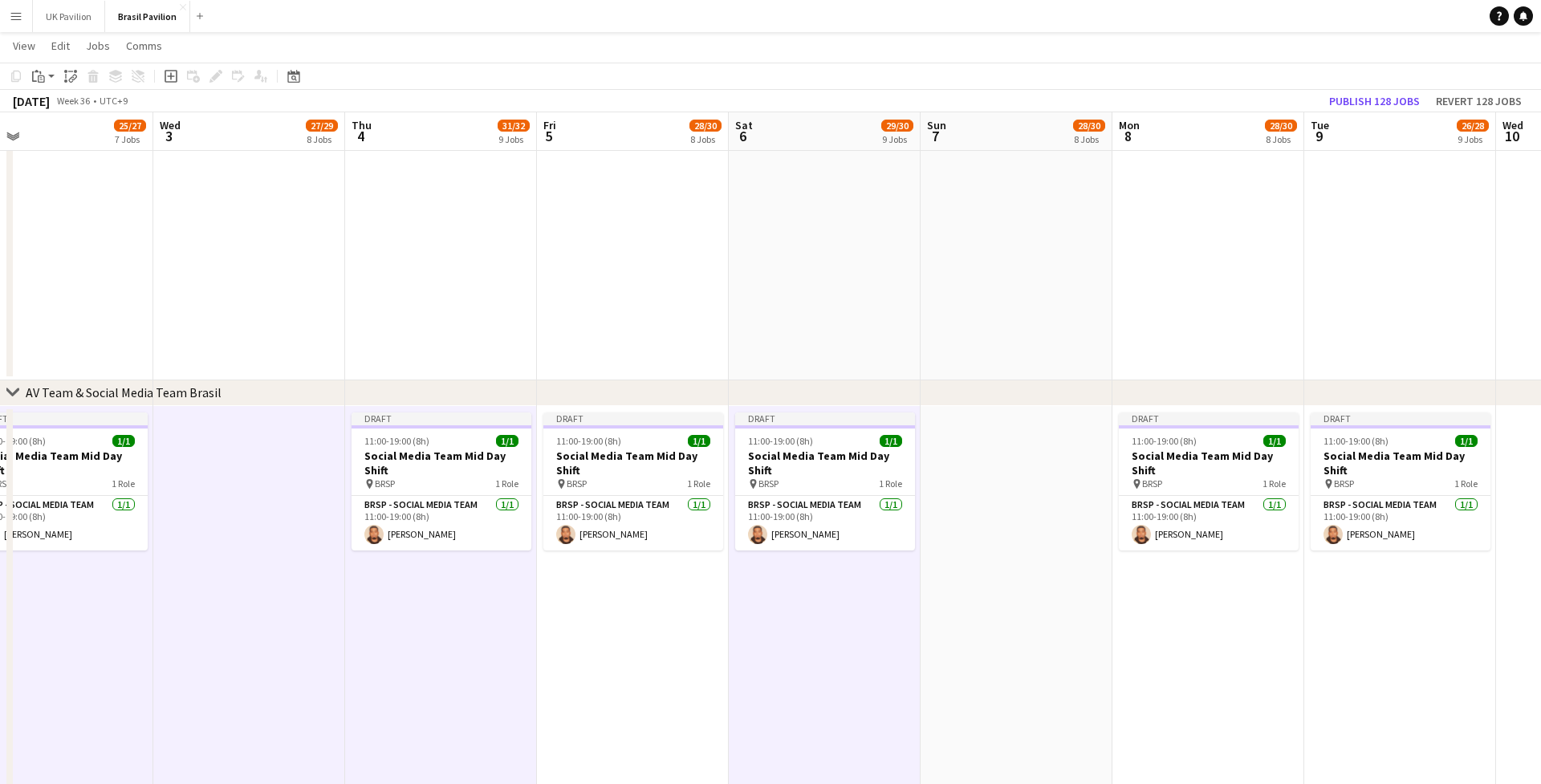
click at [1005, 632] on app-date-cell at bounding box center [1016, 642] width 192 height 471
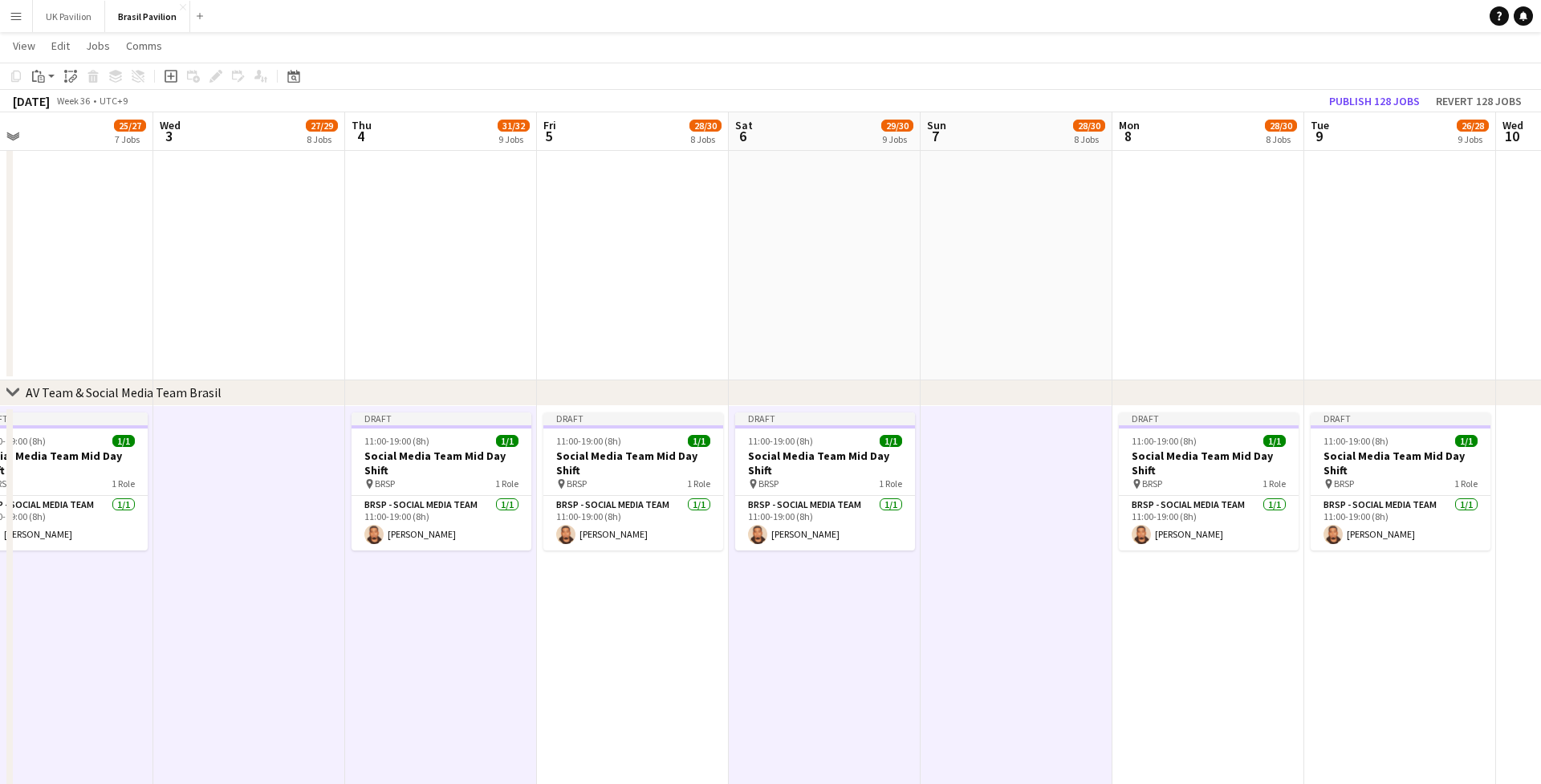
scroll to position [0, 546]
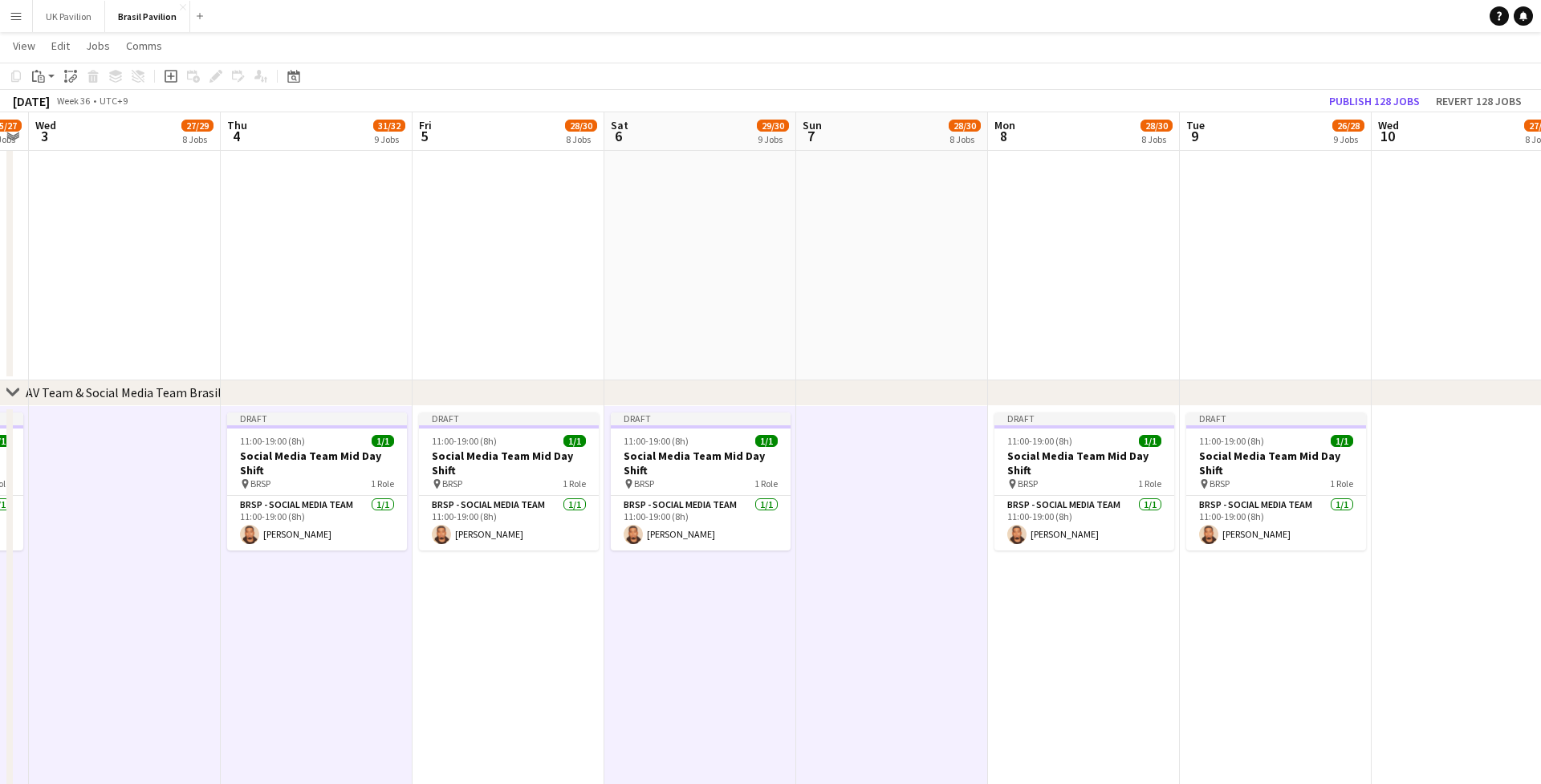
click at [1252, 657] on app-date-cell "Draft 11:00-19:00 (8h) 1/1 Social Media Team Mid Day Shift pin BRSP 1 Role BRSP…" at bounding box center [1275, 642] width 192 height 471
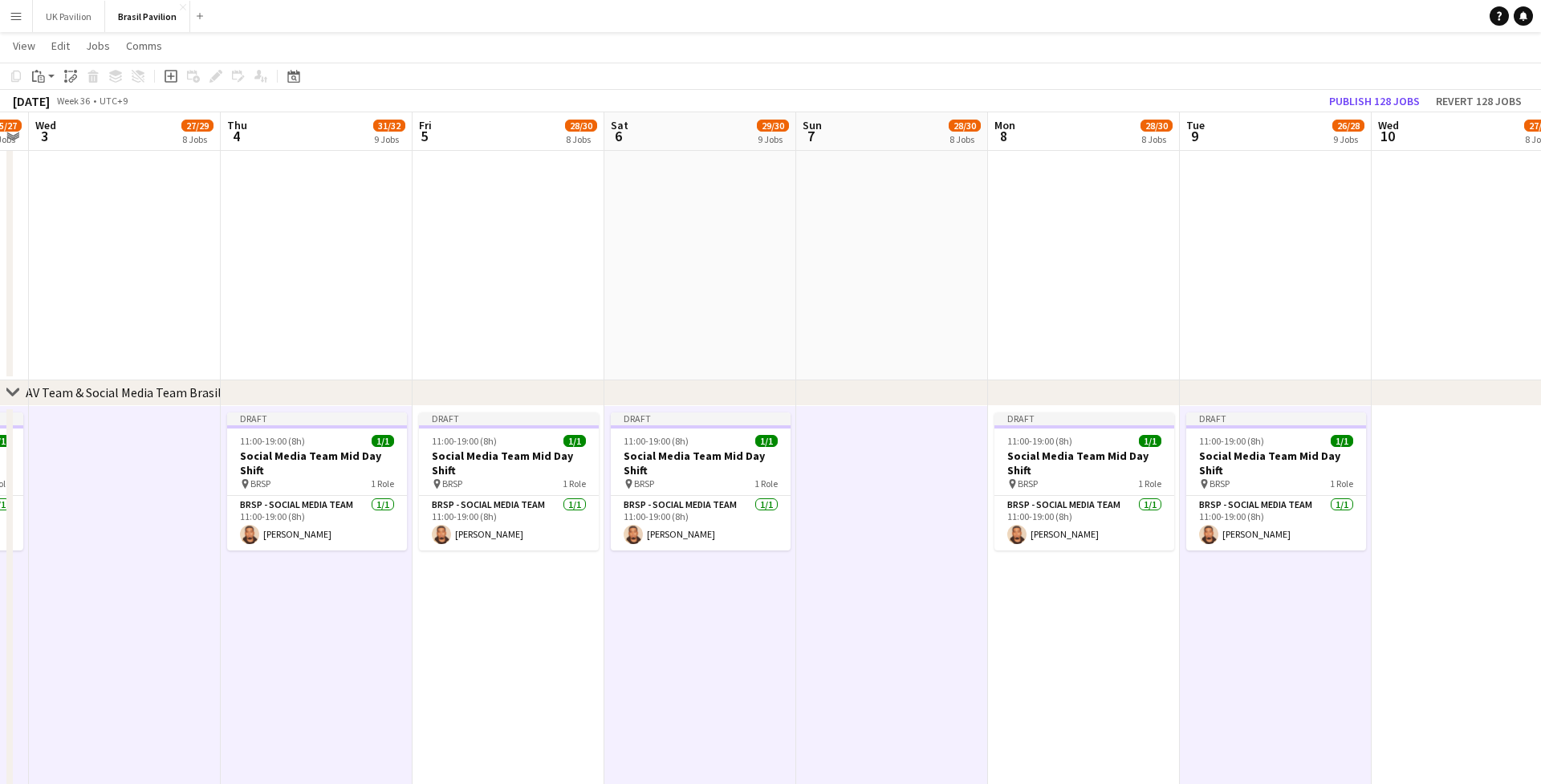
click at [1435, 657] on app-date-cell at bounding box center [1467, 642] width 192 height 471
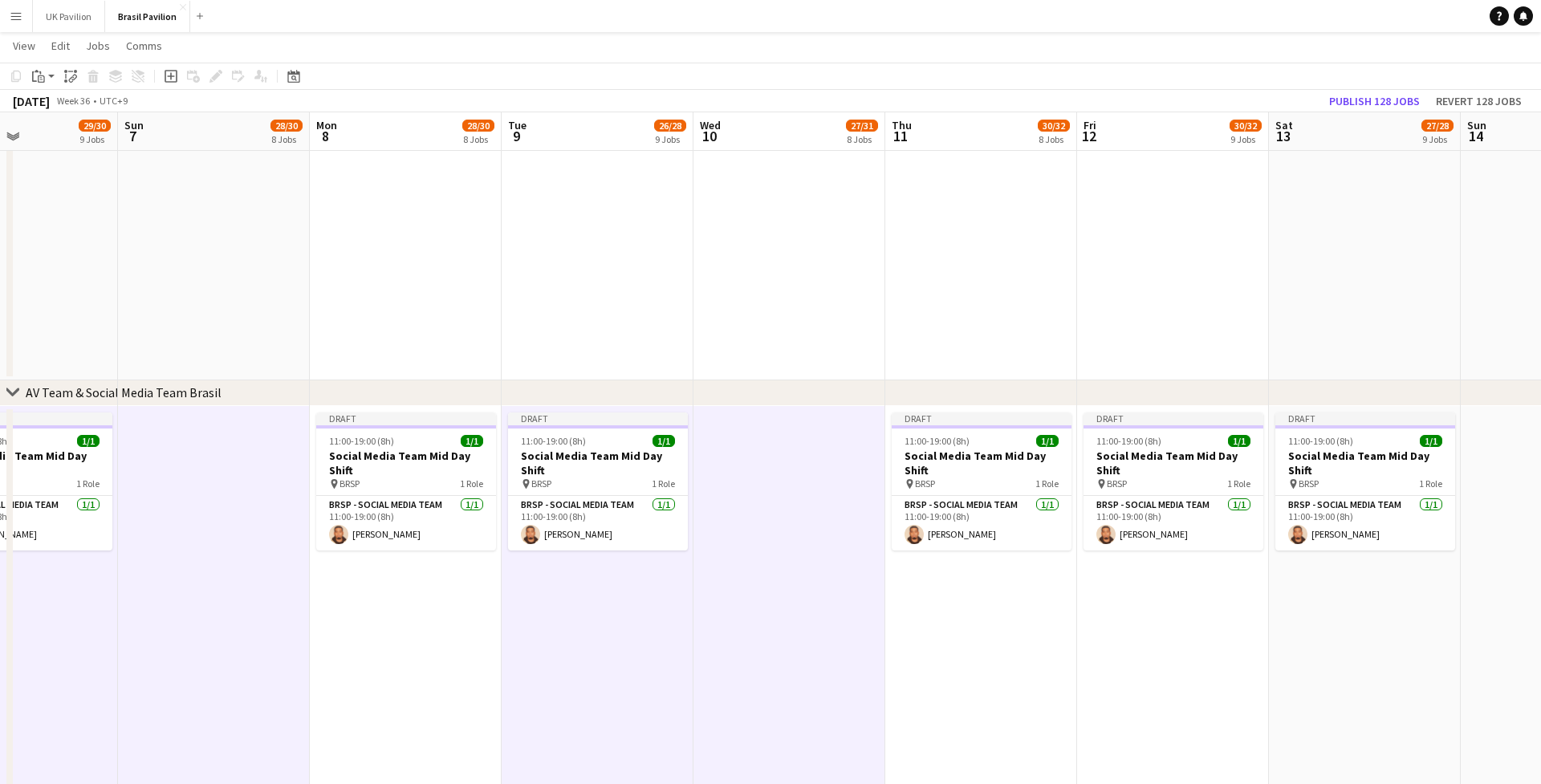
scroll to position [0, 453]
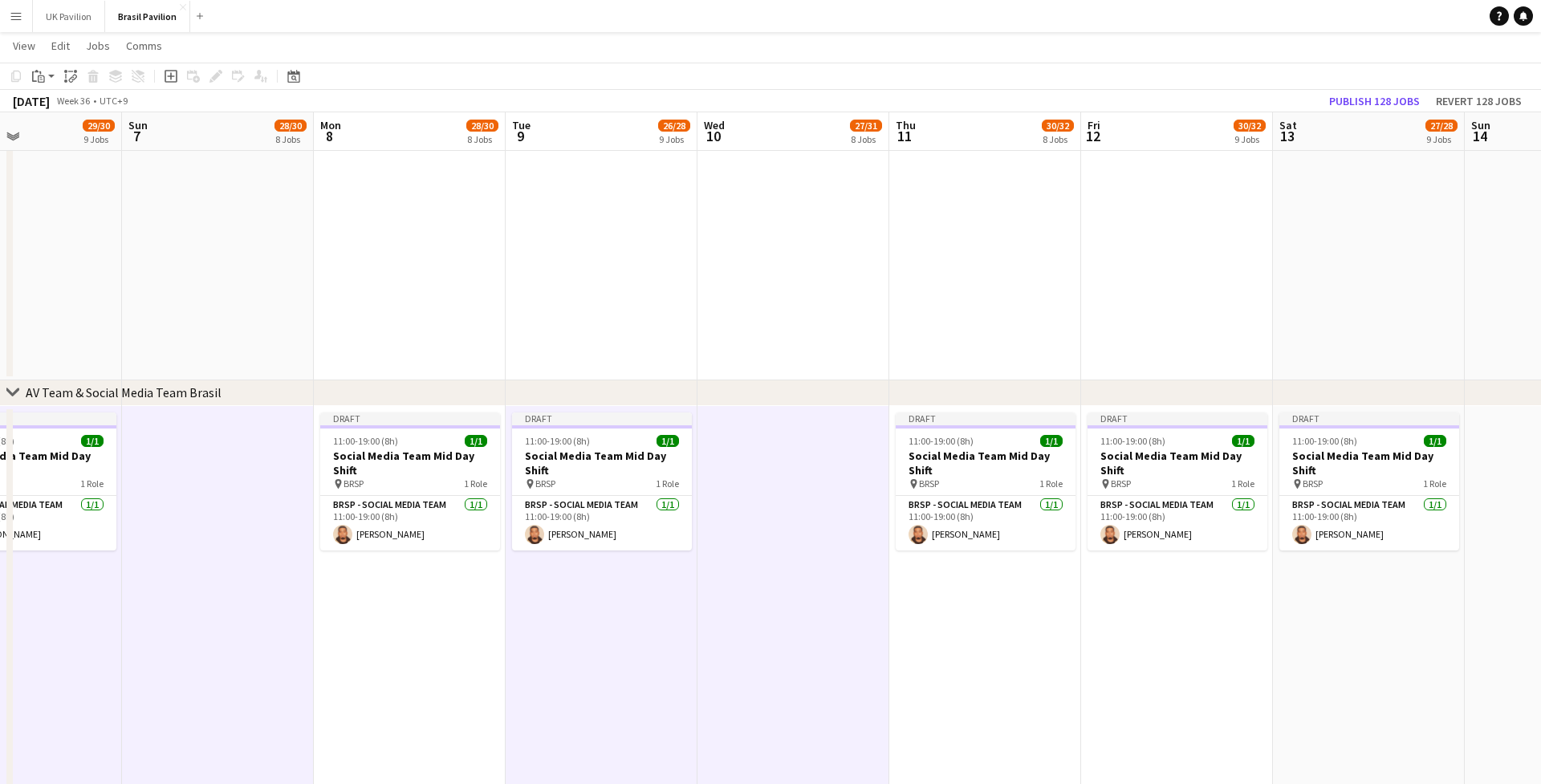
click at [1165, 648] on app-date-cell "Draft 11:00-19:00 (8h) 1/1 Social Media Team Mid Day Shift pin BRSP 1 Role BRSP…" at bounding box center [1176, 642] width 192 height 471
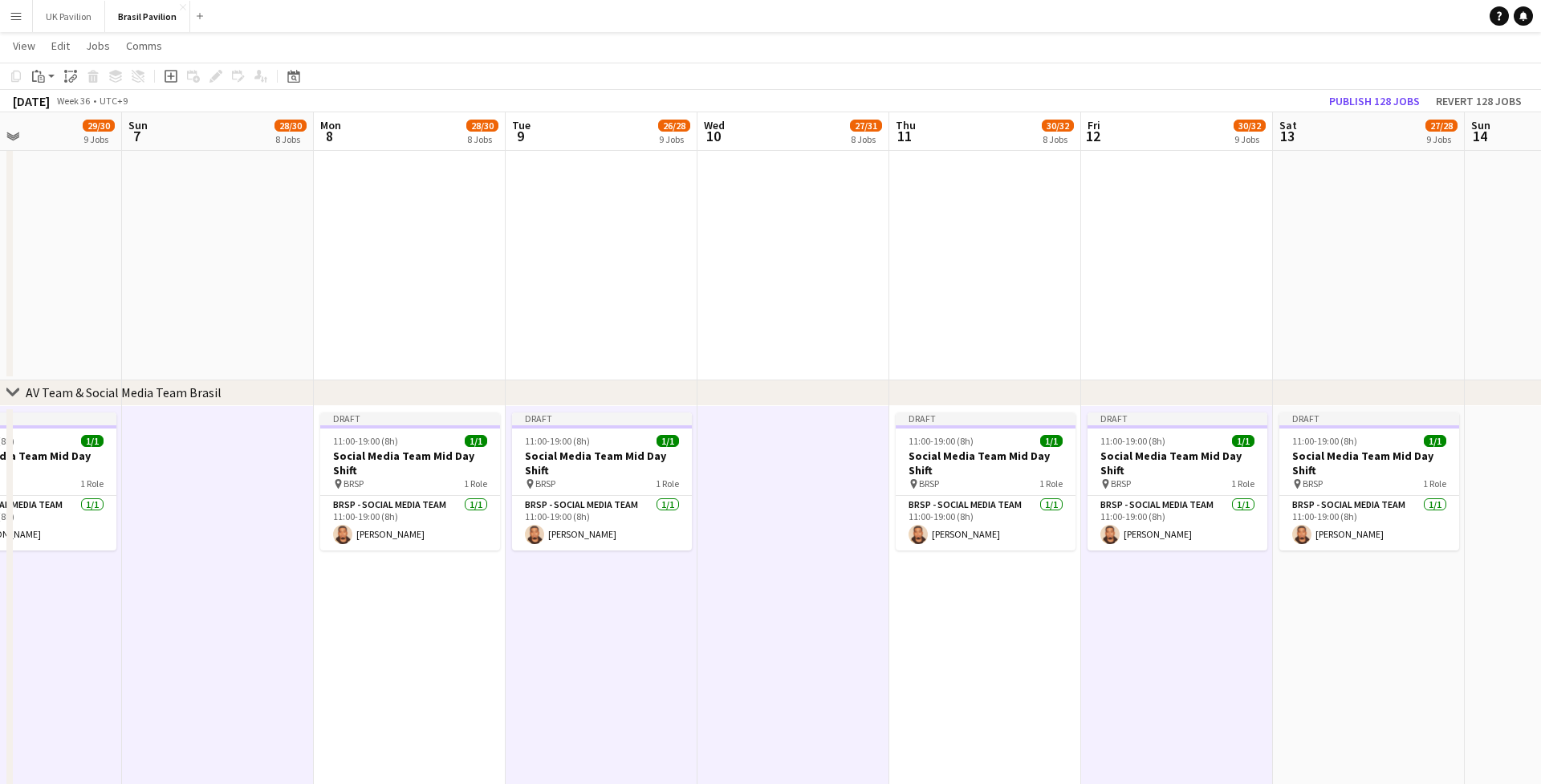
drag, startPoint x: 1372, startPoint y: 644, endPoint x: 1386, endPoint y: 644, distance: 14.0
click at [1372, 644] on app-date-cell "Draft 11:00-19:00 (8h) 1/1 Social Media Team Mid Day Shift pin BRSP 1 Role BRSP…" at bounding box center [1368, 642] width 192 height 471
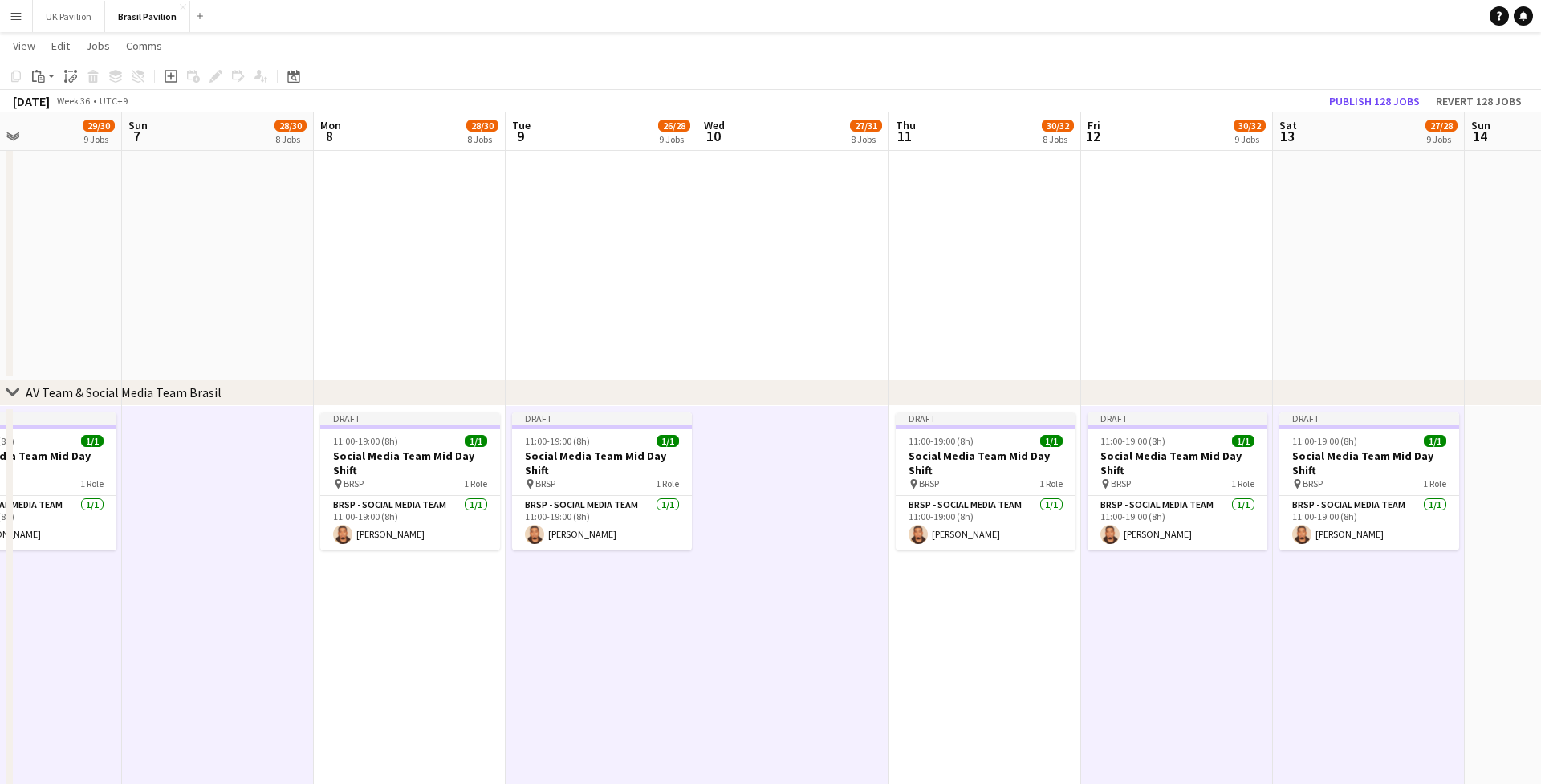
click at [1517, 627] on app-date-cell at bounding box center [1560, 642] width 192 height 471
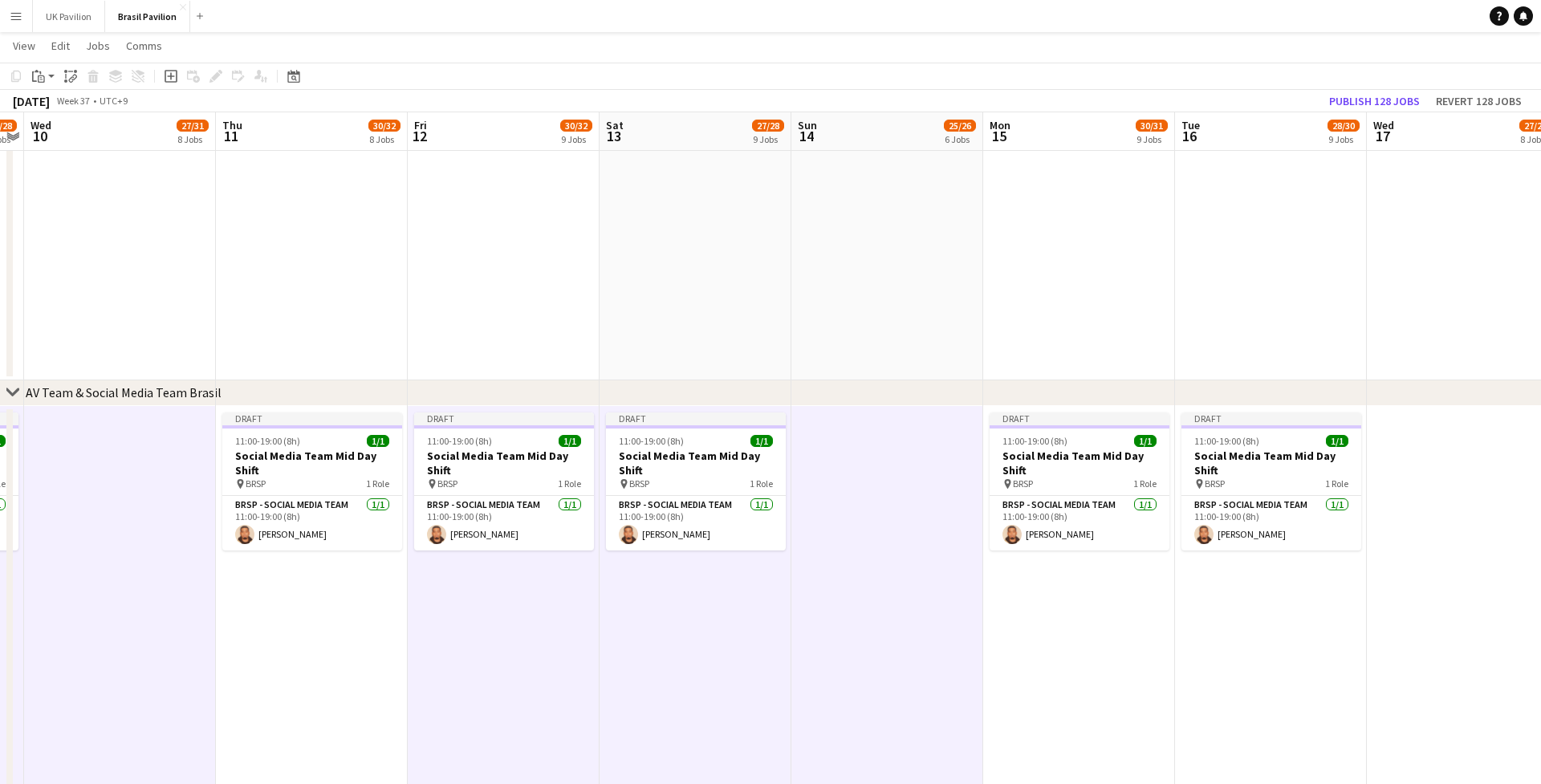
scroll to position [0, 750]
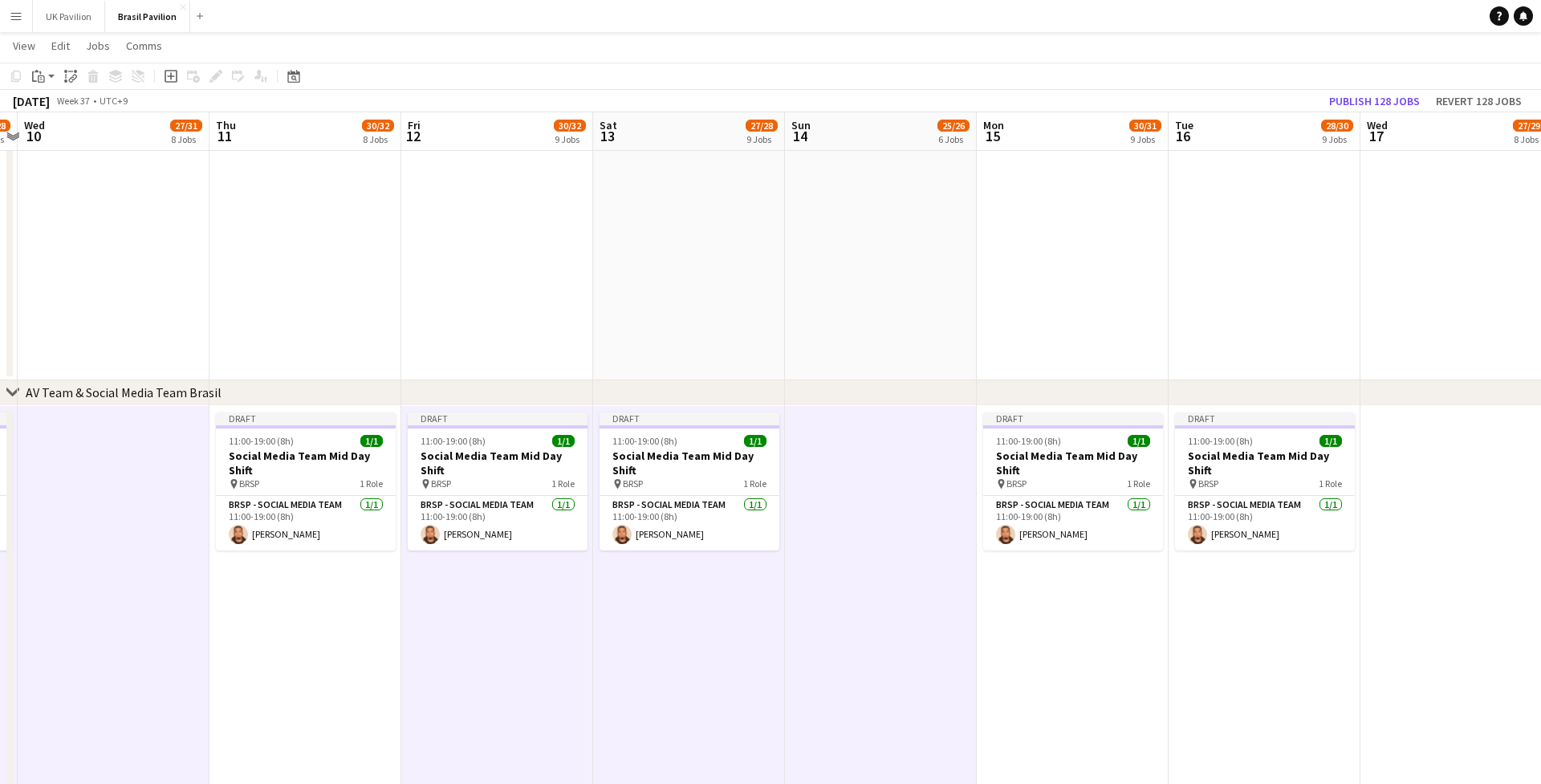
click at [1290, 667] on app-date-cell "Draft 11:00-19:00 (8h) 1/1 Social Media Team Mid Day Shift pin BRSP 1 Role BRSP…" at bounding box center [1264, 642] width 192 height 471
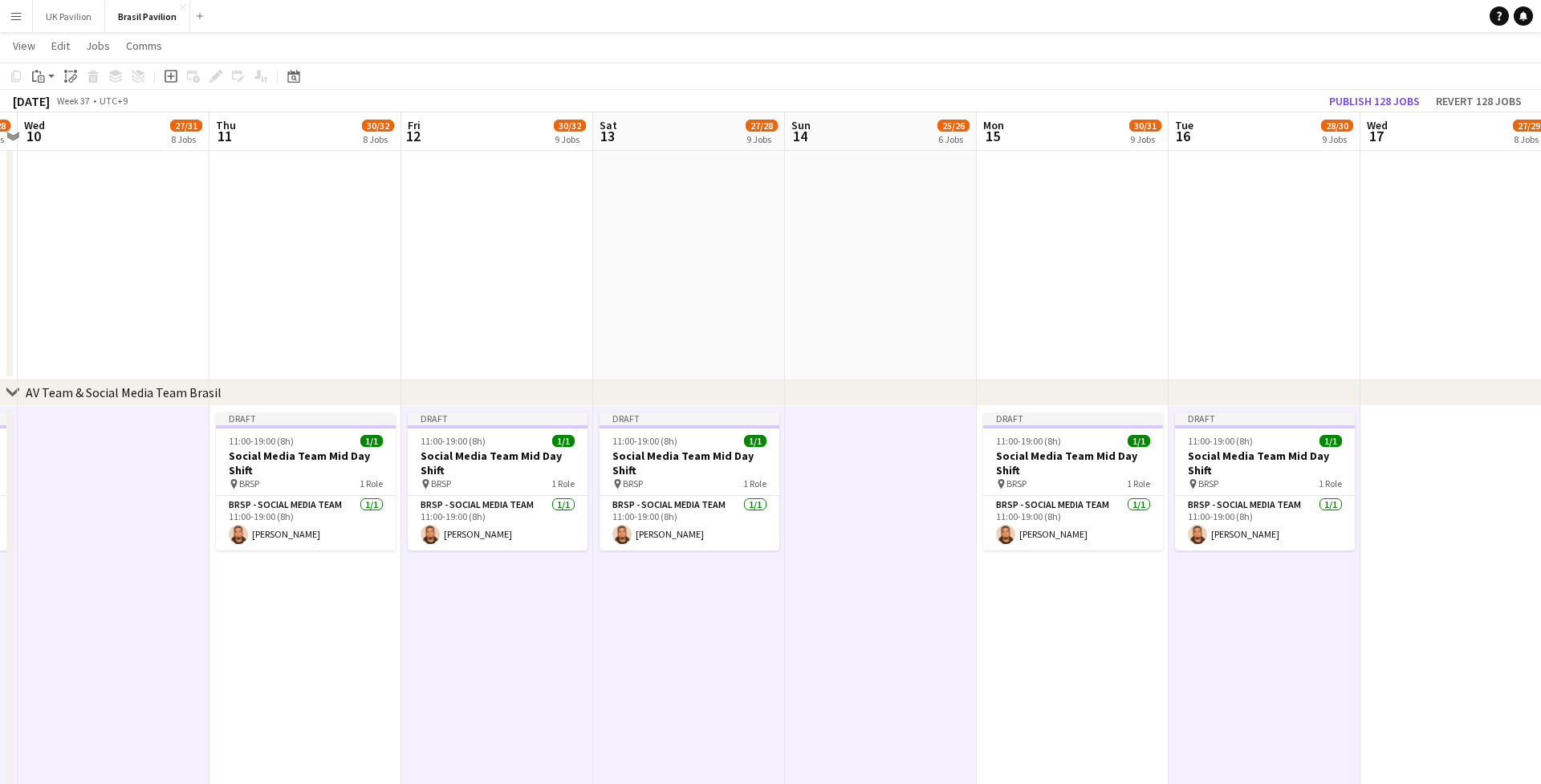
click at [1407, 648] on app-date-cell at bounding box center [1456, 642] width 192 height 471
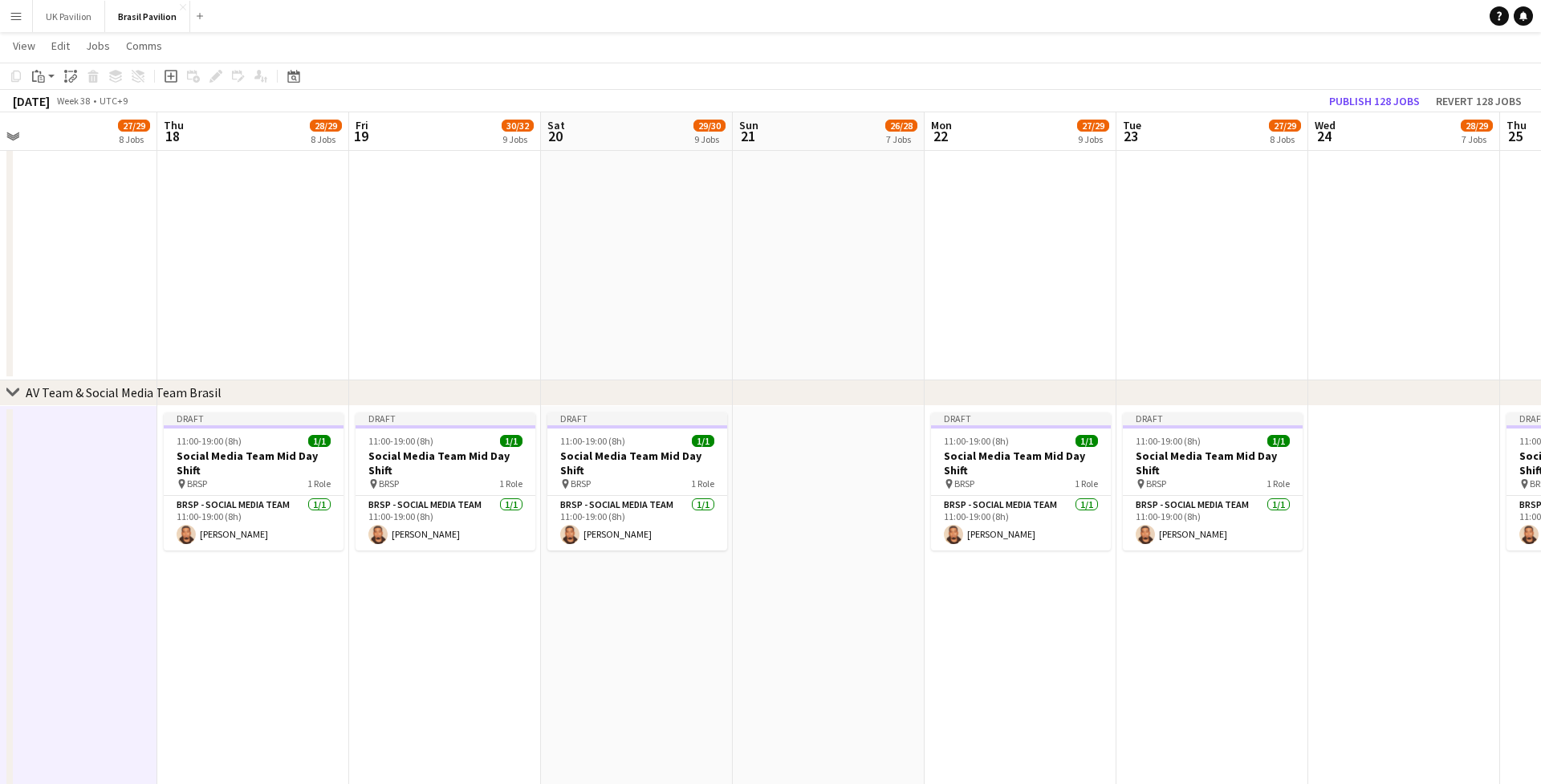
scroll to position [0, 402]
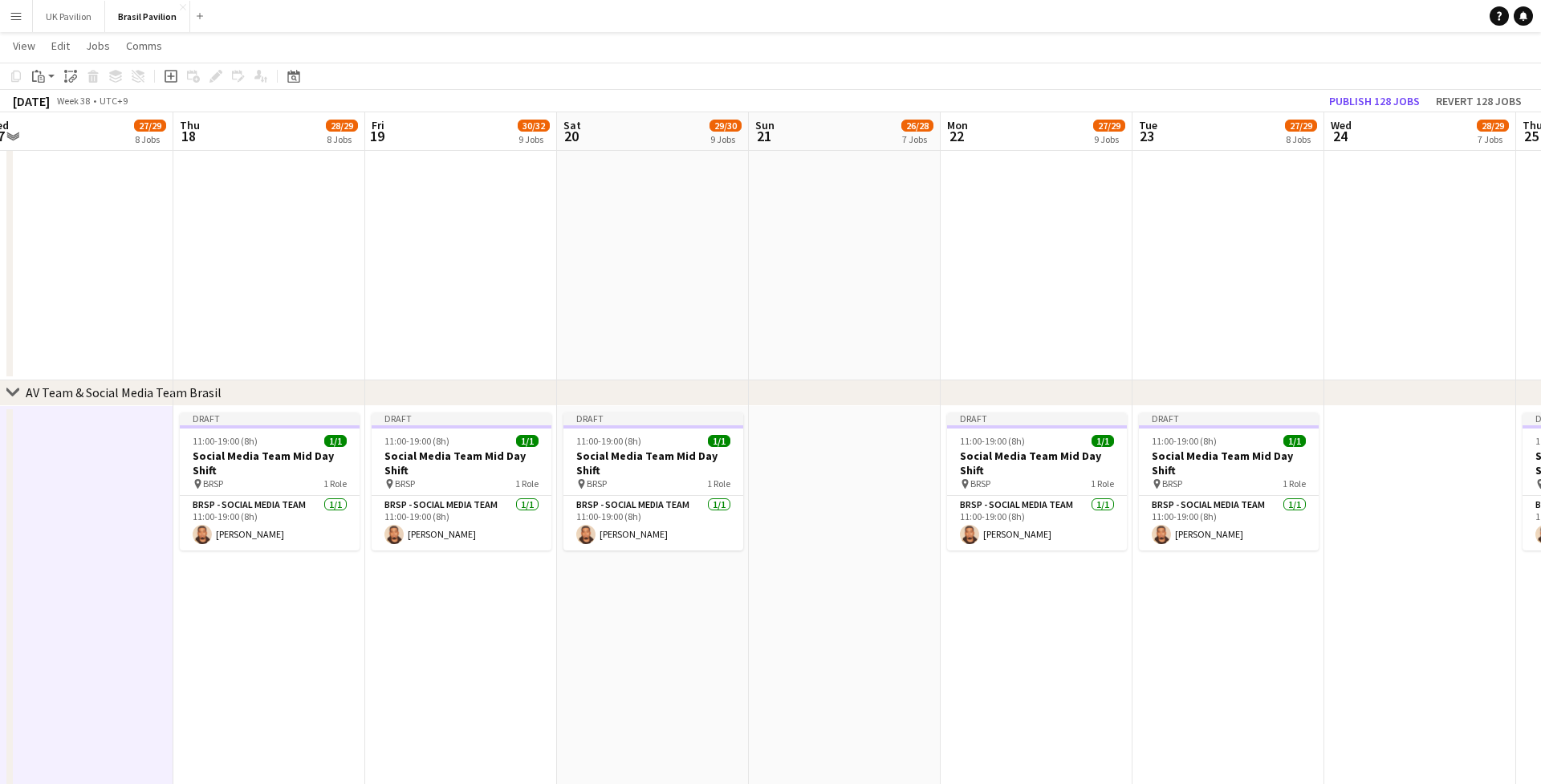
click at [497, 615] on app-date-cell "Draft 11:00-19:00 (8h) 1/1 Social Media Team Mid Day Shift pin BRSP 1 Role BRSP…" at bounding box center [461, 642] width 192 height 471
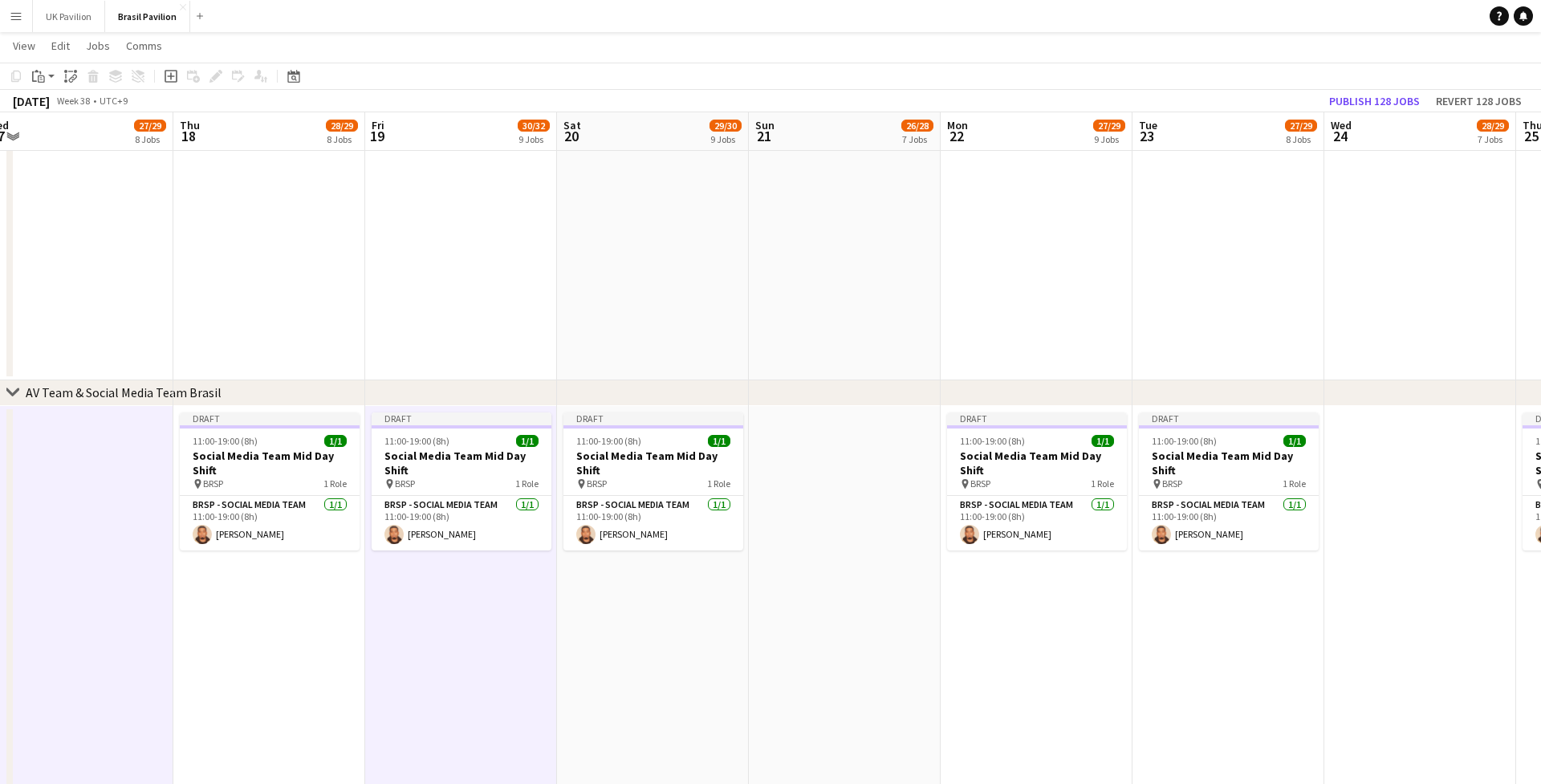
click at [656, 621] on app-date-cell "Draft 11:00-19:00 (8h) 1/1 Social Media Team Mid Day Shift pin BRSP 1 Role BRSP…" at bounding box center [653, 642] width 192 height 471
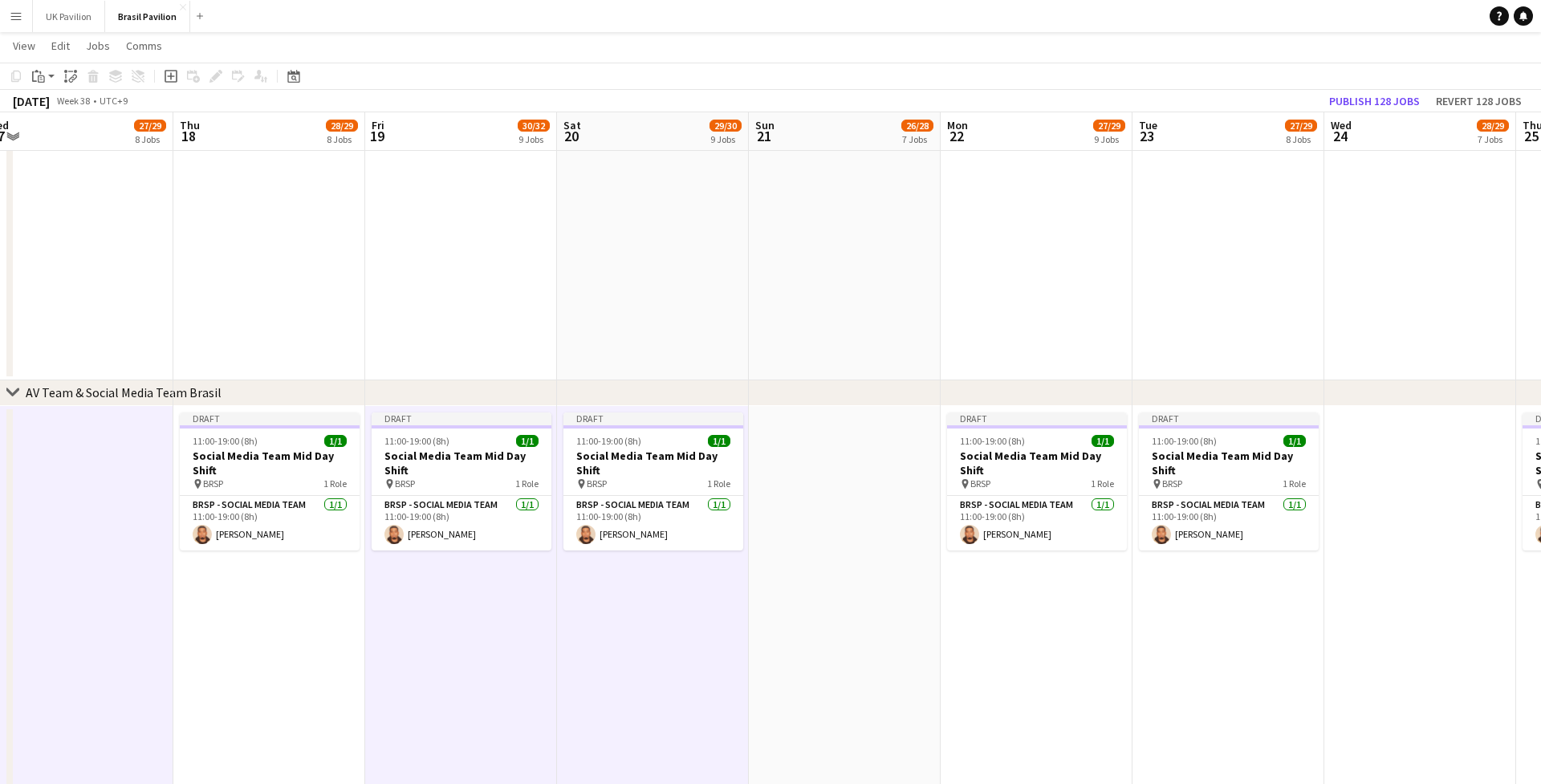
click at [838, 618] on app-date-cell at bounding box center [845, 642] width 192 height 471
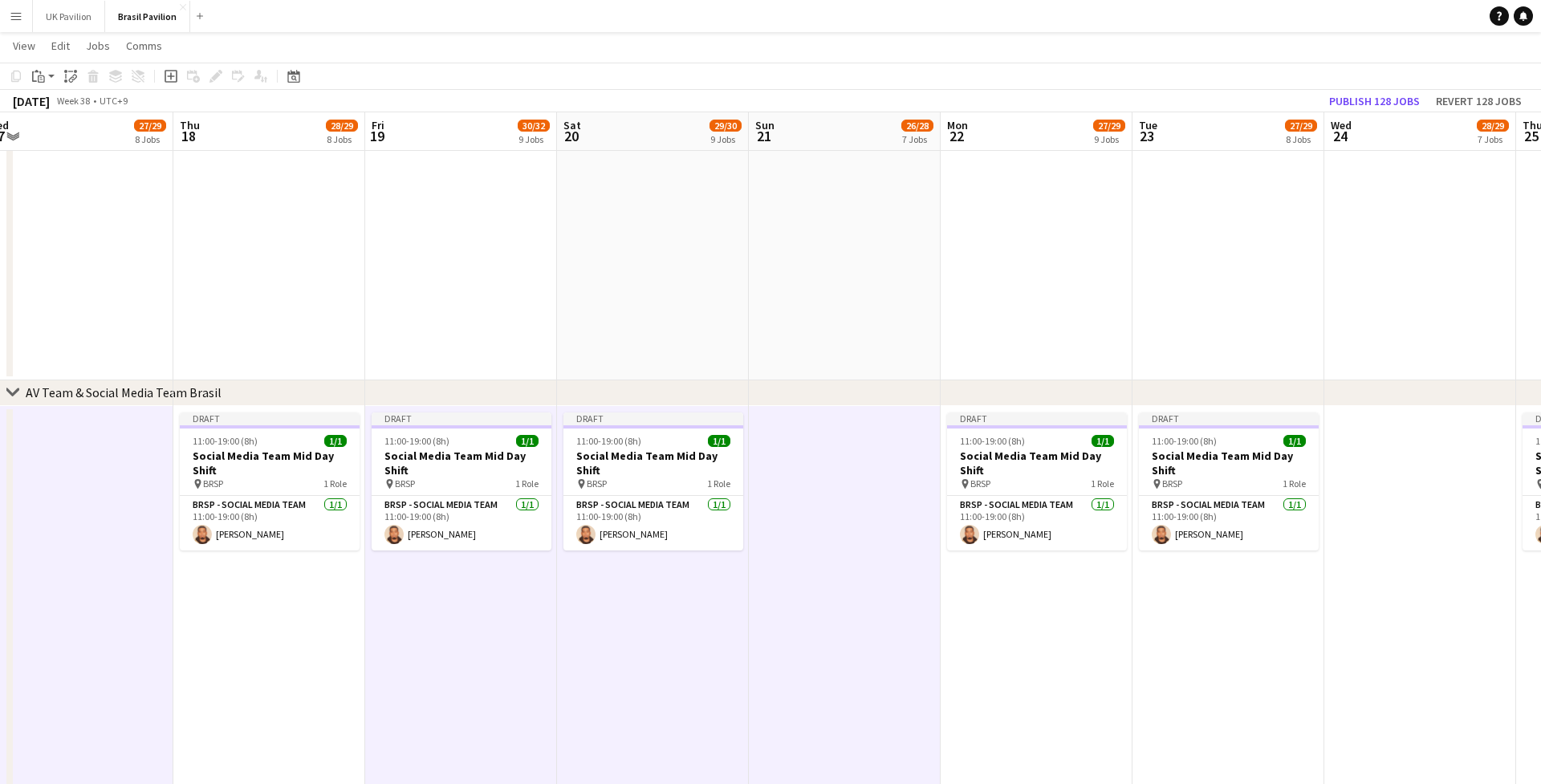
drag, startPoint x: 1212, startPoint y: 621, endPoint x: 1219, endPoint y: 619, distance: 7.3
click at [1212, 621] on app-date-cell "Draft 11:00-19:00 (8h) 1/1 Social Media Team Mid Day Shift pin BRSP 1 Role BRSP…" at bounding box center [1228, 642] width 192 height 471
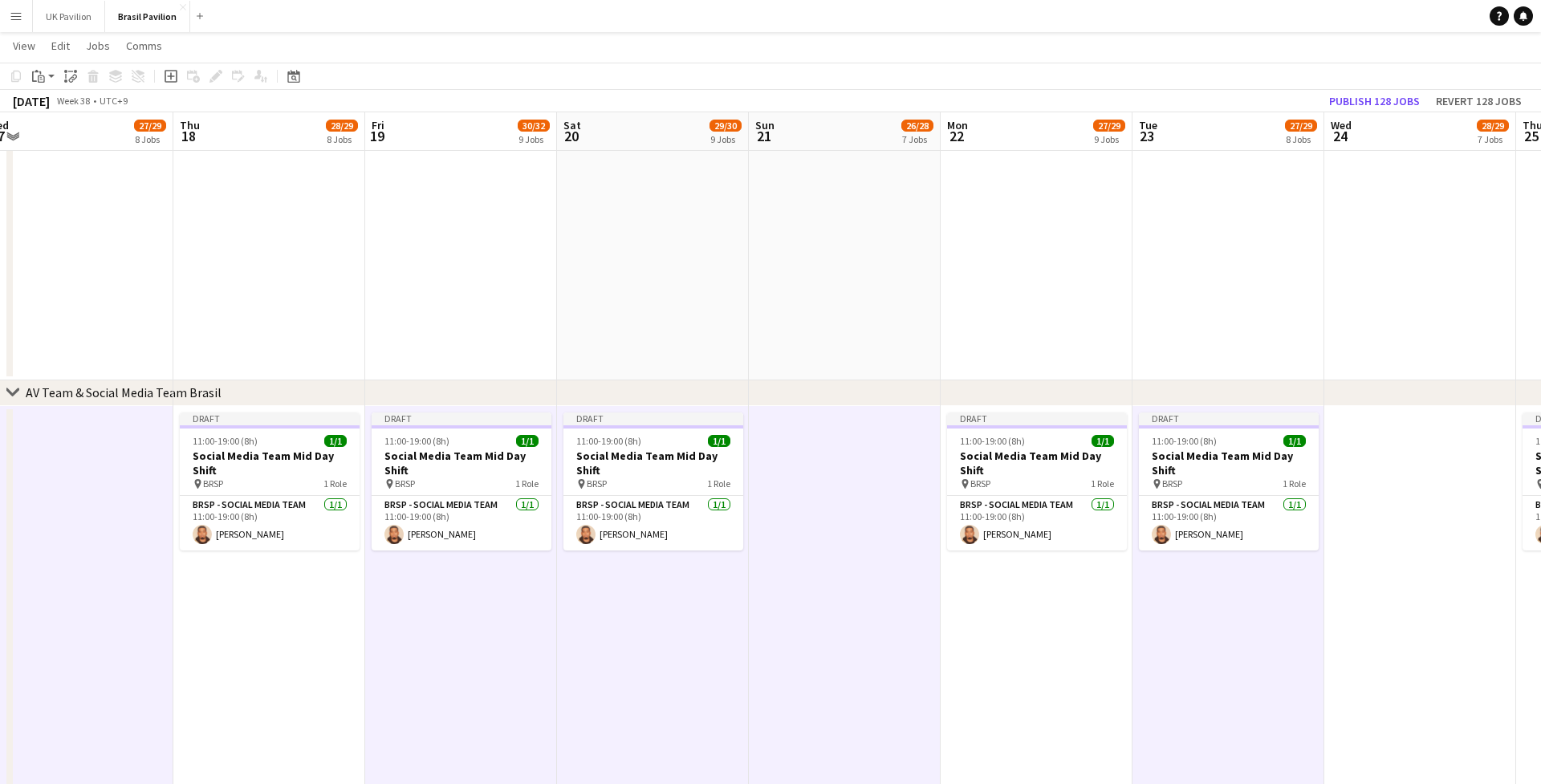
click at [1412, 613] on app-date-cell at bounding box center [1420, 642] width 192 height 471
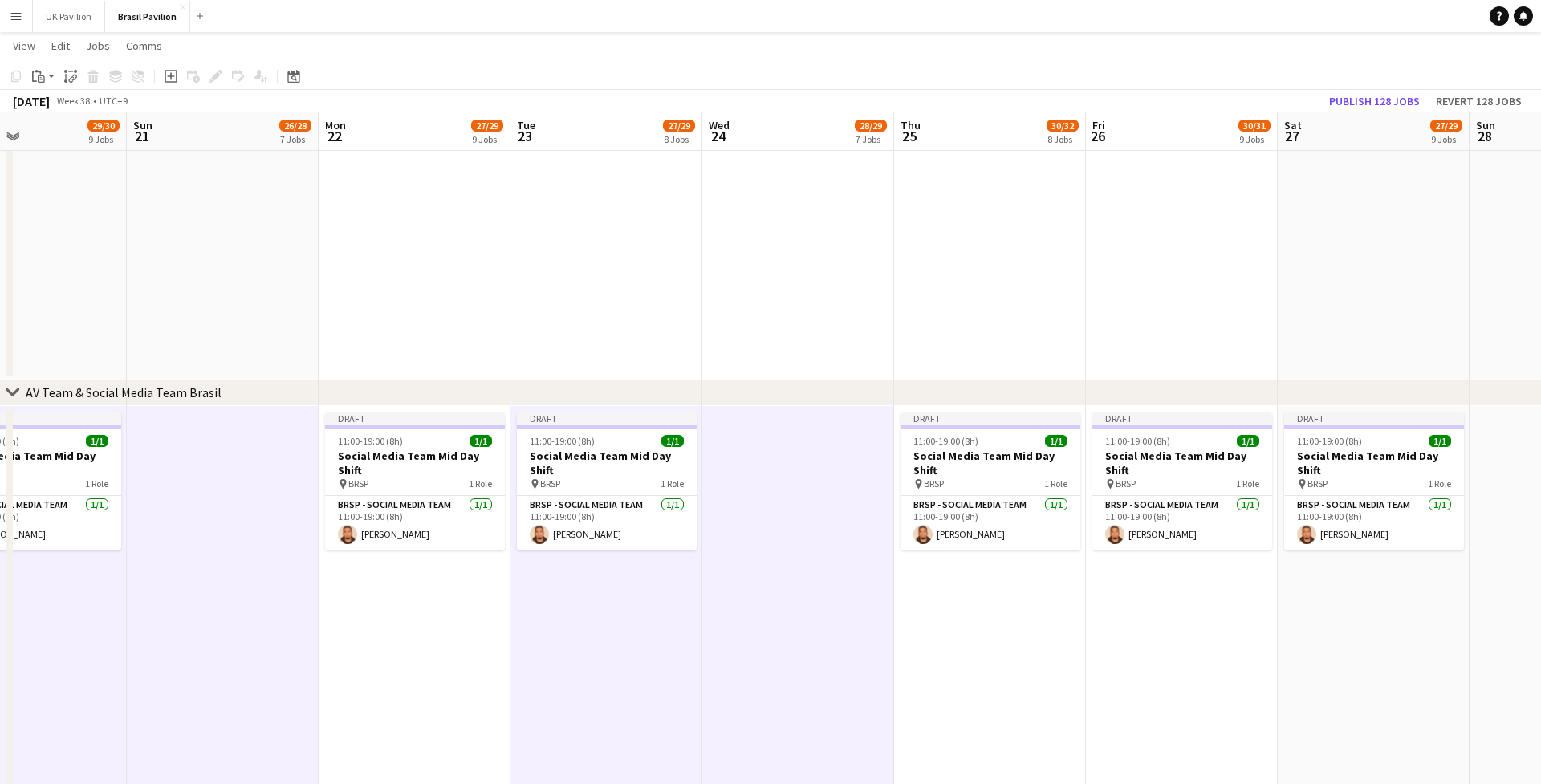
scroll to position [0, 635]
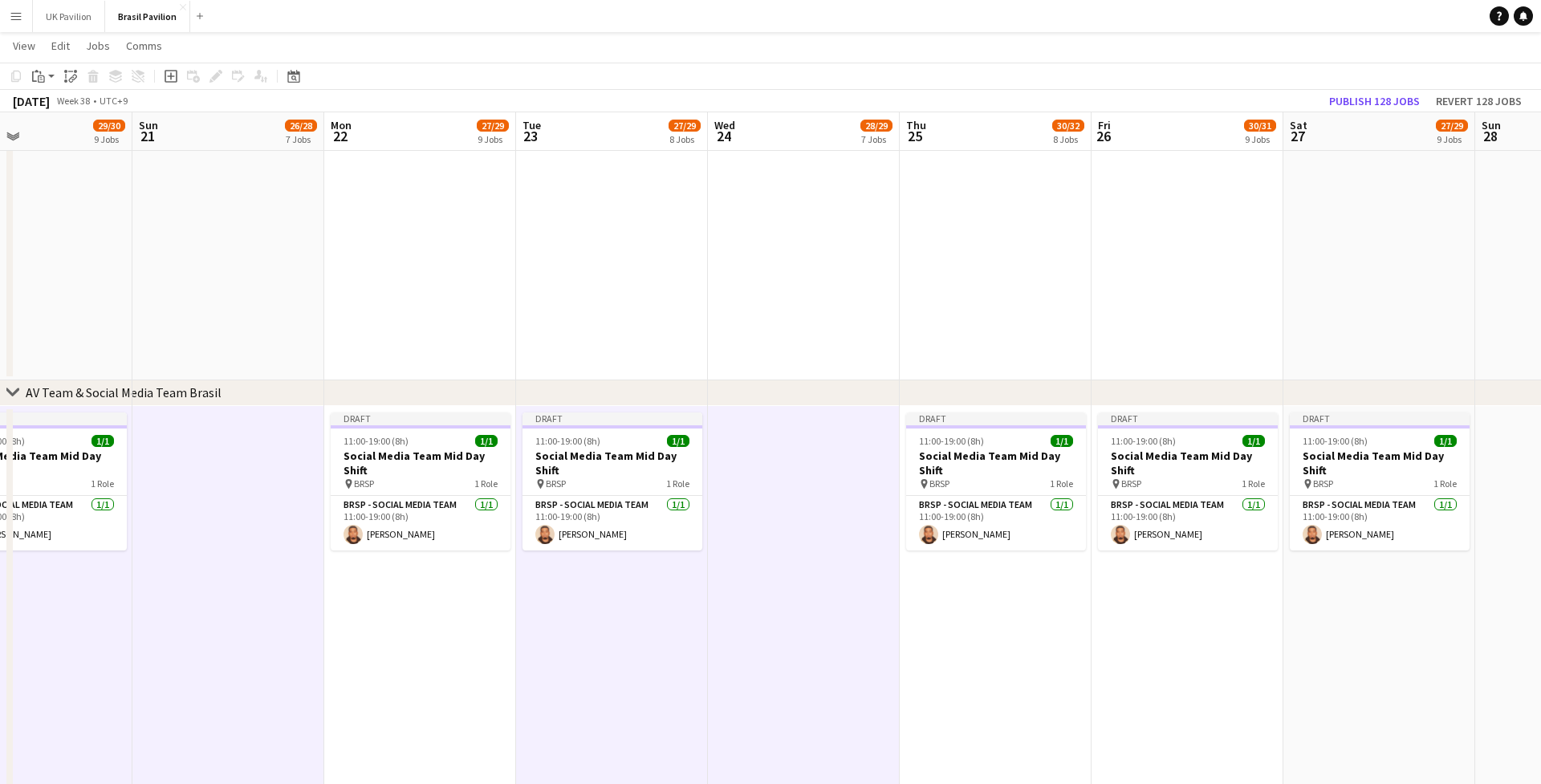
drag, startPoint x: 1221, startPoint y: 650, endPoint x: 1279, endPoint y: 645, distance: 58.2
click at [1221, 649] on app-date-cell "Draft 11:00-19:00 (8h) 1/1 Social Media Team Mid Day Shift pin BRSP 1 Role BRSP…" at bounding box center [1187, 642] width 192 height 471
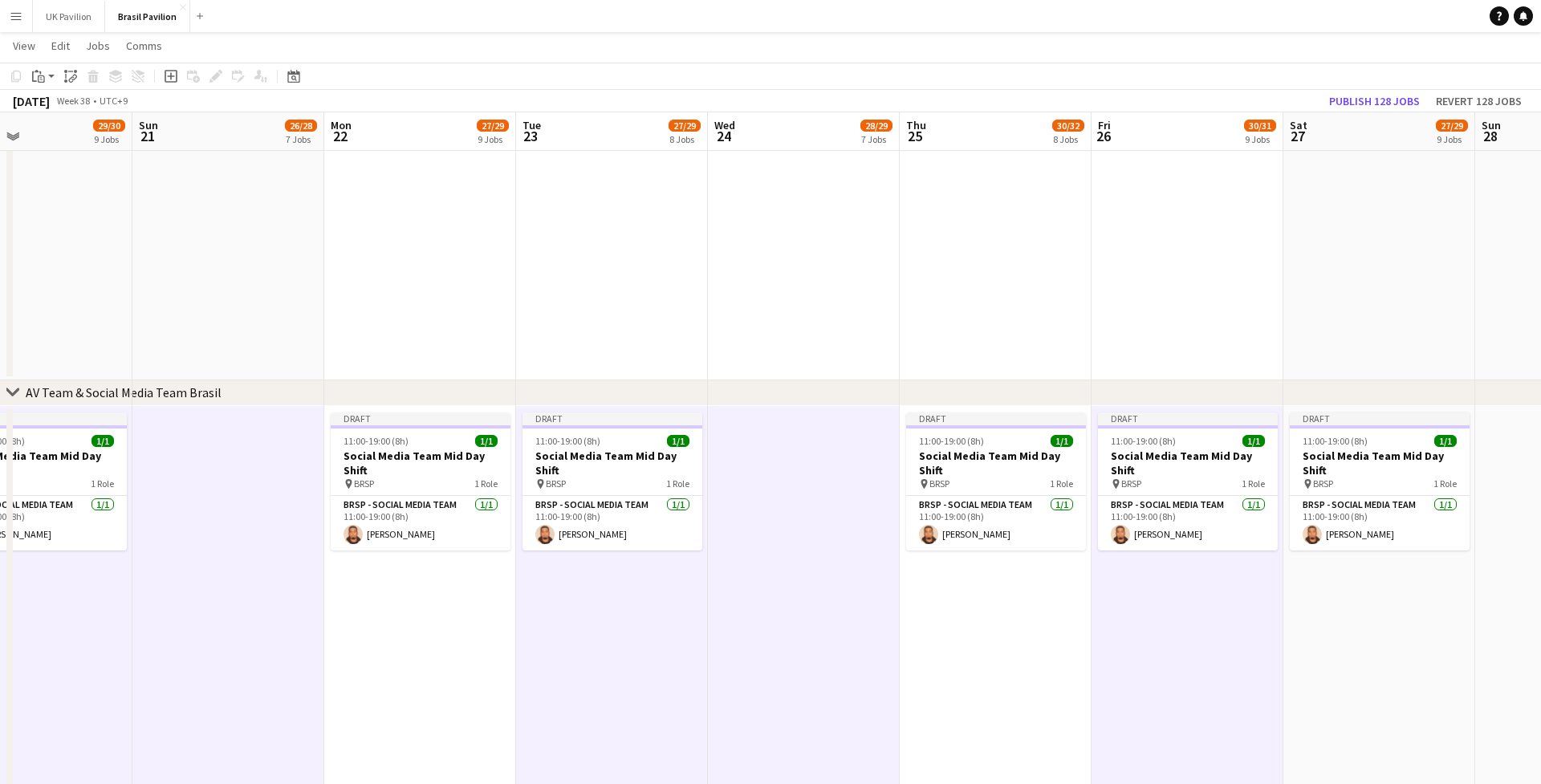
click at [1367, 638] on app-date-cell "Draft 11:00-19:00 (8h) 1/1 Social Media Team Mid Day Shift pin BRSP 1 Role BRSP…" at bounding box center [1379, 642] width 192 height 471
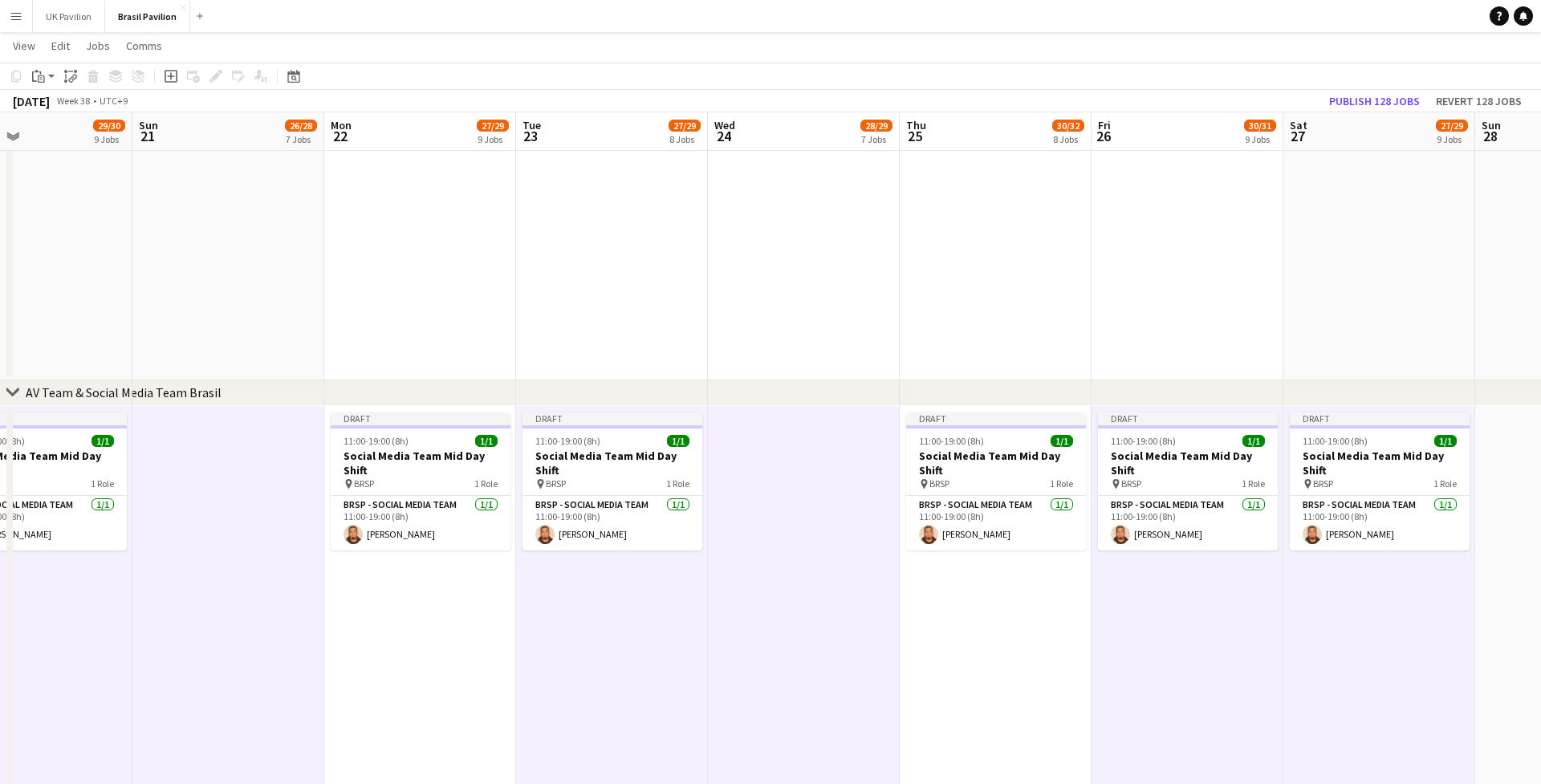
click at [1512, 633] on app-date-cell at bounding box center [1571, 642] width 192 height 471
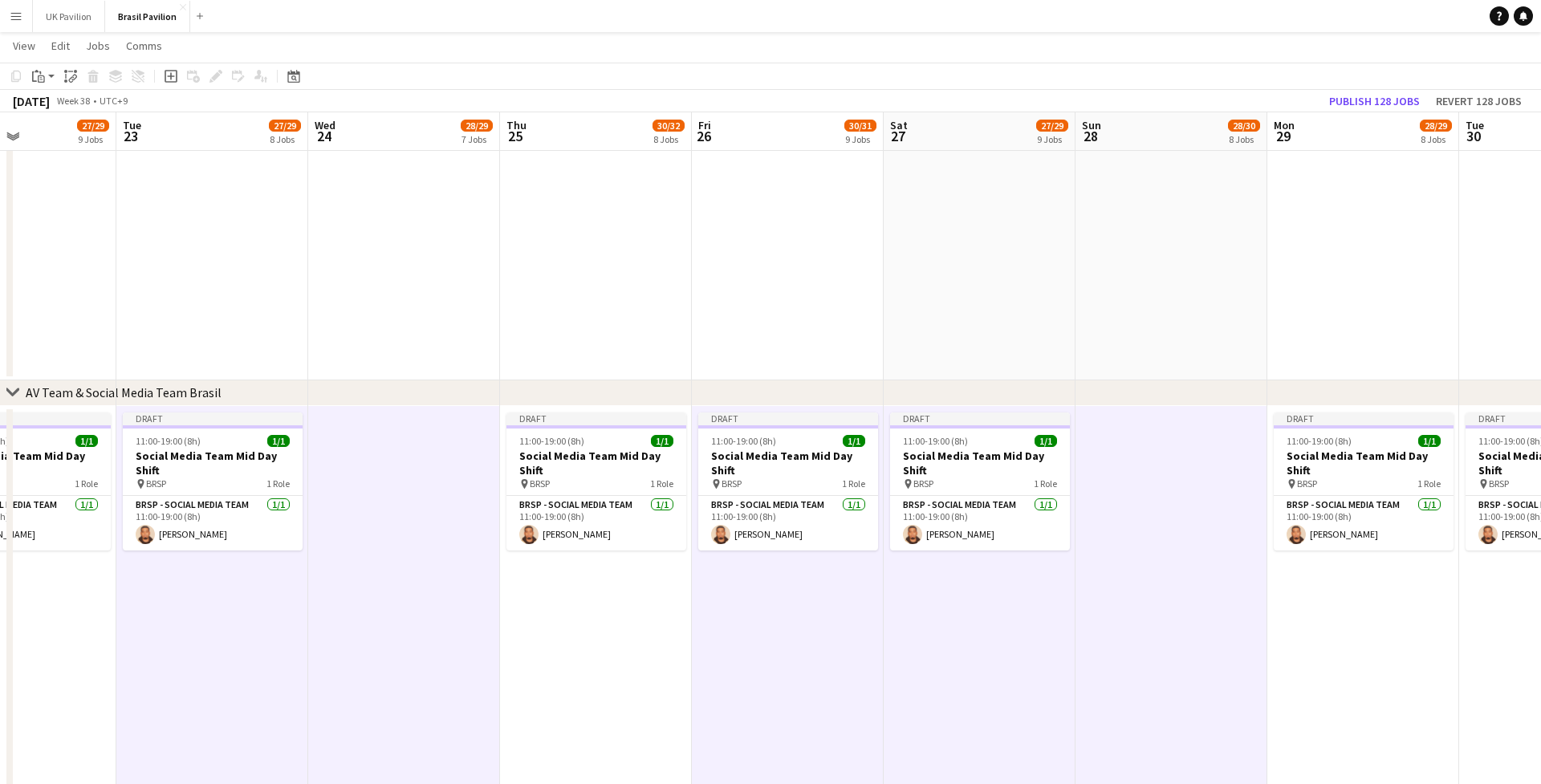
scroll to position [0, 713]
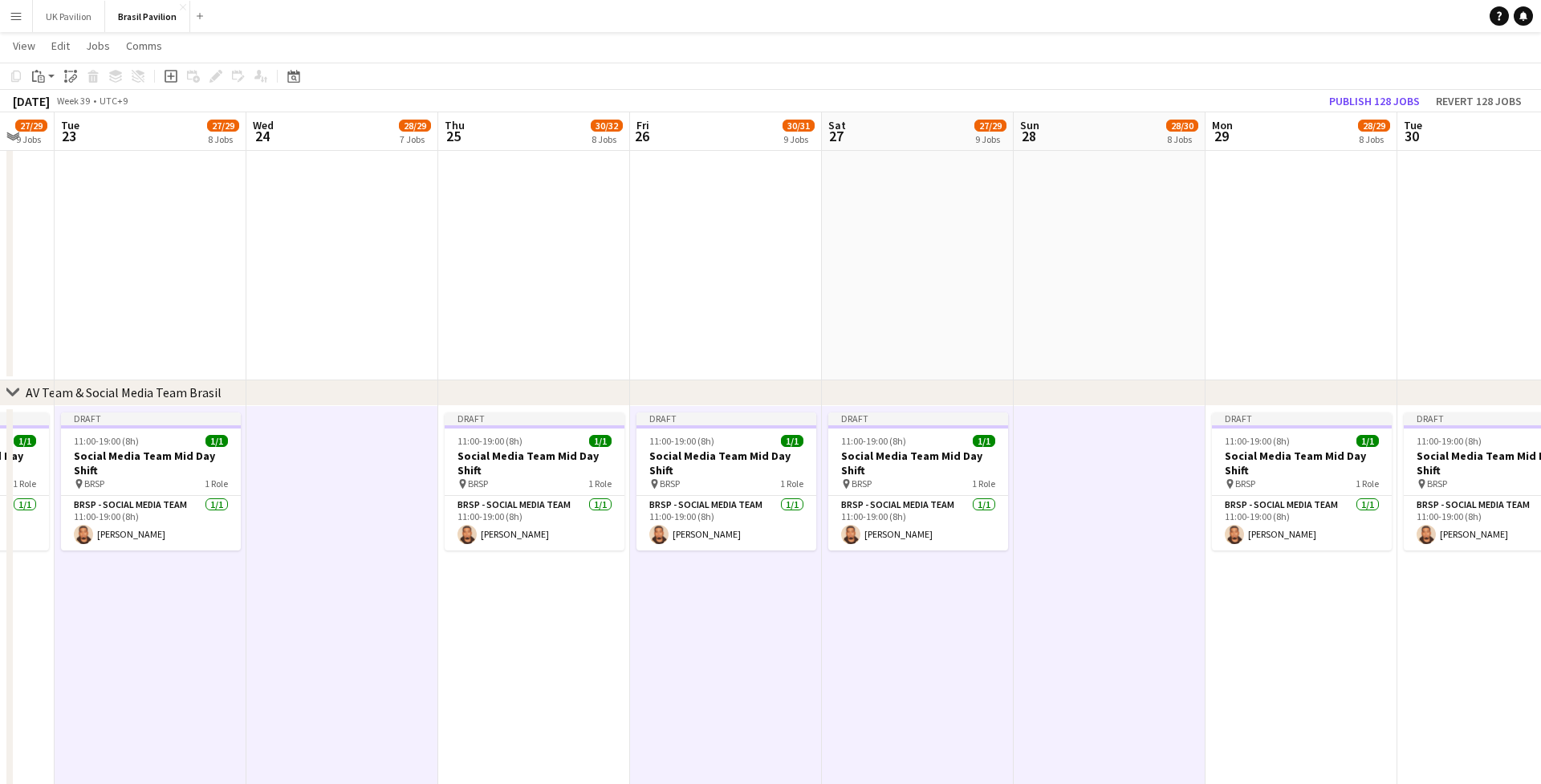
click at [1450, 632] on app-date-cell "Draft 11:00-19:00 (8h) 1/1 Social Media Team Mid Day Shift pin BRSP 1 Role BRSP…" at bounding box center [1493, 642] width 192 height 471
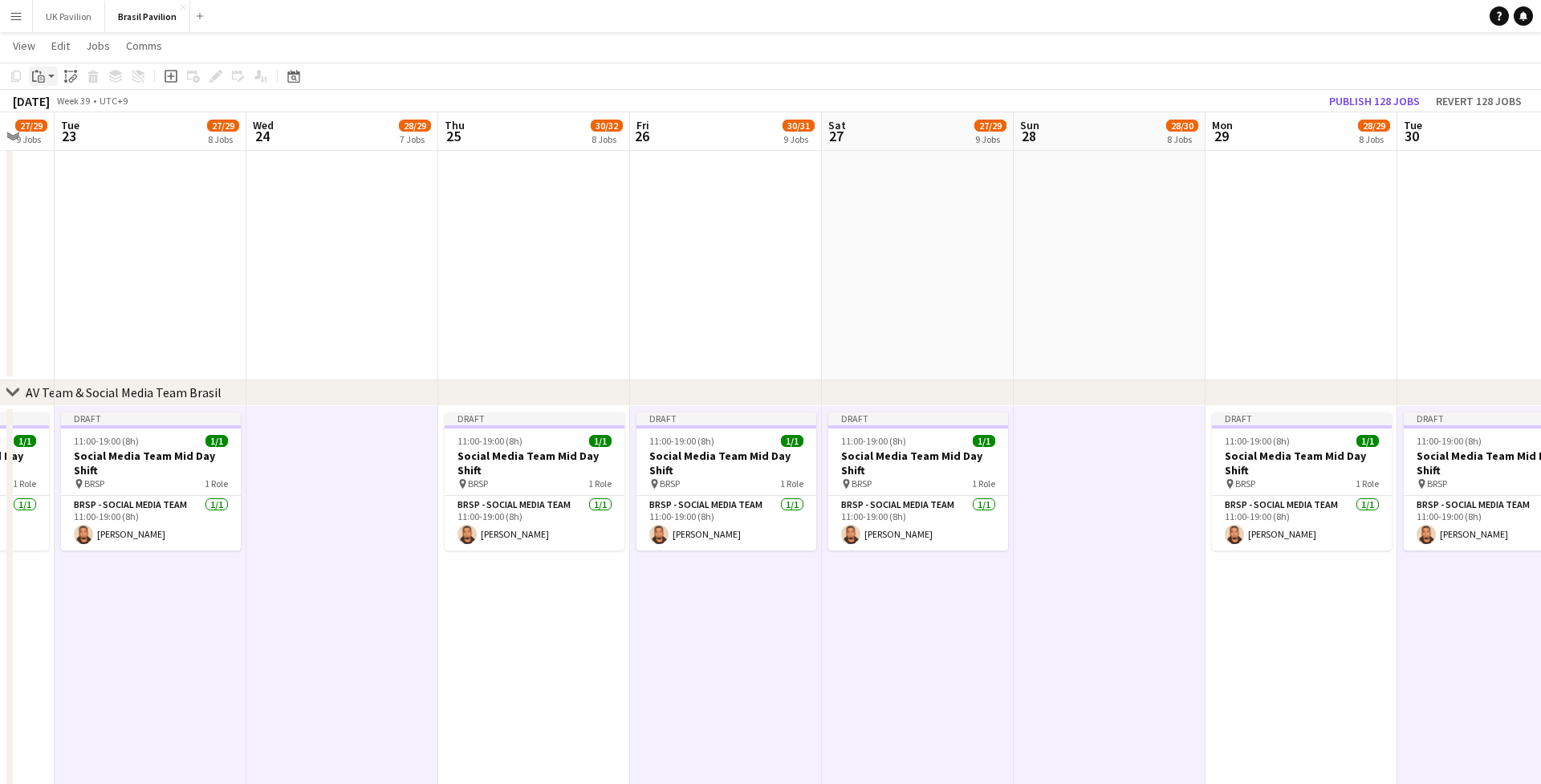
click at [51, 79] on app-action-btn "Paste" at bounding box center [43, 76] width 28 height 19
click at [75, 139] on link "Paste with crew Command Shift V" at bounding box center [106, 133] width 127 height 14
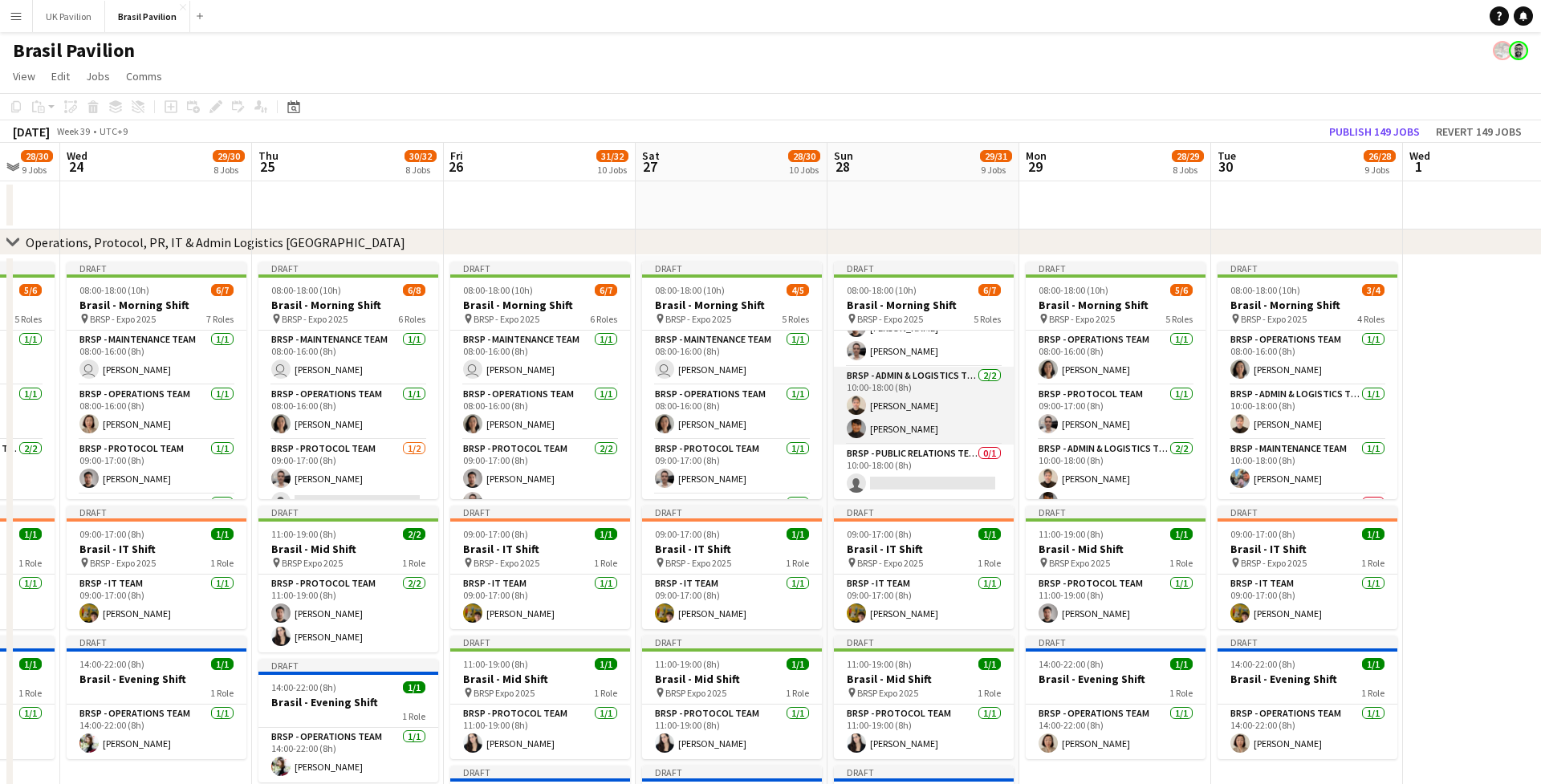
scroll to position [178, 0]
click at [87, 13] on button "UK Pavilion Close" at bounding box center [69, 16] width 72 height 31
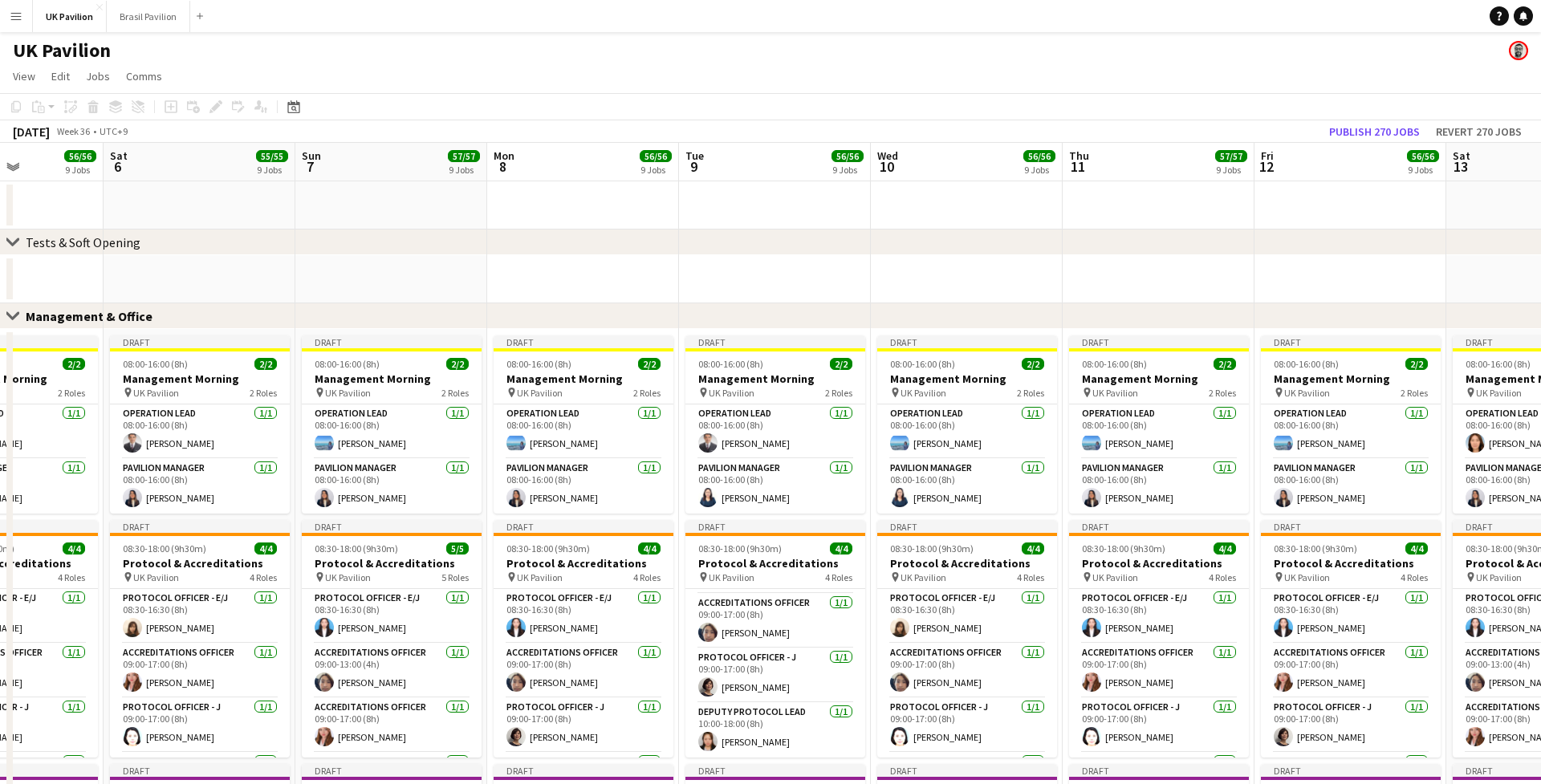
click at [26, 18] on button "Menu" at bounding box center [16, 16] width 32 height 32
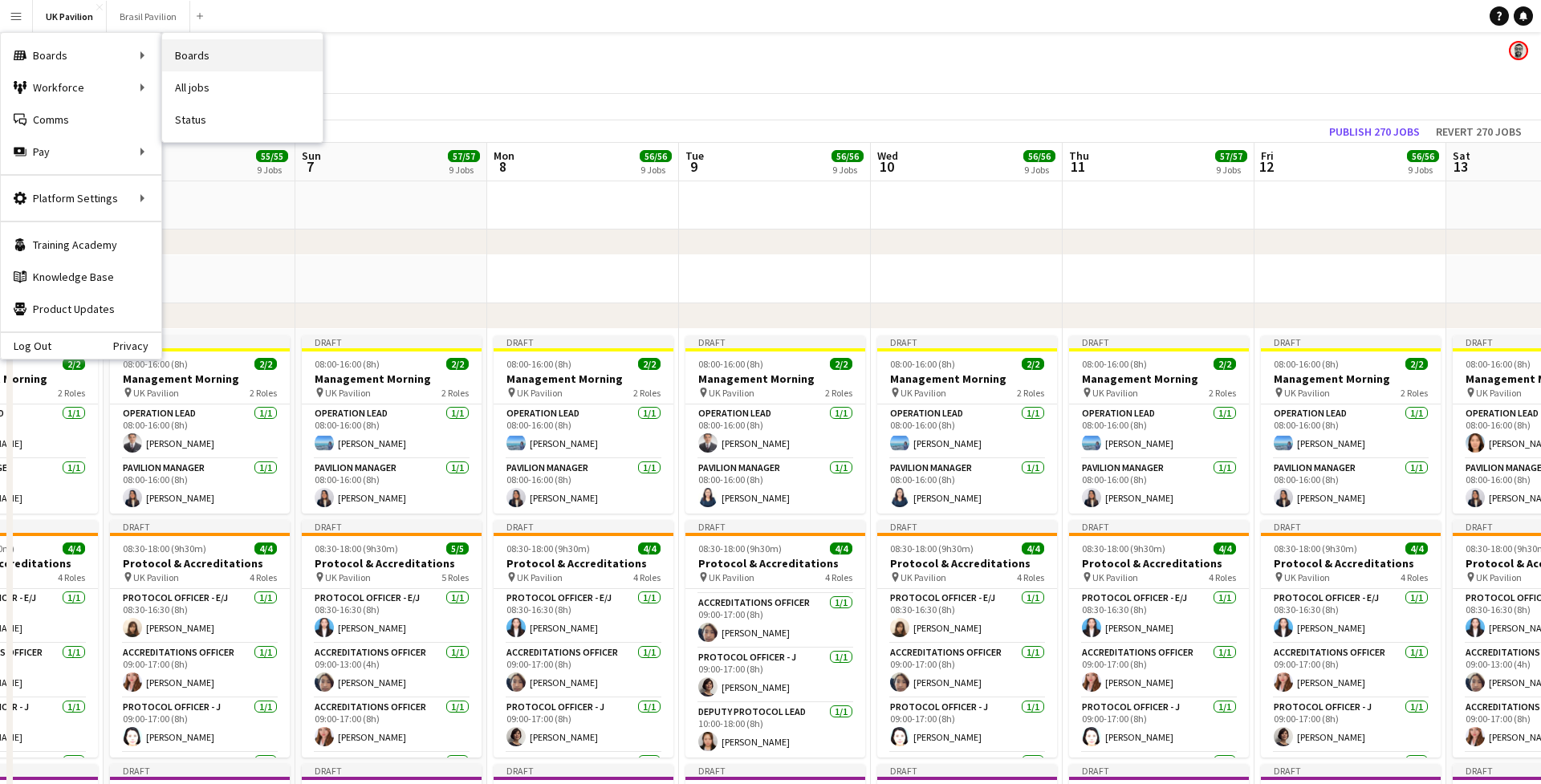
click at [225, 58] on link "Boards" at bounding box center [243, 55] width 161 height 32
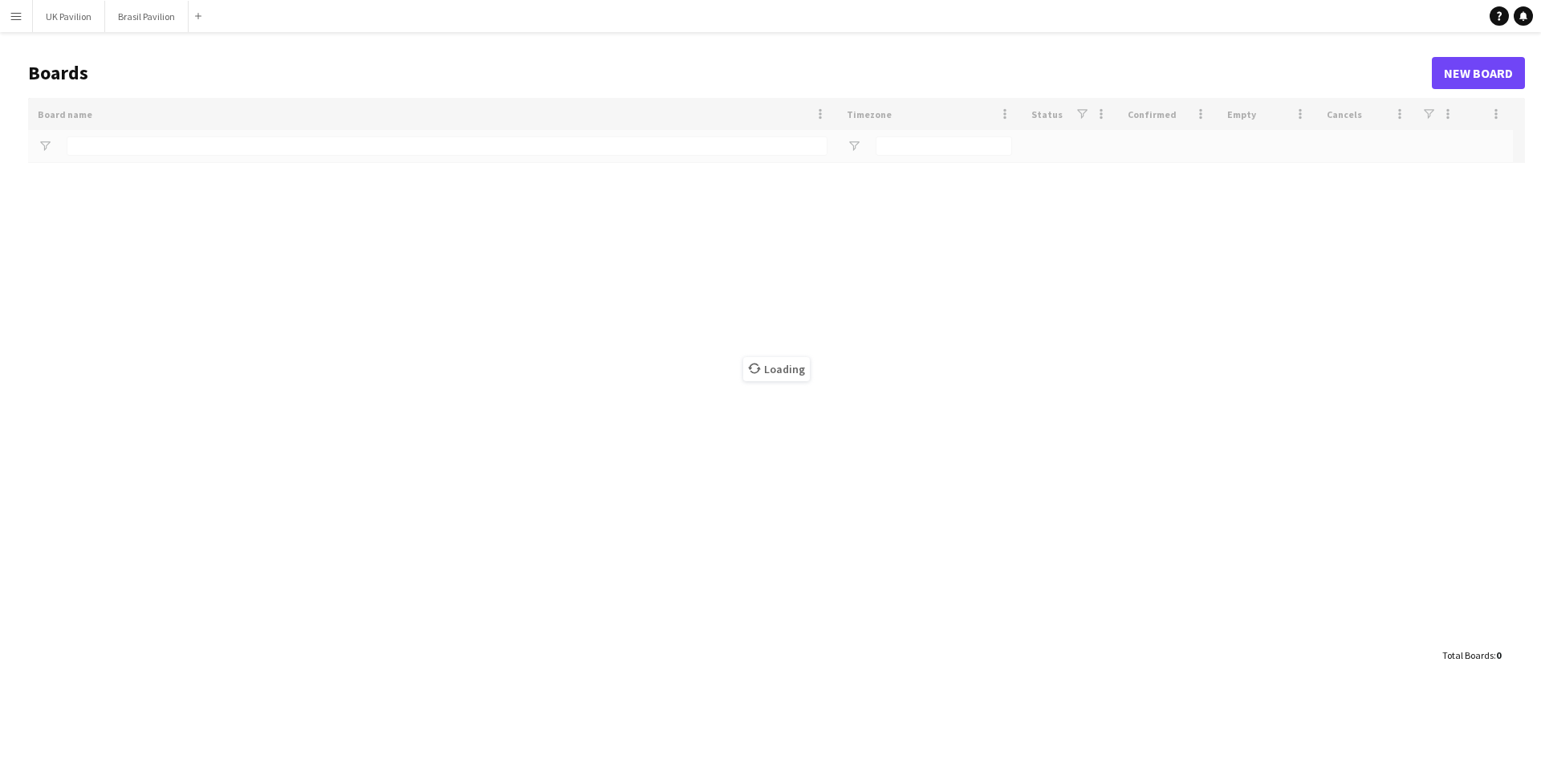
click at [225, 58] on header "Boards New Board" at bounding box center [777, 72] width 1497 height 49
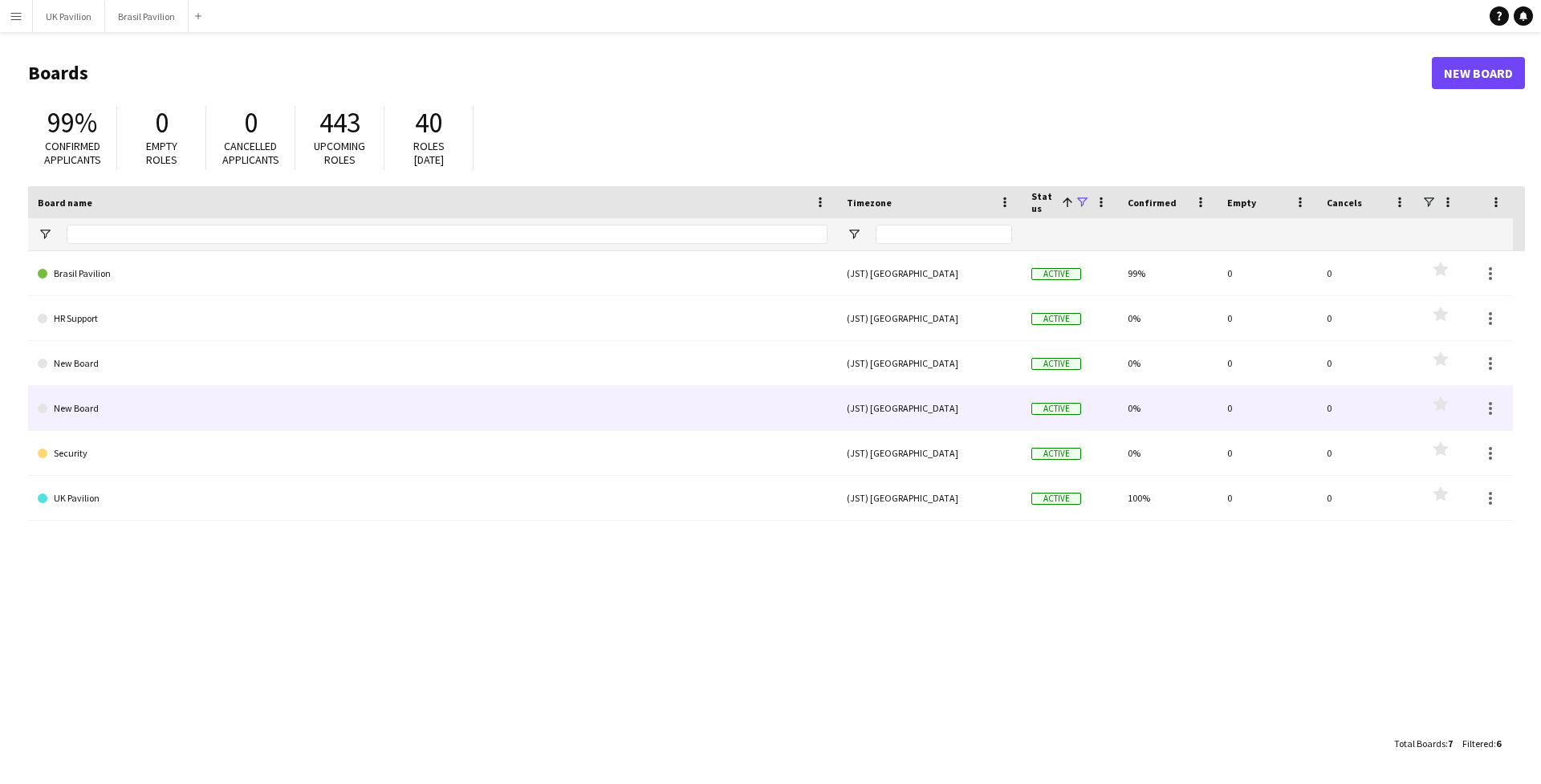
click at [125, 410] on link "New Board" at bounding box center [432, 409] width 790 height 45
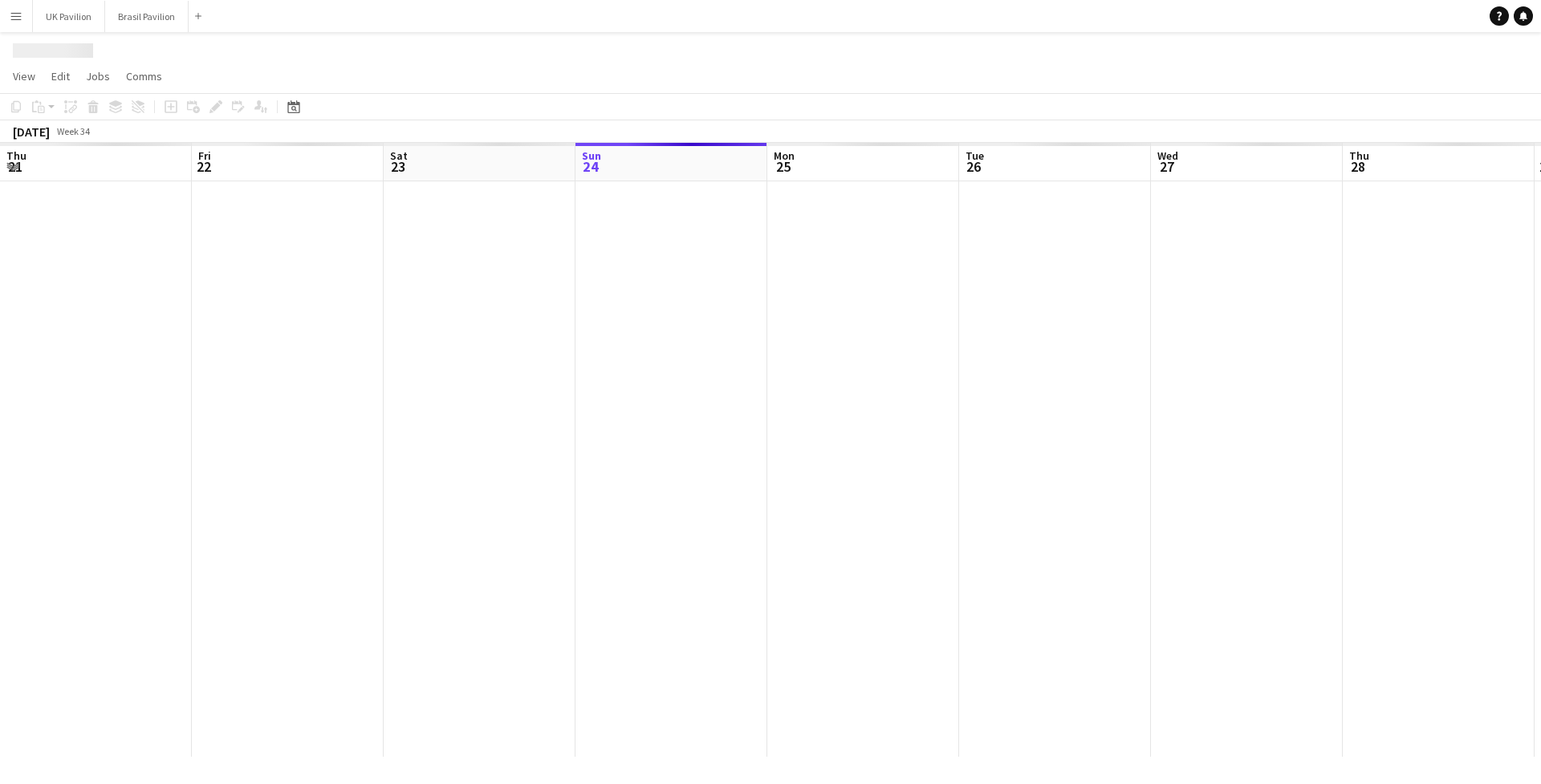
scroll to position [0, 384]
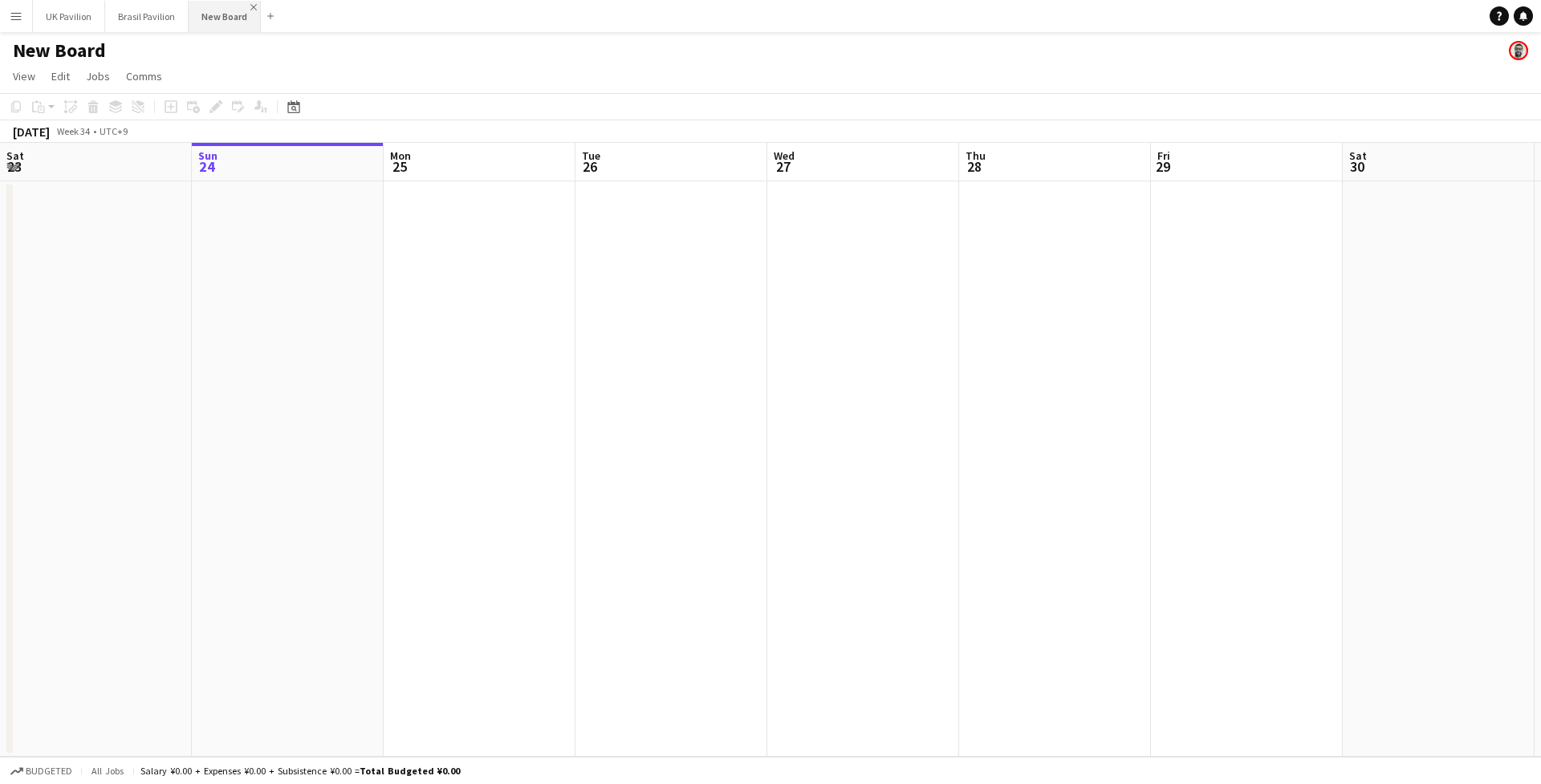
click at [257, 6] on app-icon "Close" at bounding box center [254, 8] width 7 height 7
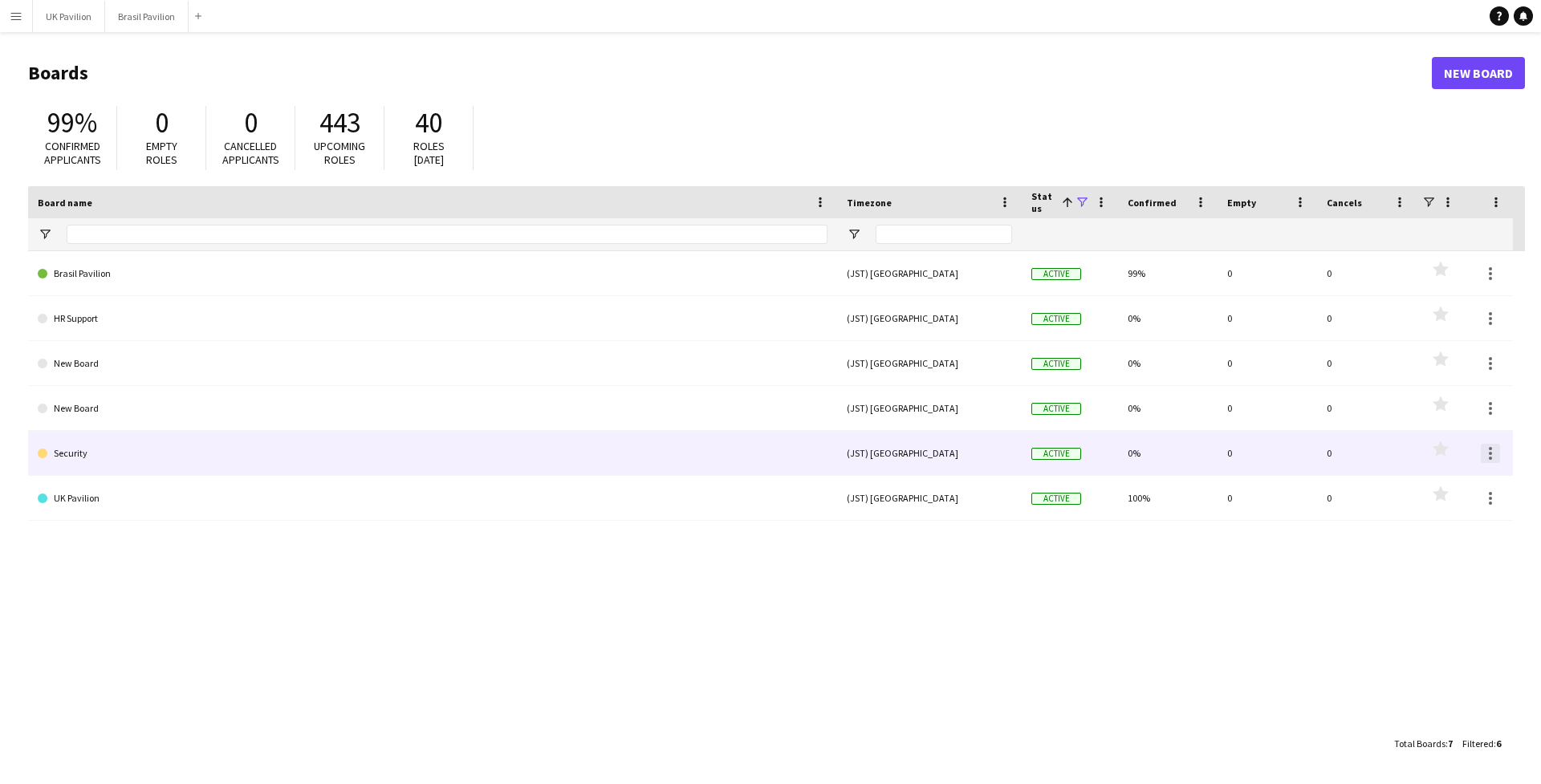
click at [1492, 463] on div at bounding box center [1491, 453] width 19 height 19
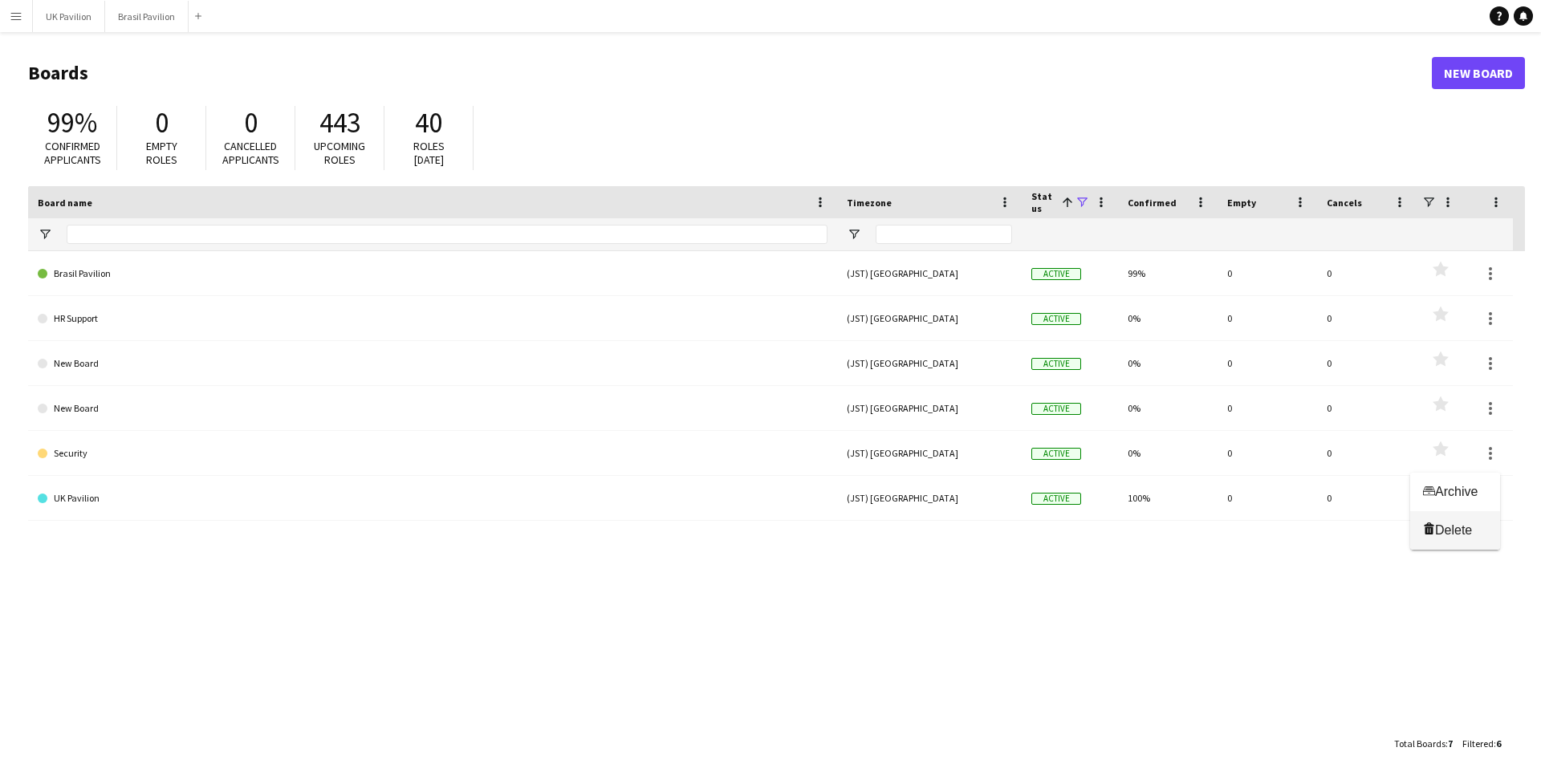
click at [1461, 537] on span "Delete" at bounding box center [1454, 530] width 37 height 13
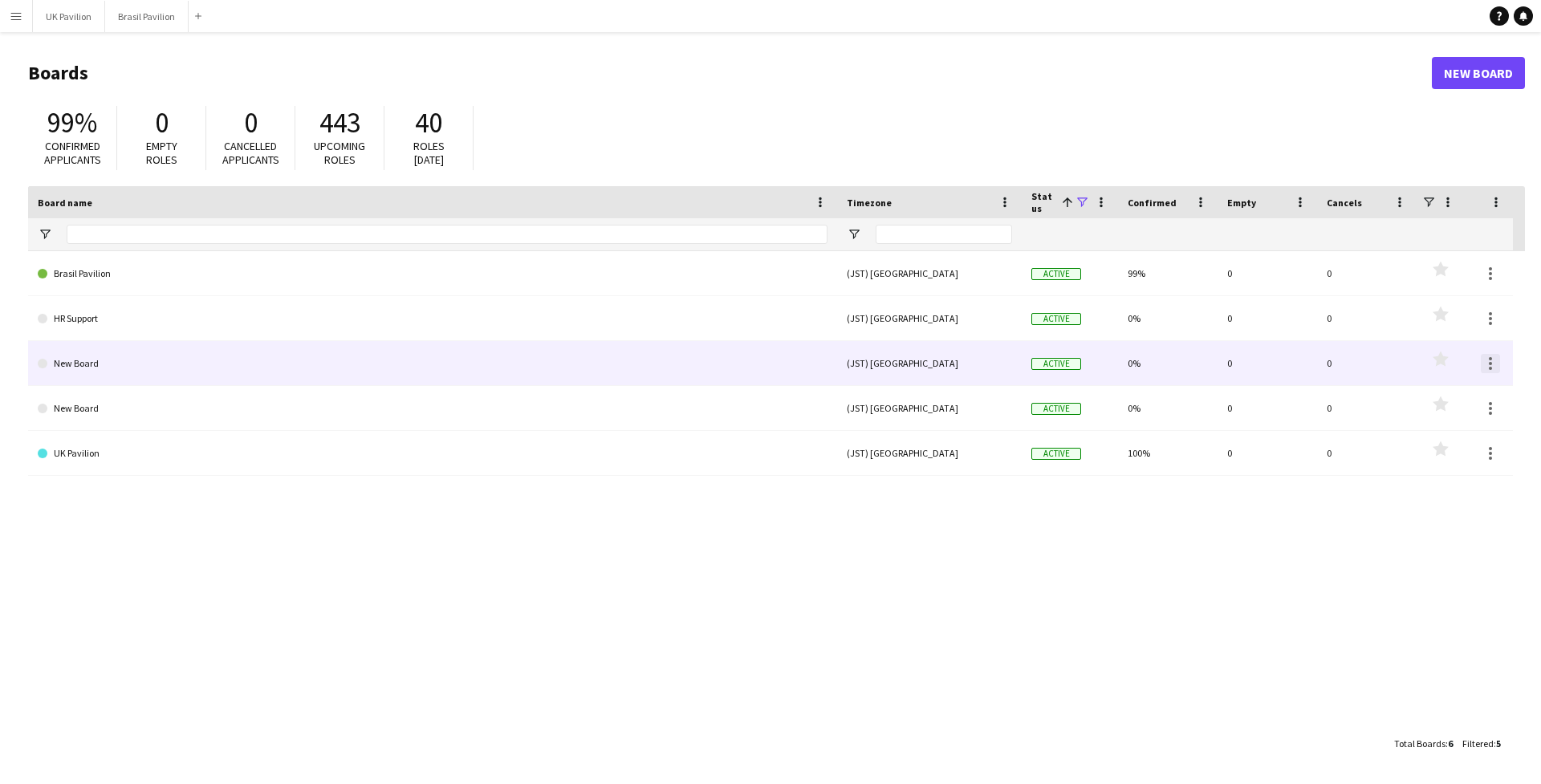
click at [1487, 368] on div at bounding box center [1491, 363] width 19 height 19
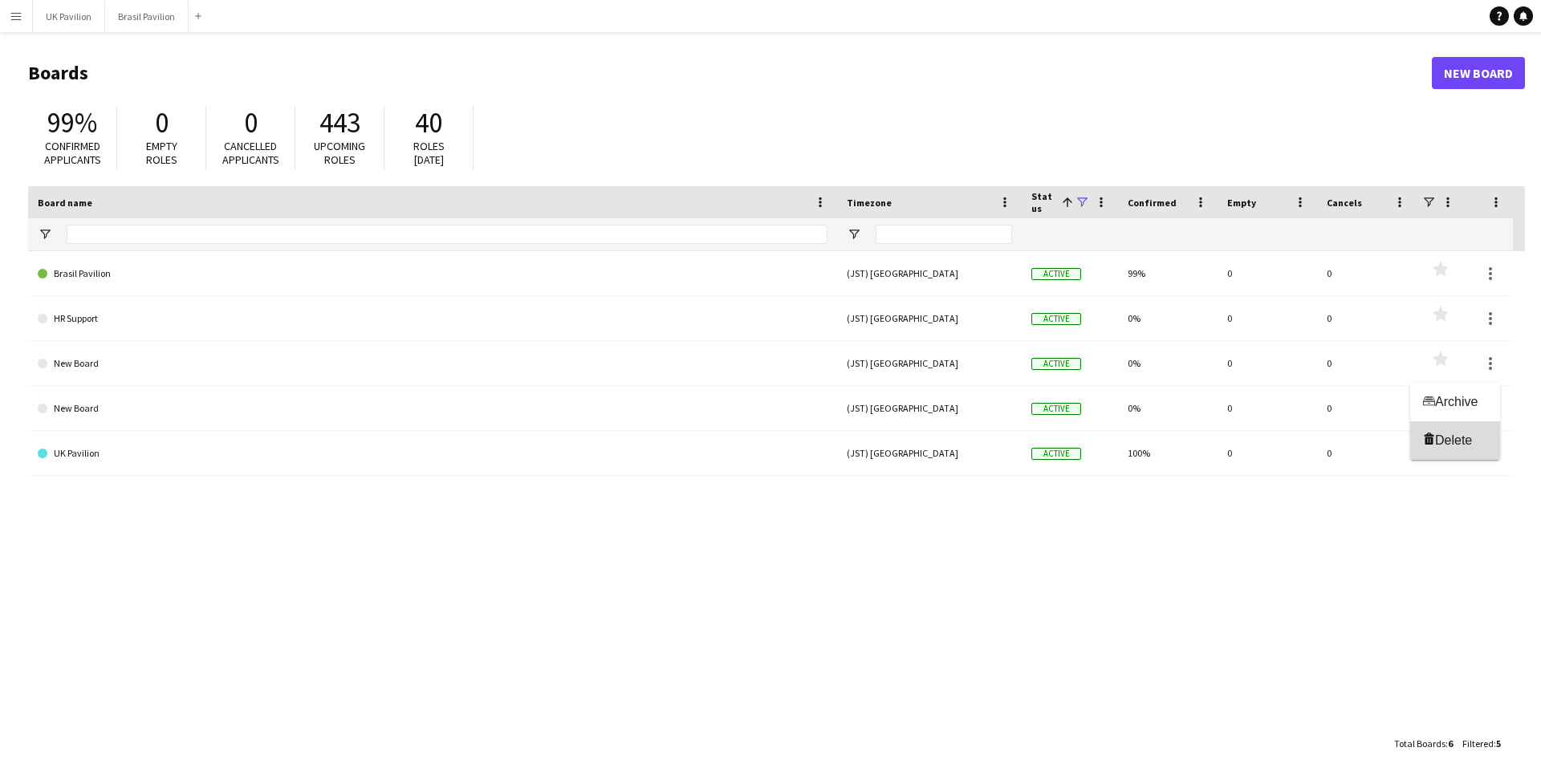
click at [1445, 446] on span "Delete" at bounding box center [1454, 440] width 37 height 13
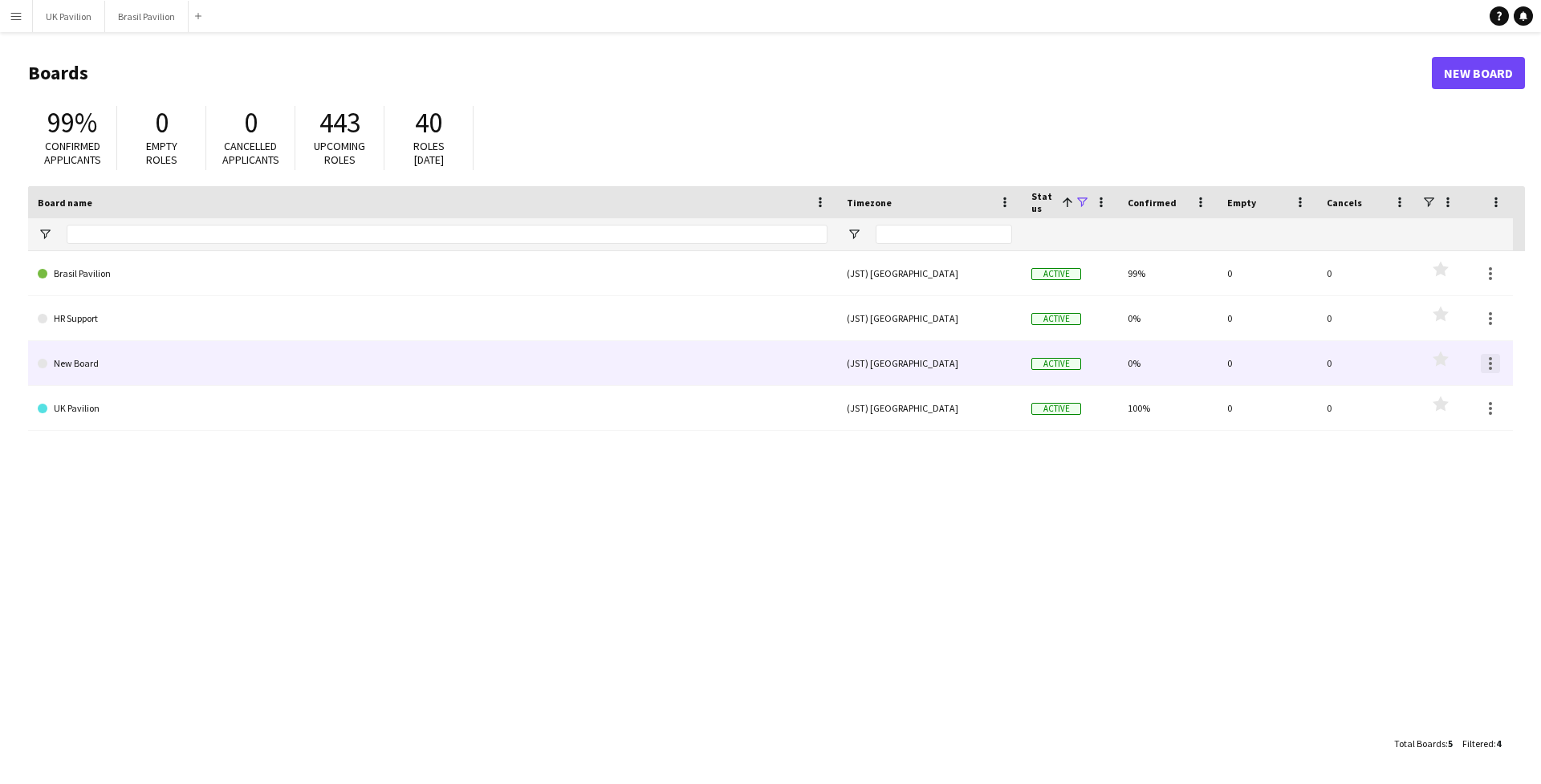
click at [1489, 365] on div at bounding box center [1491, 364] width 3 height 3
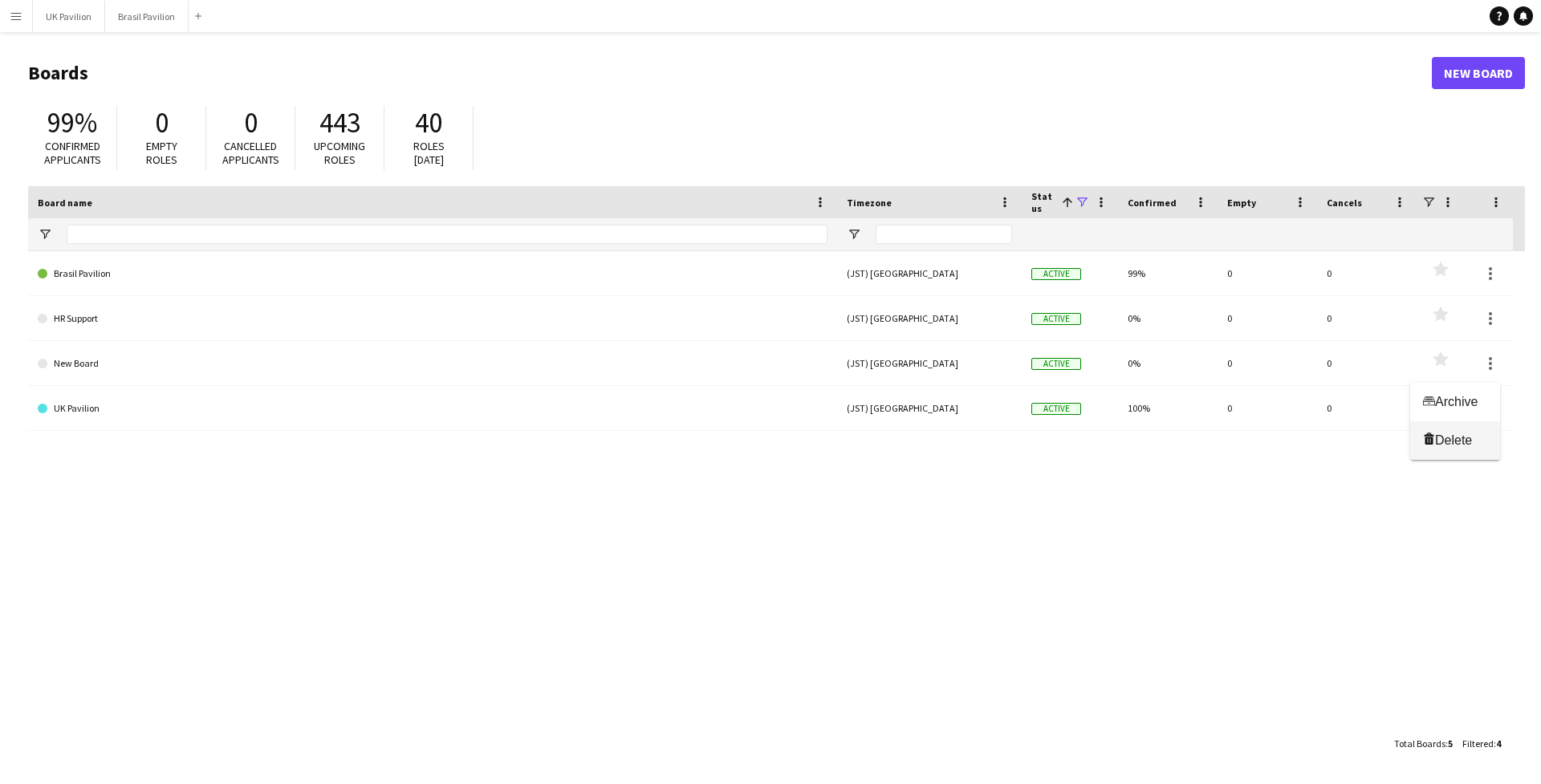
click at [1445, 440] on span "Delete" at bounding box center [1454, 440] width 37 height 13
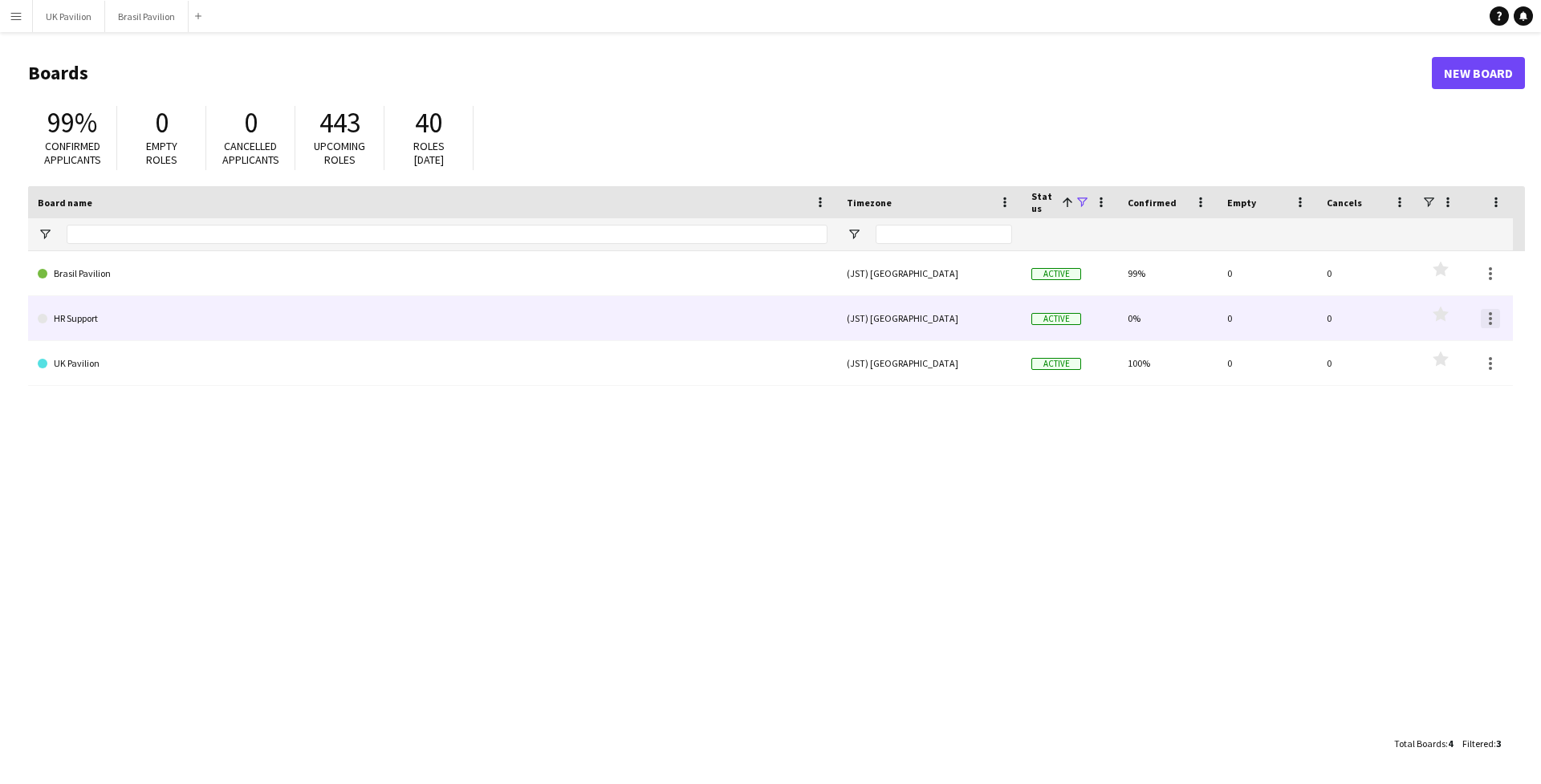
click at [1487, 328] on div at bounding box center [1491, 318] width 19 height 19
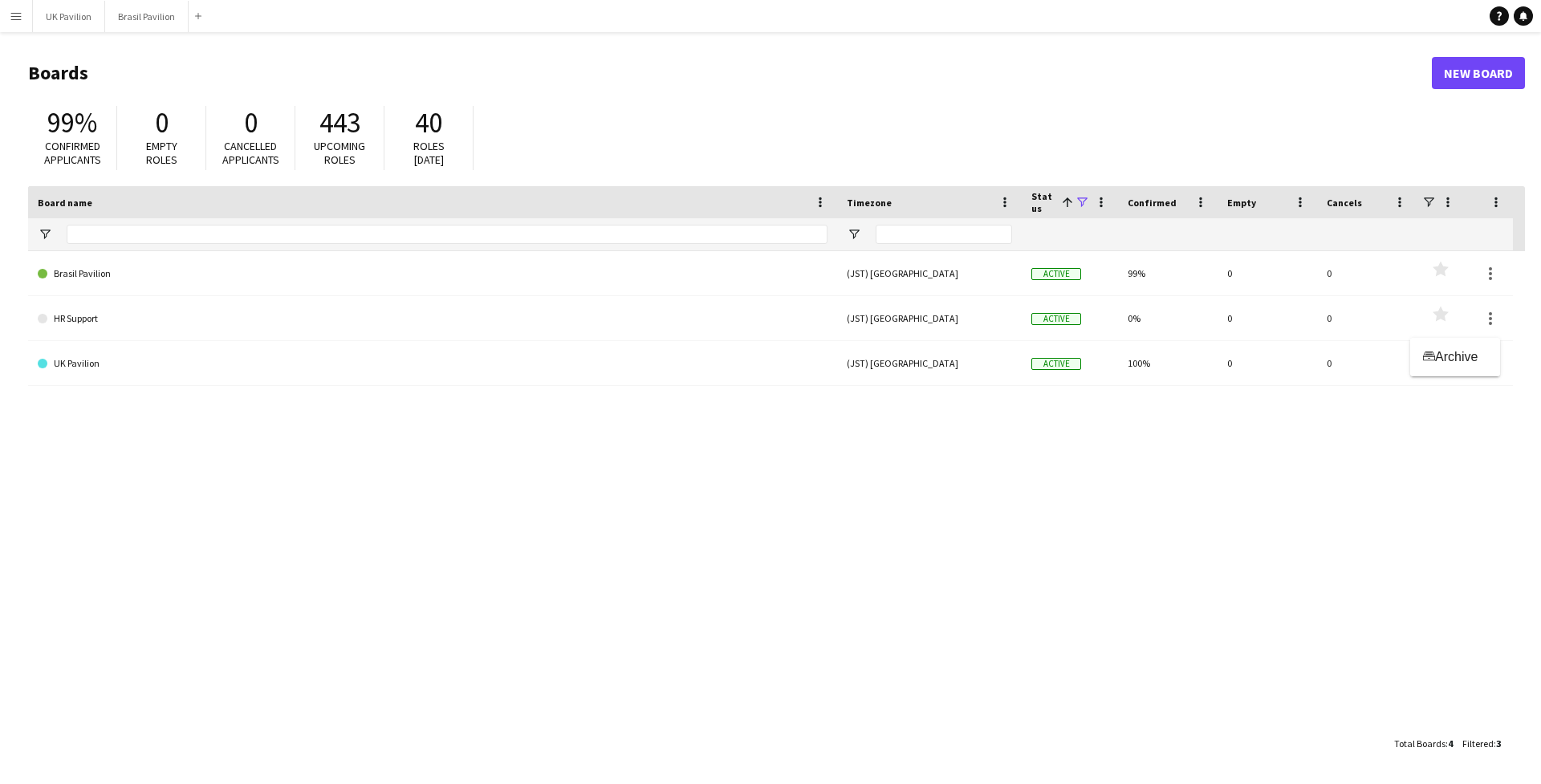
click at [1494, 324] on div at bounding box center [770, 392] width 1541 height 784
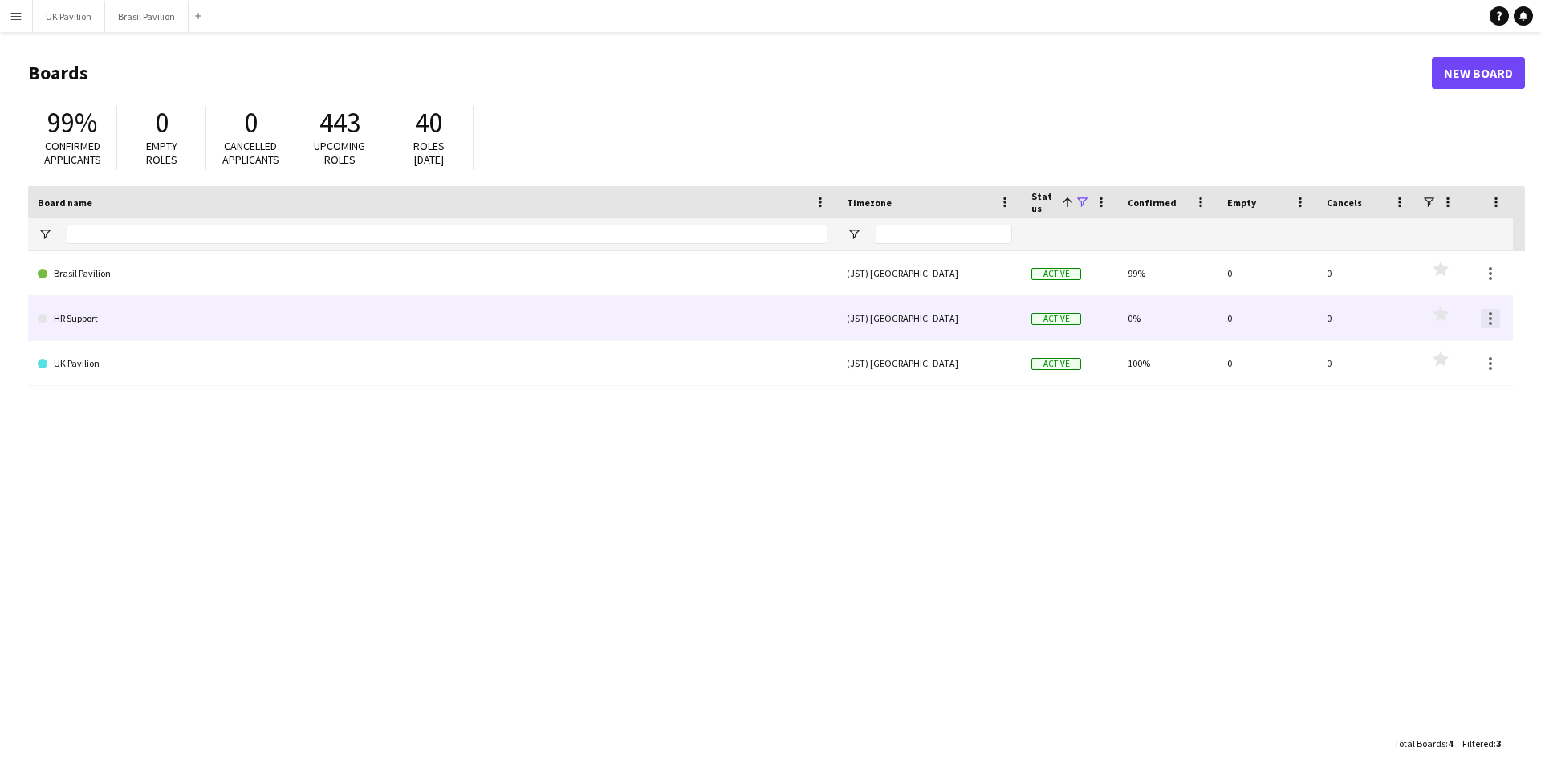
click at [1487, 327] on div at bounding box center [1491, 318] width 19 height 19
click at [1487, 327] on div at bounding box center [770, 392] width 1541 height 784
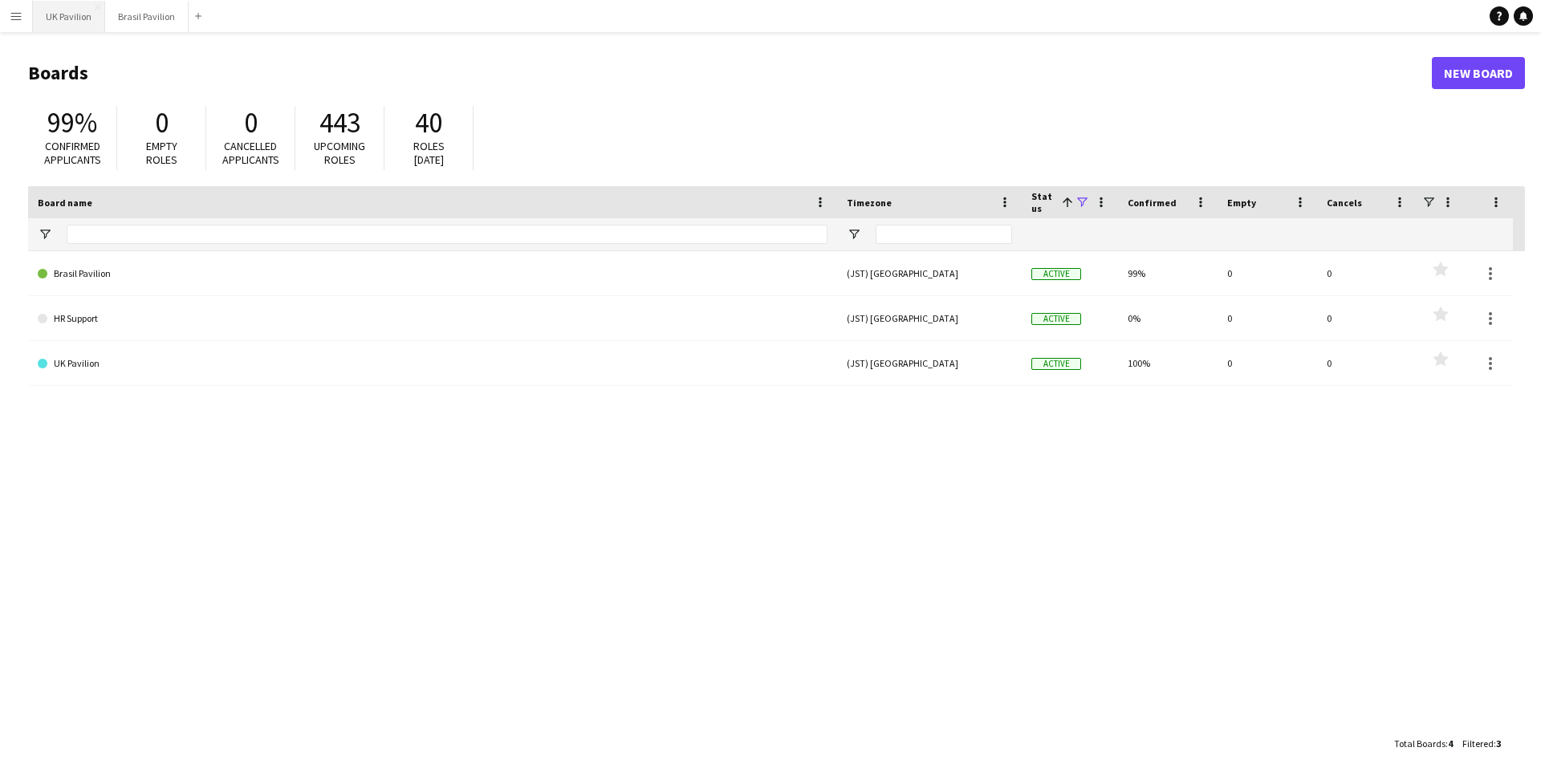
scroll to position [6, 4]
click at [84, 13] on button "UK Pavilion Close" at bounding box center [69, 16] width 72 height 31
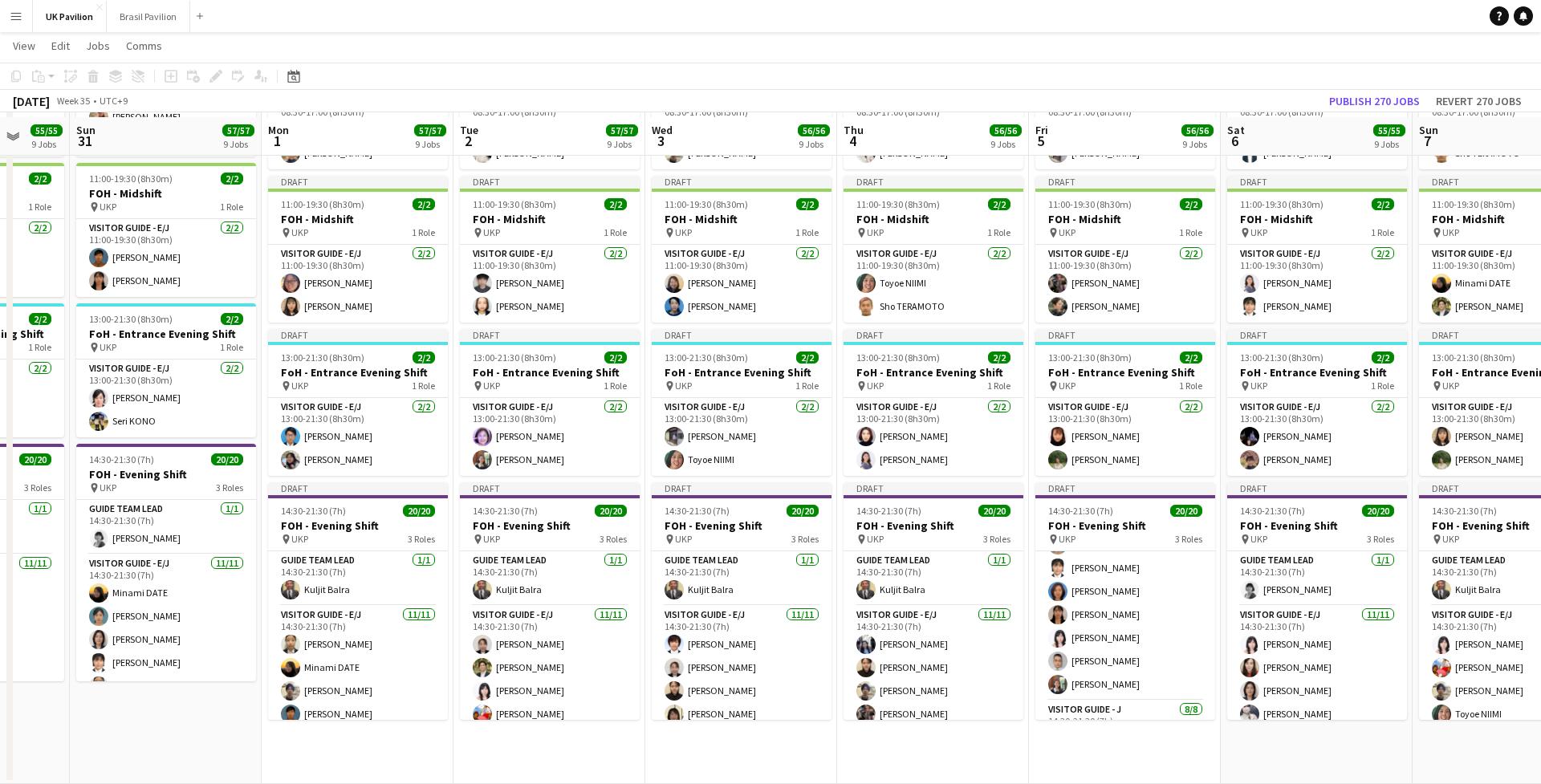
scroll to position [199, 0]
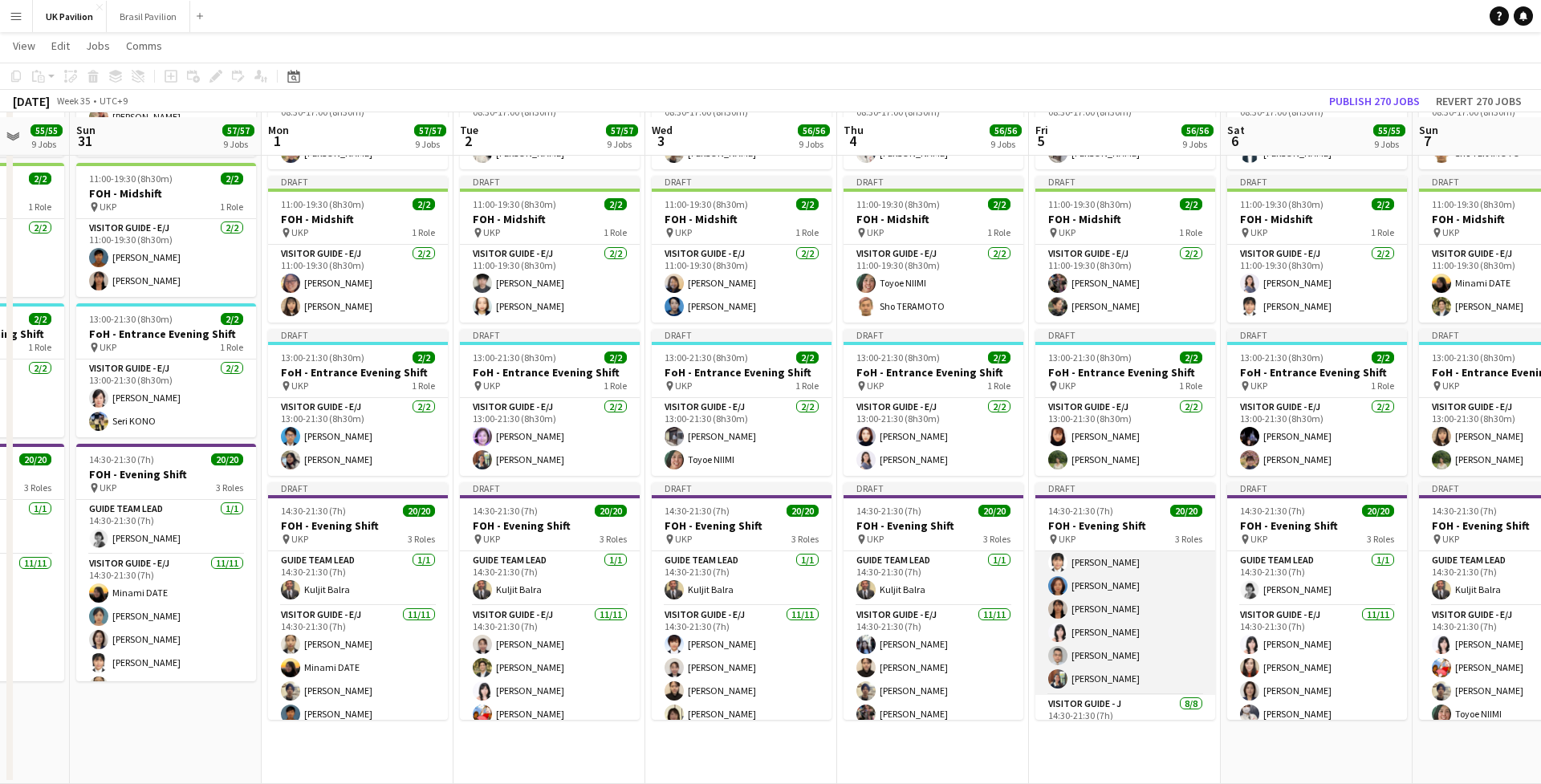
click at [1098, 644] on app-card-role "Visitor Guide - E/J [DATE] 14:30-21:30 (7h) [PERSON_NAME] Sho [PERSON_NAME] [PE…" at bounding box center [1125, 551] width 180 height 287
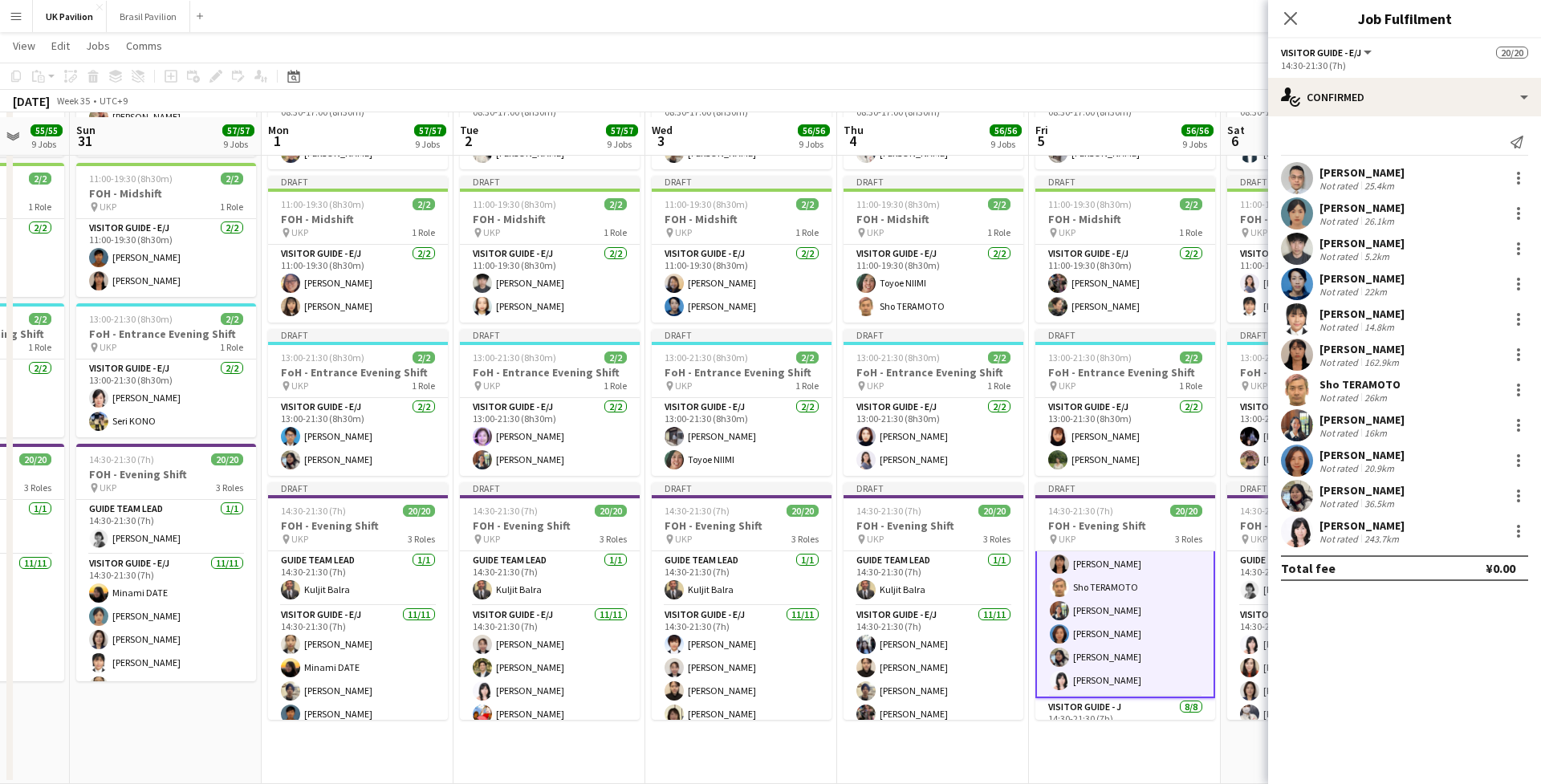
scroll to position [1443, 0]
click at [1518, 467] on div at bounding box center [1519, 466] width 3 height 3
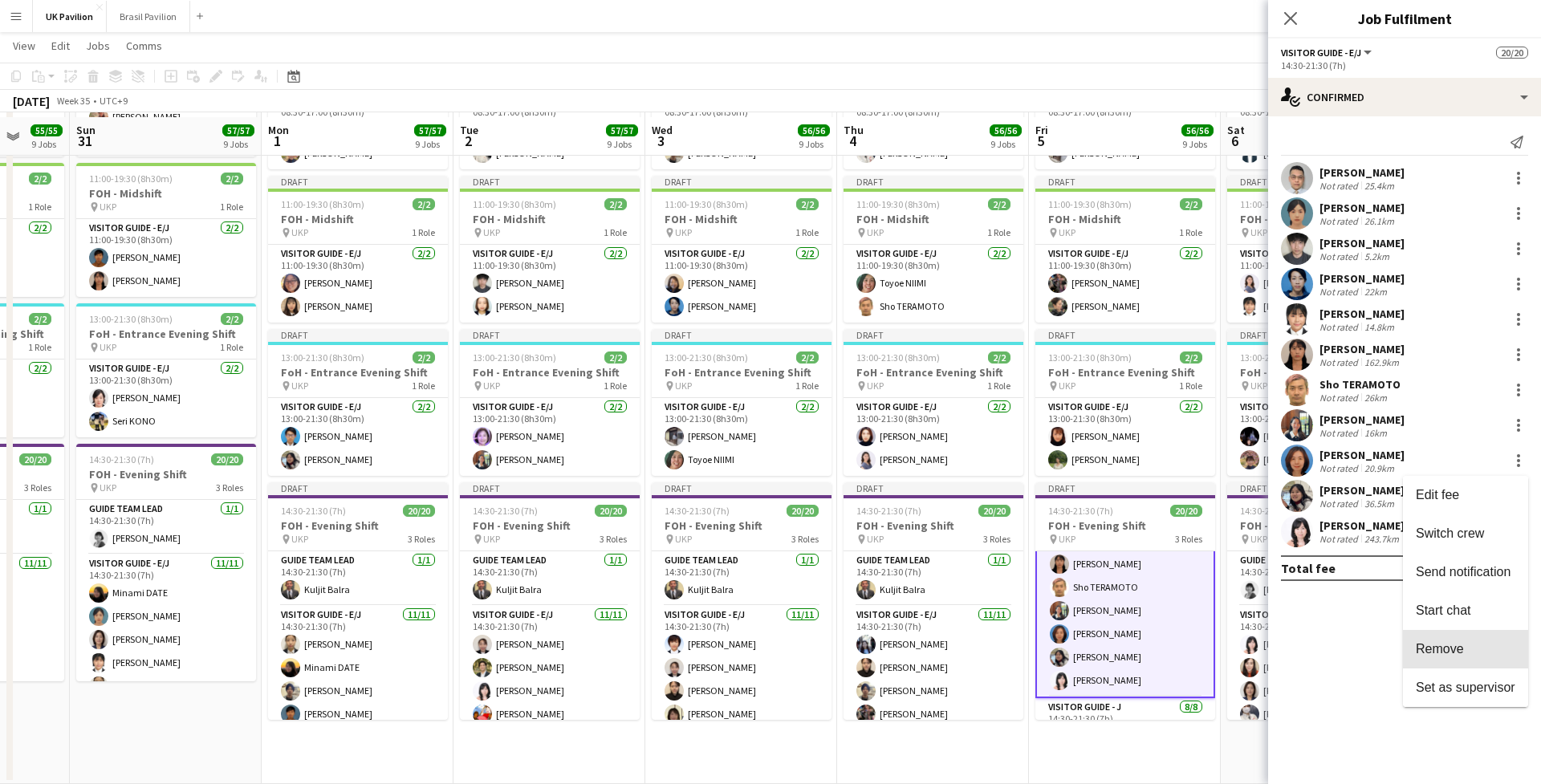
drag, startPoint x: 1435, startPoint y: 647, endPoint x: 1391, endPoint y: 596, distance: 67.4
click at [1435, 647] on span "Remove" at bounding box center [1440, 648] width 48 height 13
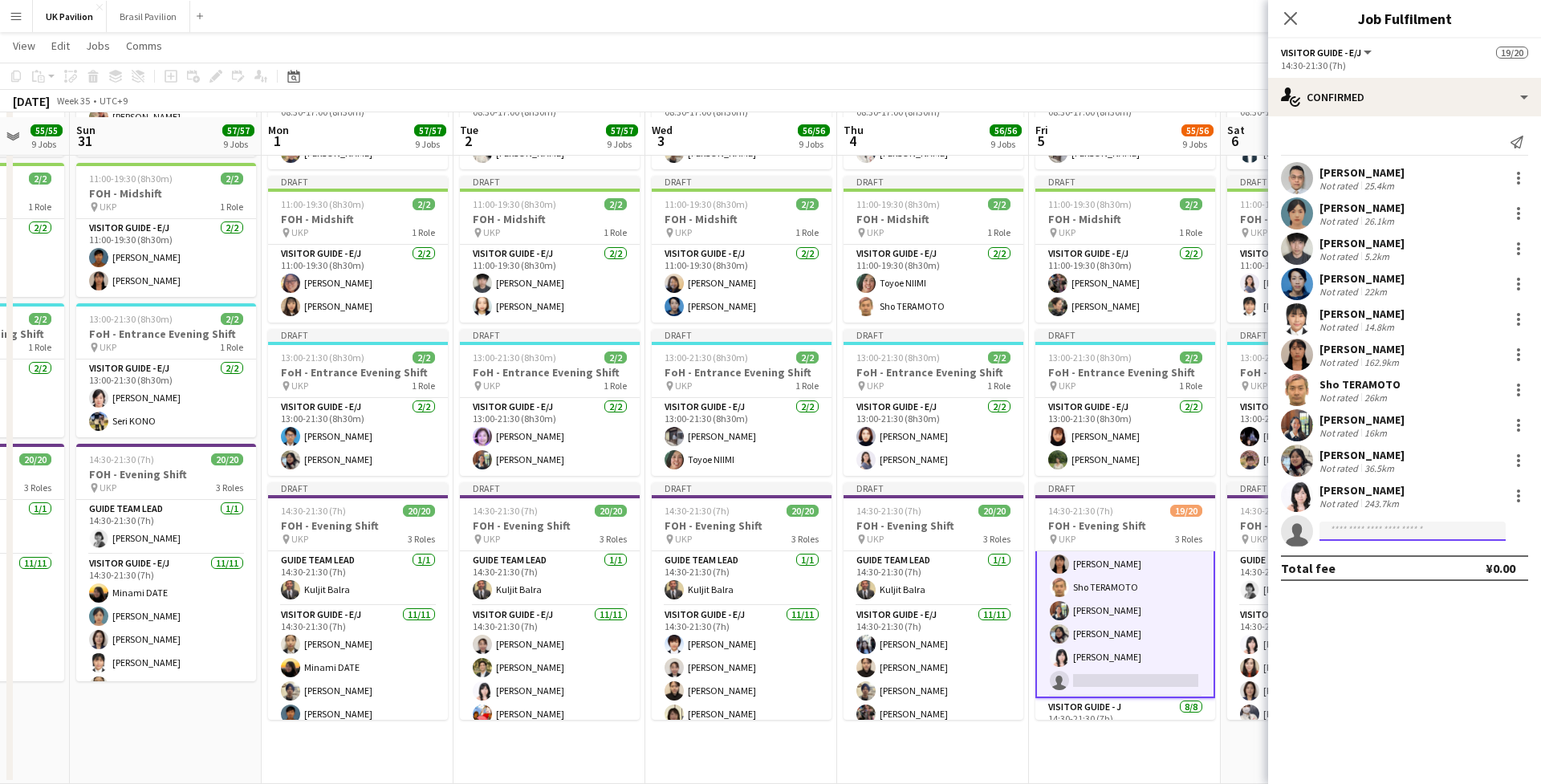
click at [1342, 536] on input at bounding box center [1413, 531] width 186 height 19
type input "******"
click at [1387, 578] on span "[EMAIL_ADDRESS][DOMAIN_NAME]" at bounding box center [1413, 571] width 161 height 13
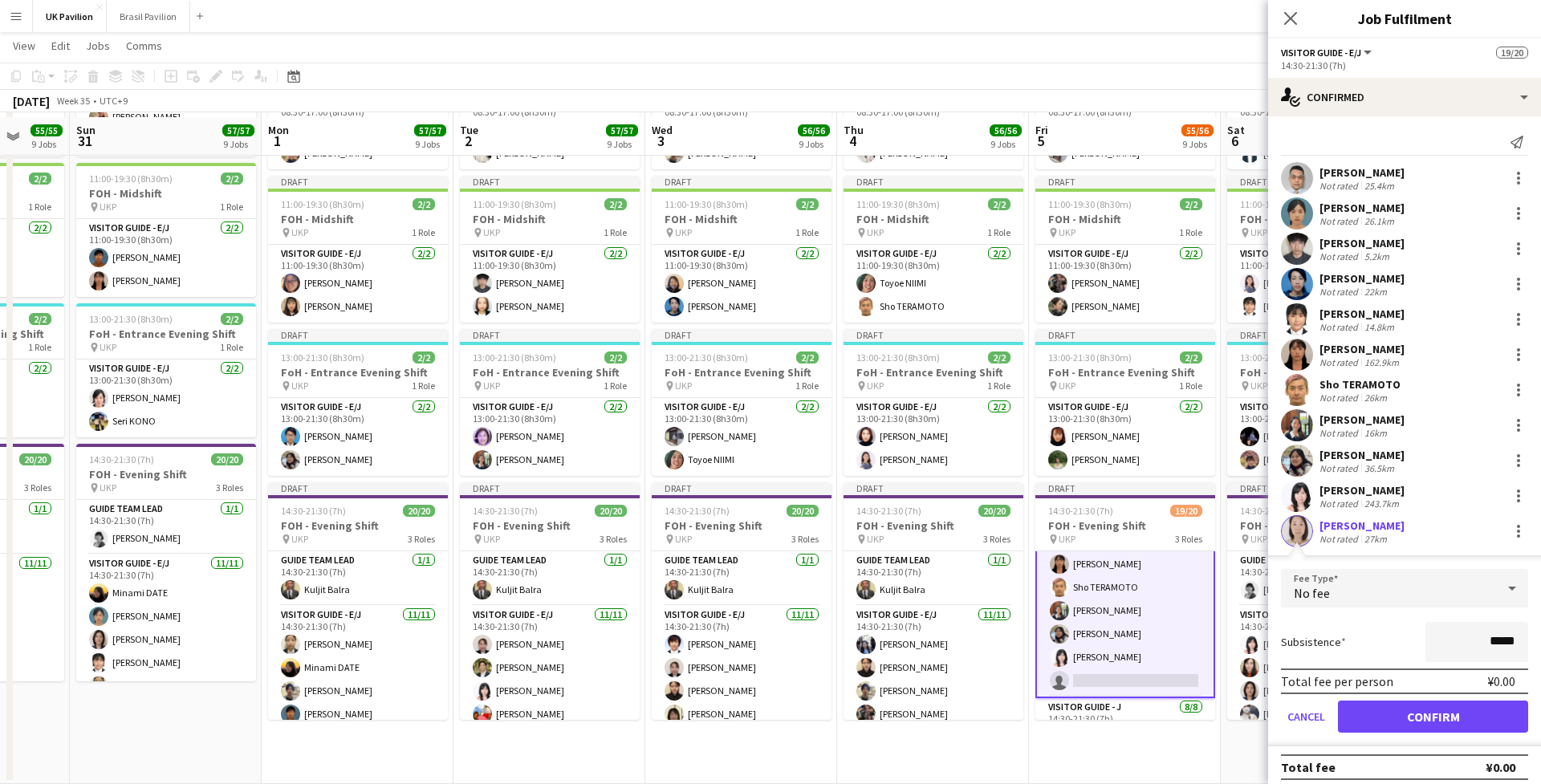
click at [1428, 729] on button "Confirm" at bounding box center [1433, 716] width 190 height 32
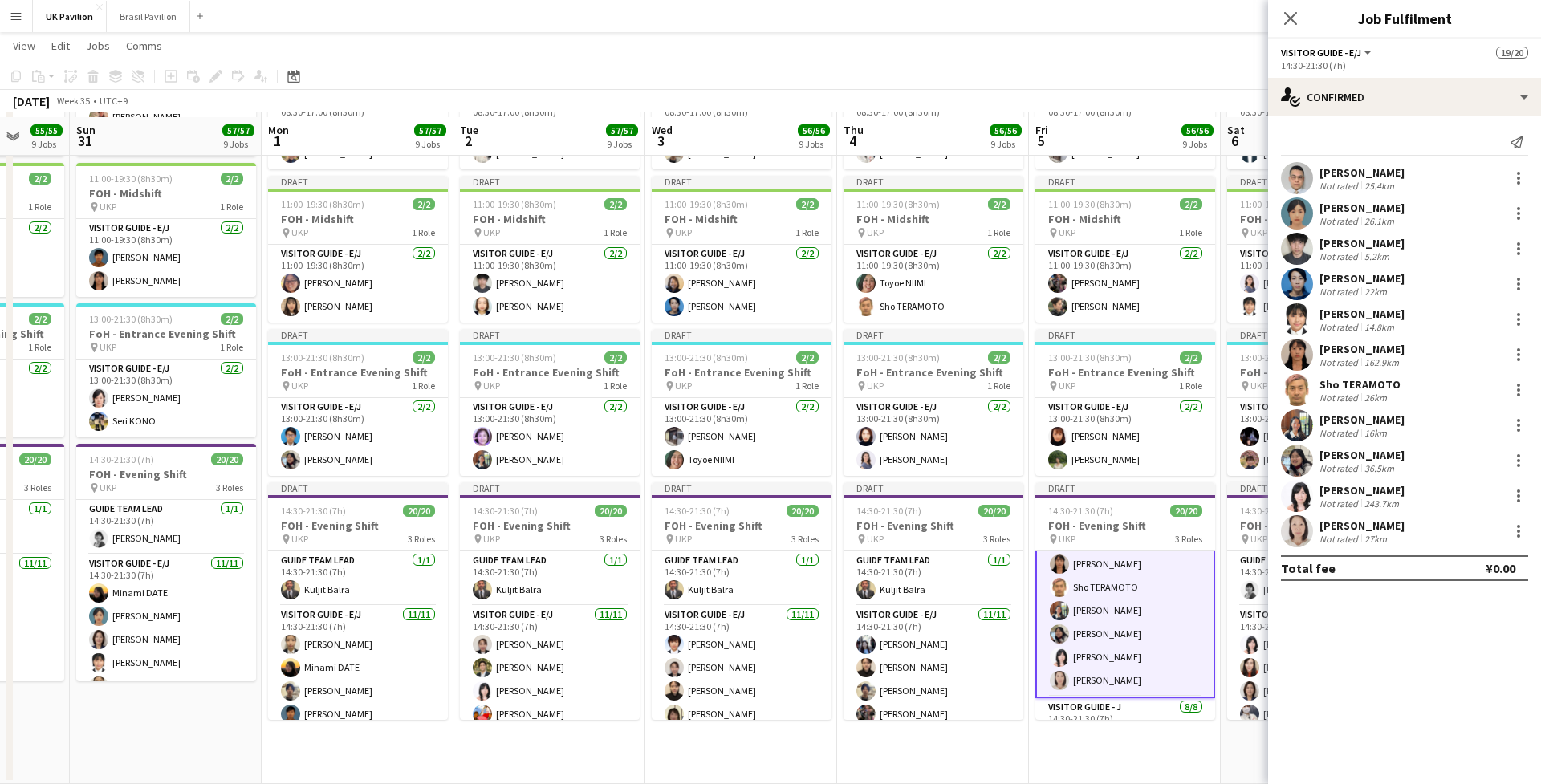
scroll to position [0, 575]
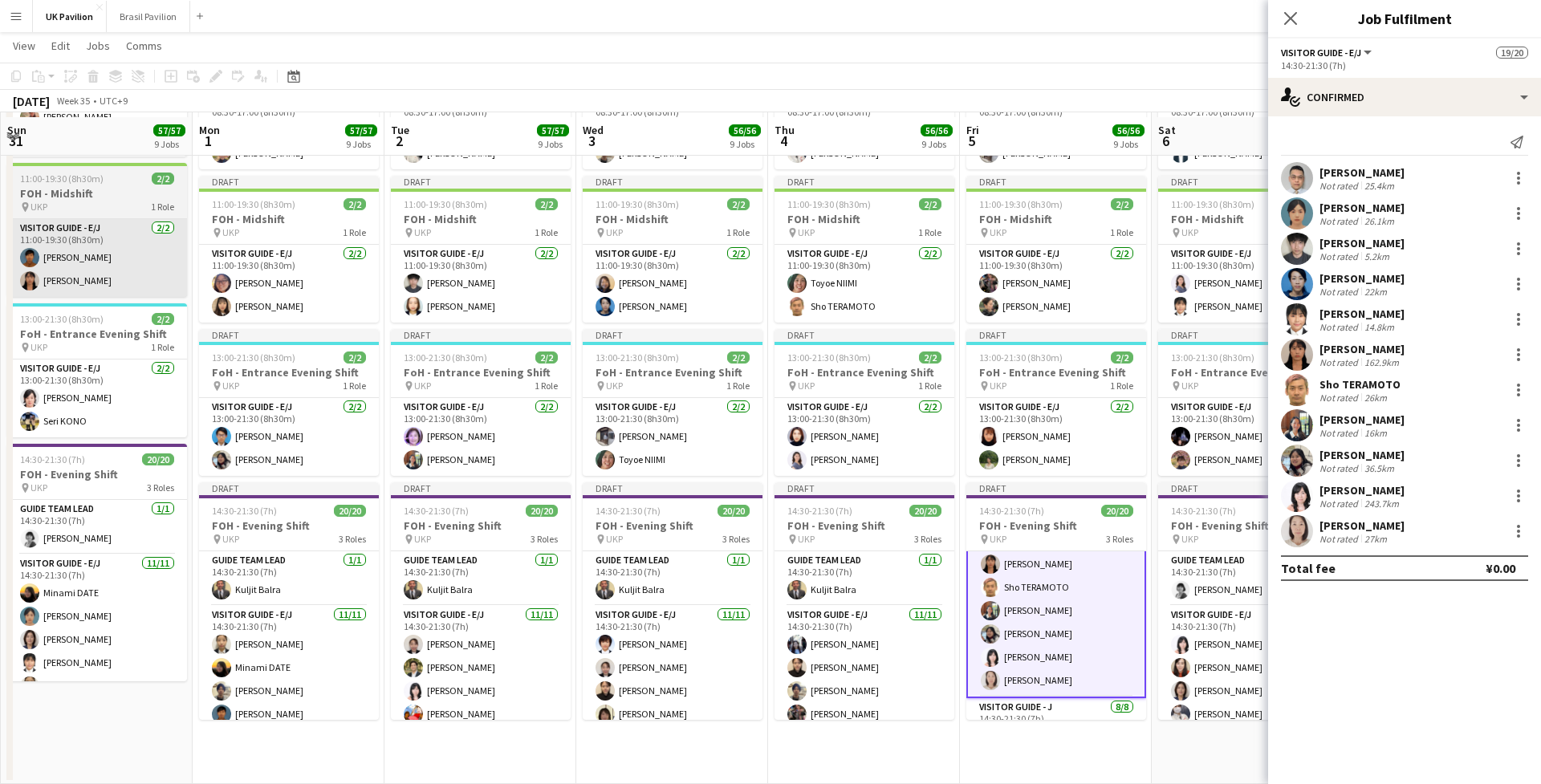
click at [1293, 19] on icon "Close pop-in" at bounding box center [1290, 18] width 13 height 13
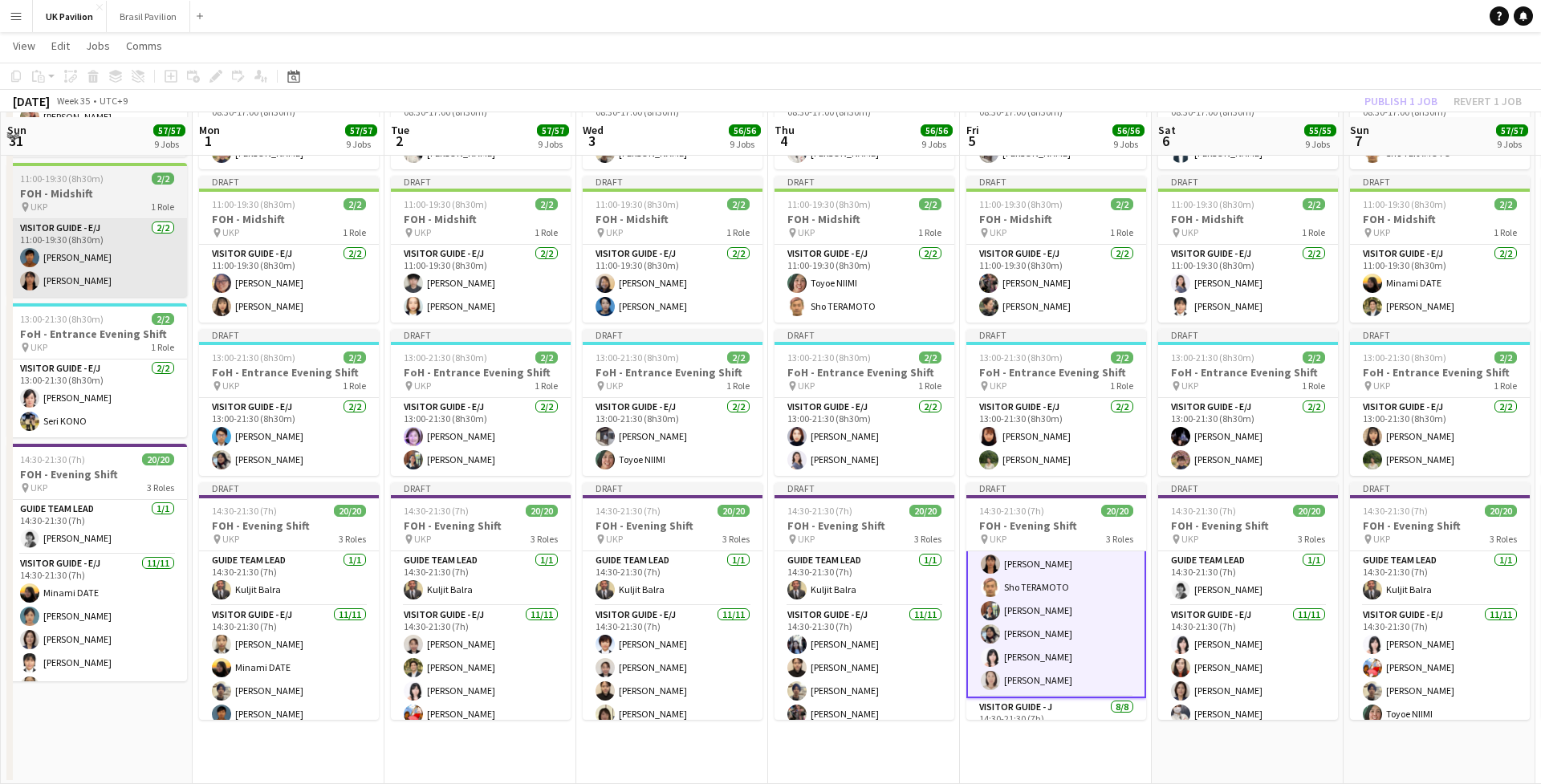
click at [1293, 19] on app-navbar "Menu Boards Boards Boards All jobs Status Workforce Workforce My Workforce Recr…" at bounding box center [770, 16] width 1541 height 32
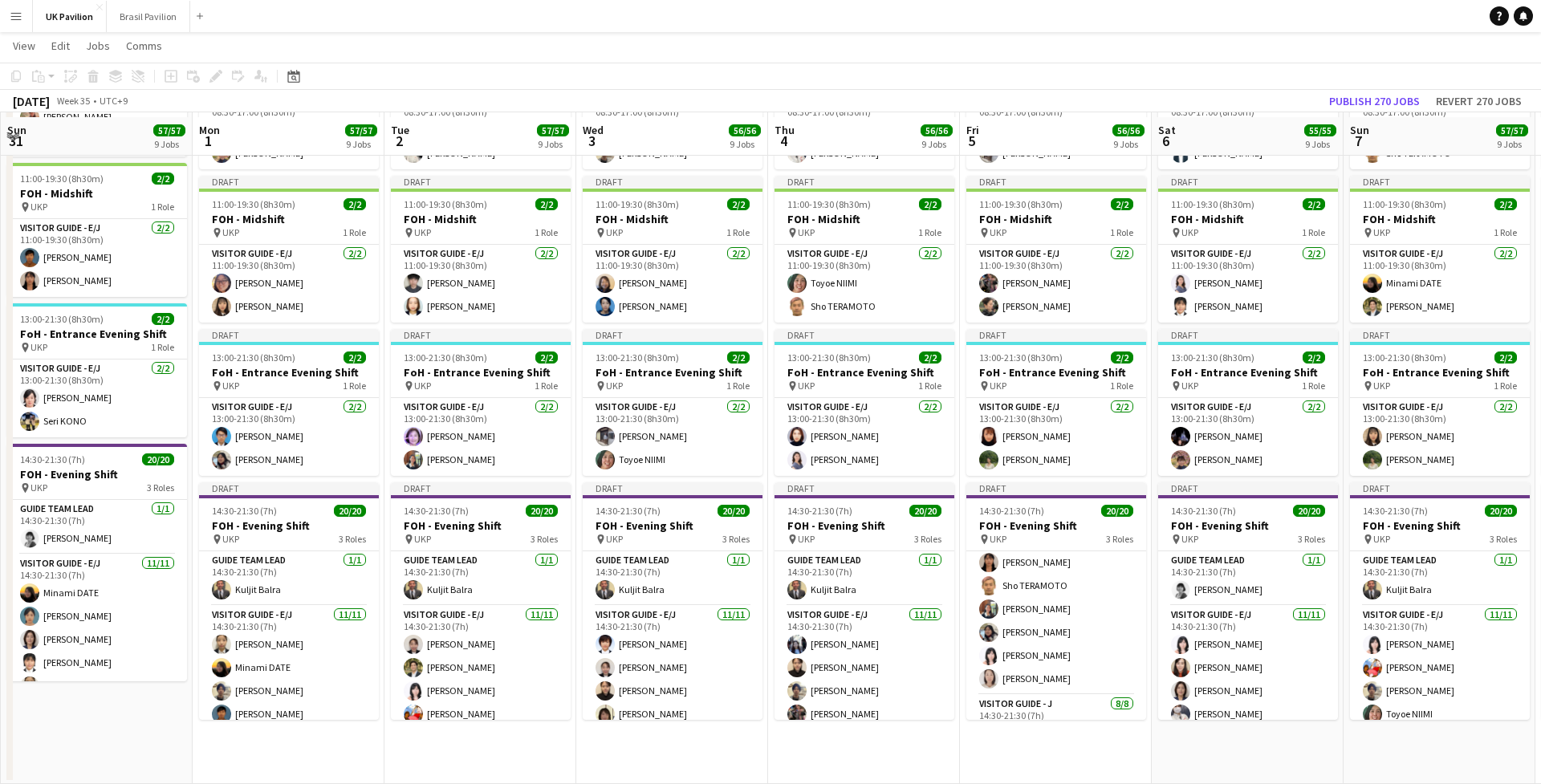
click at [20, 17] on app-icon "Menu" at bounding box center [15, 15] width 13 height 13
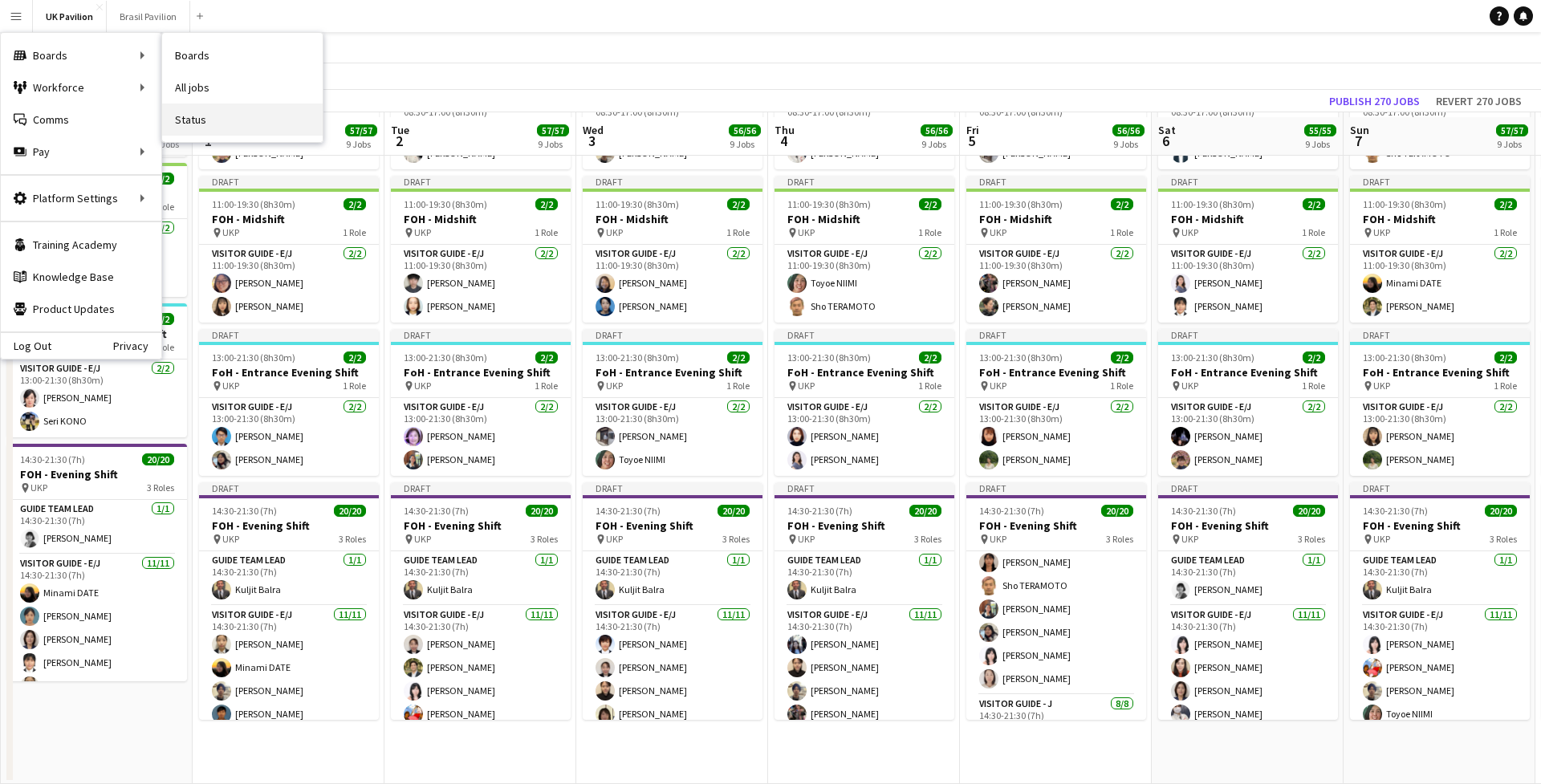
click at [215, 119] on link "Status" at bounding box center [243, 120] width 161 height 32
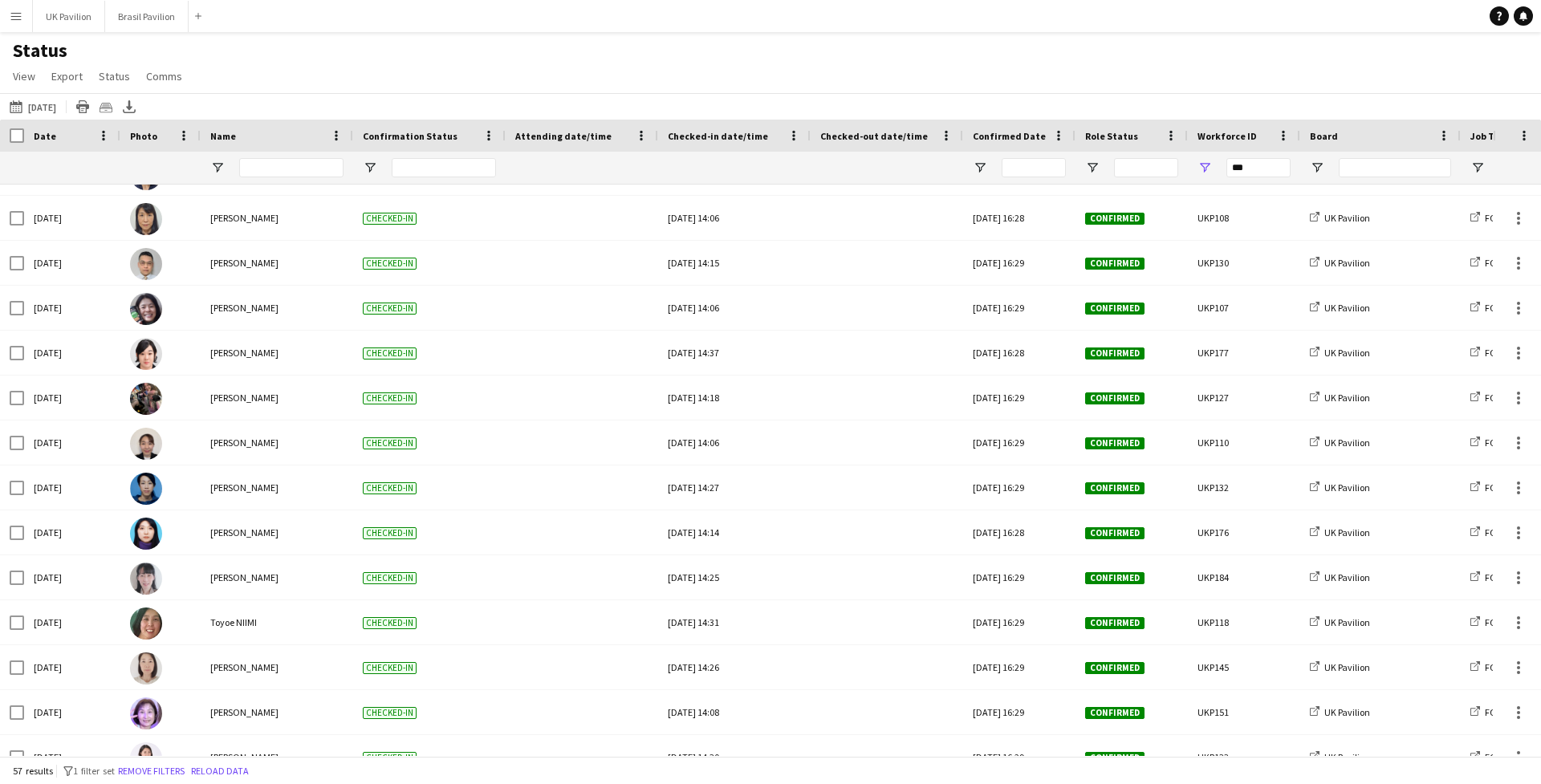
scroll to position [1747, 0]
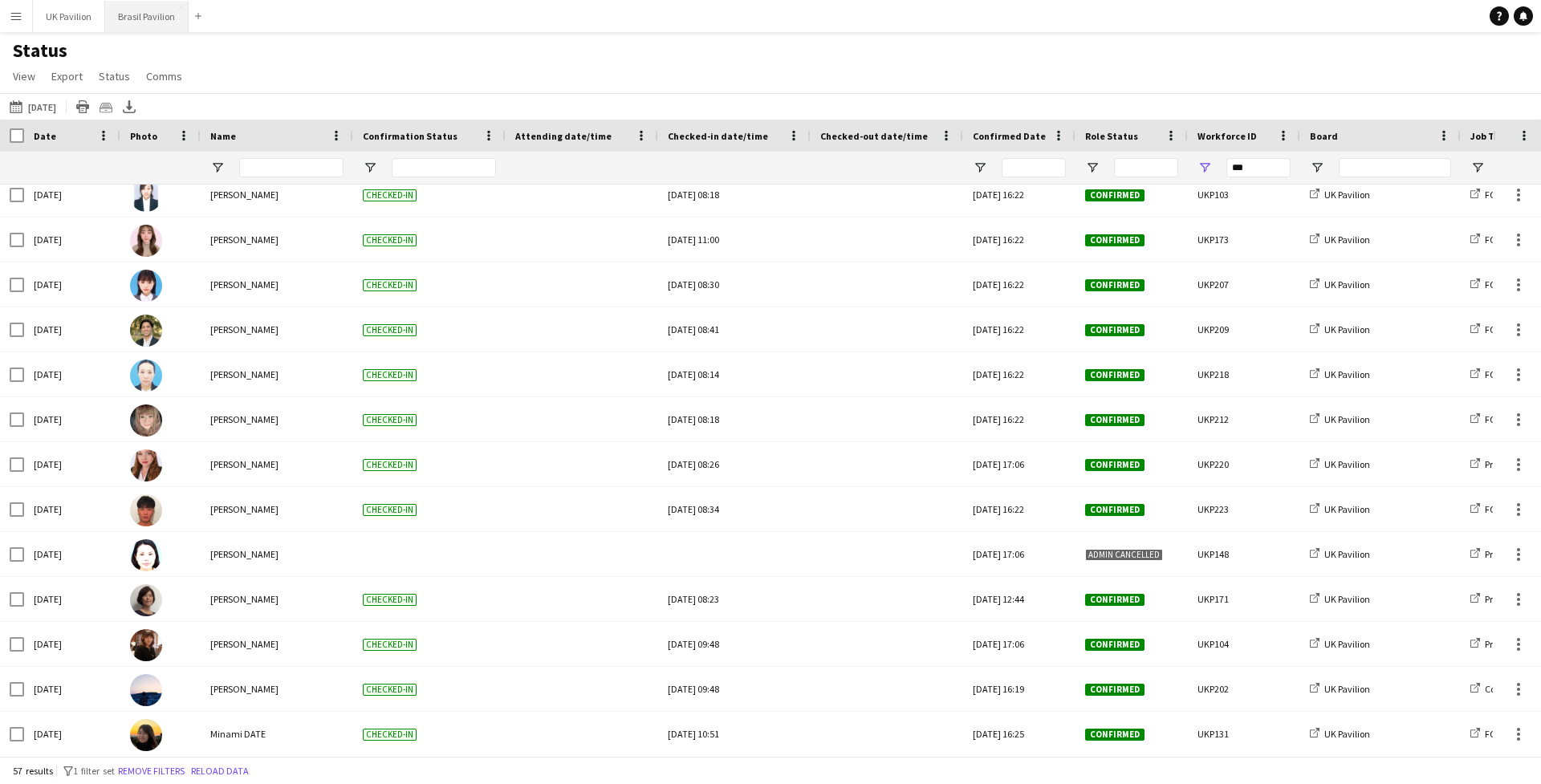
click at [148, 10] on button "Brasil Pavilion Close" at bounding box center [147, 16] width 84 height 31
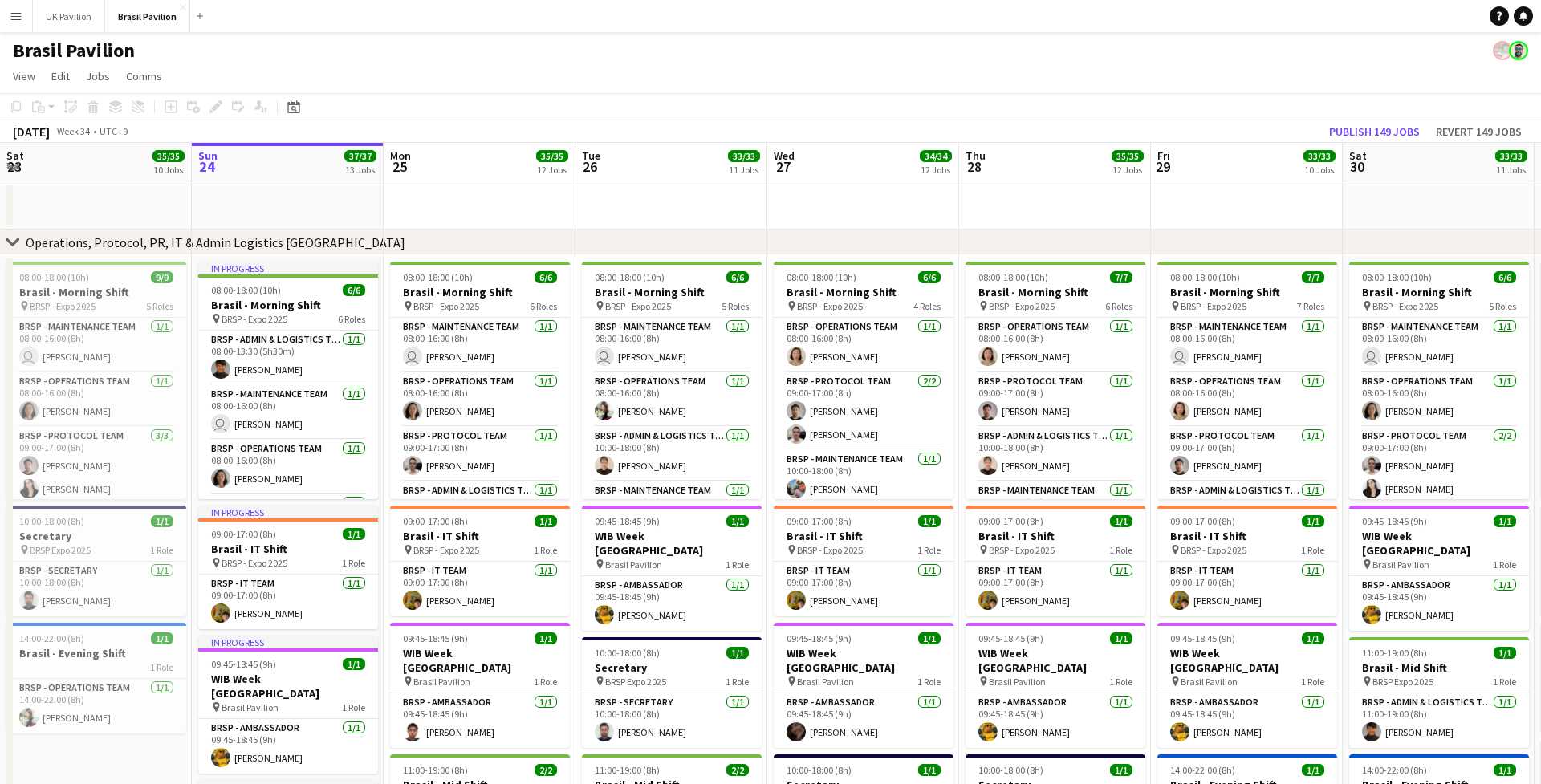
click at [1175, 72] on app-page-menu "View Day view expanded Day view collapsed Month view Date picker Jump to [DATE]…" at bounding box center [770, 78] width 1541 height 30
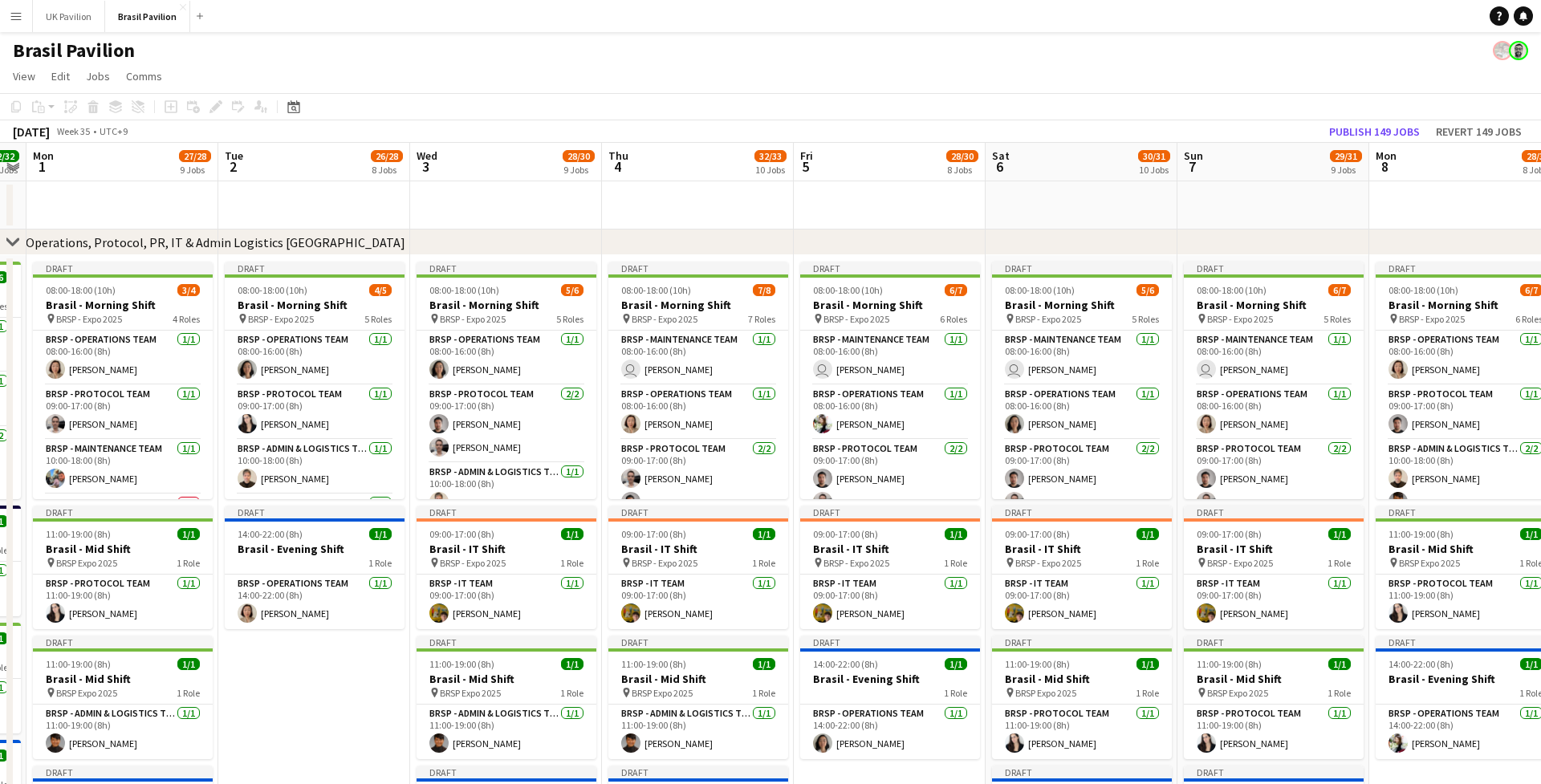
click at [1502, 63] on div "Brasil Pavilion" at bounding box center [770, 47] width 1541 height 30
